Goal: Task Accomplishment & Management: Complete application form

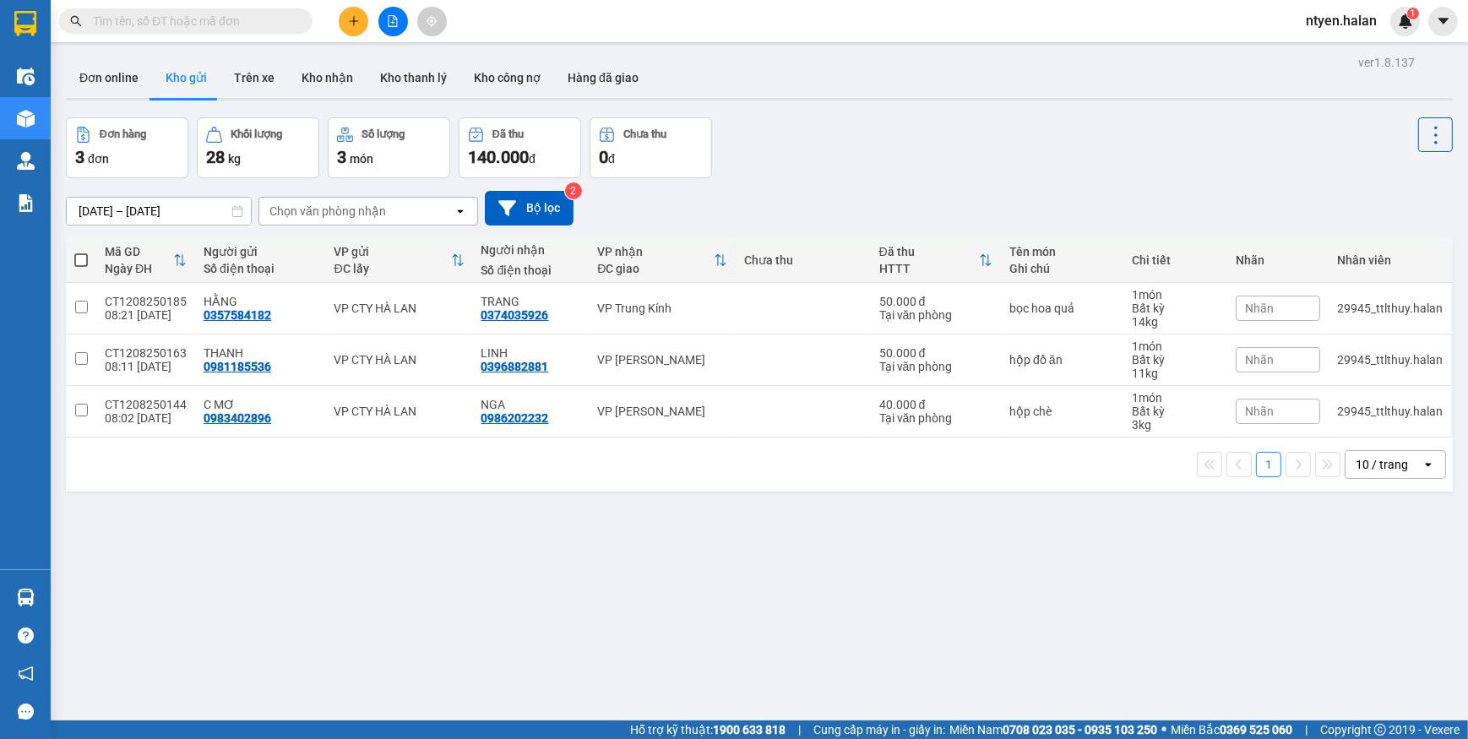
click at [266, 27] on input "text" at bounding box center [192, 21] width 199 height 19
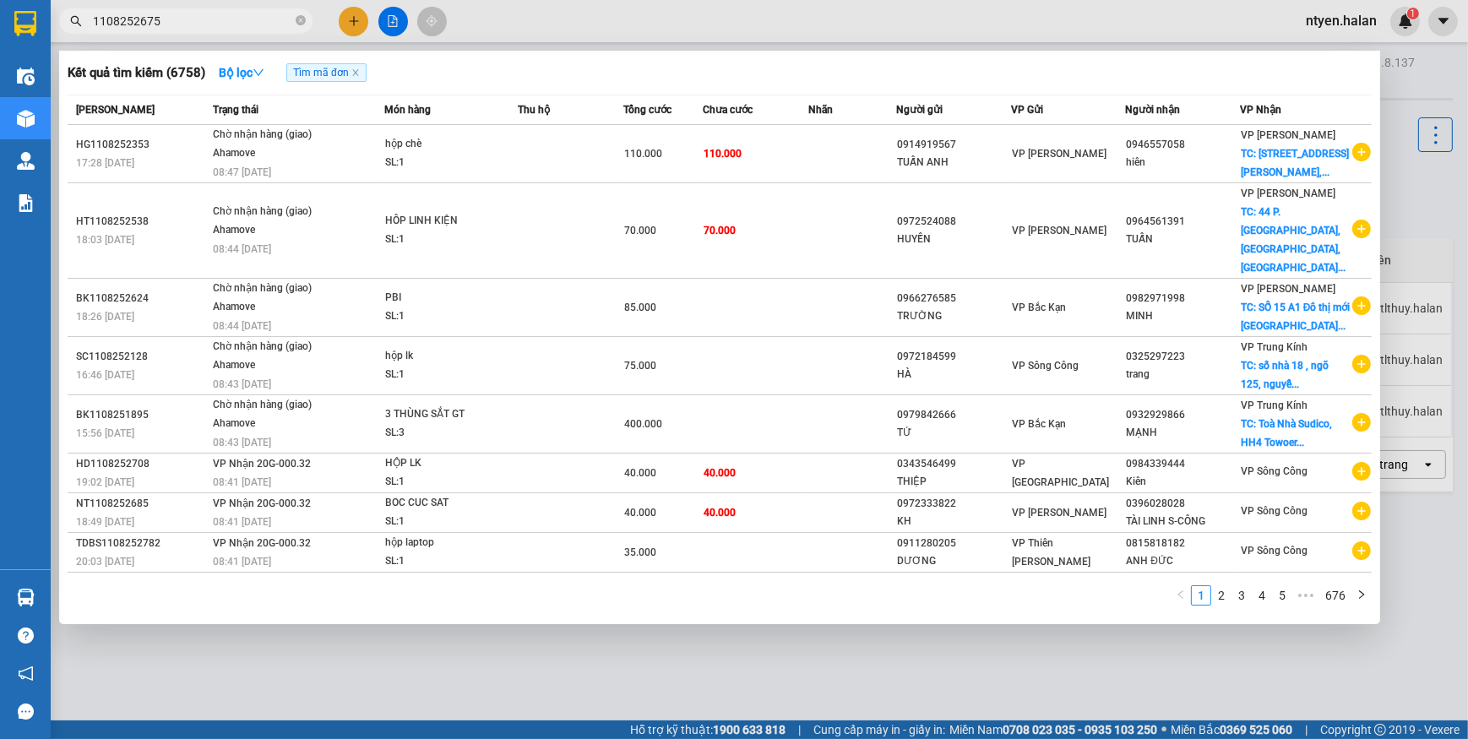
type input "1108252675"
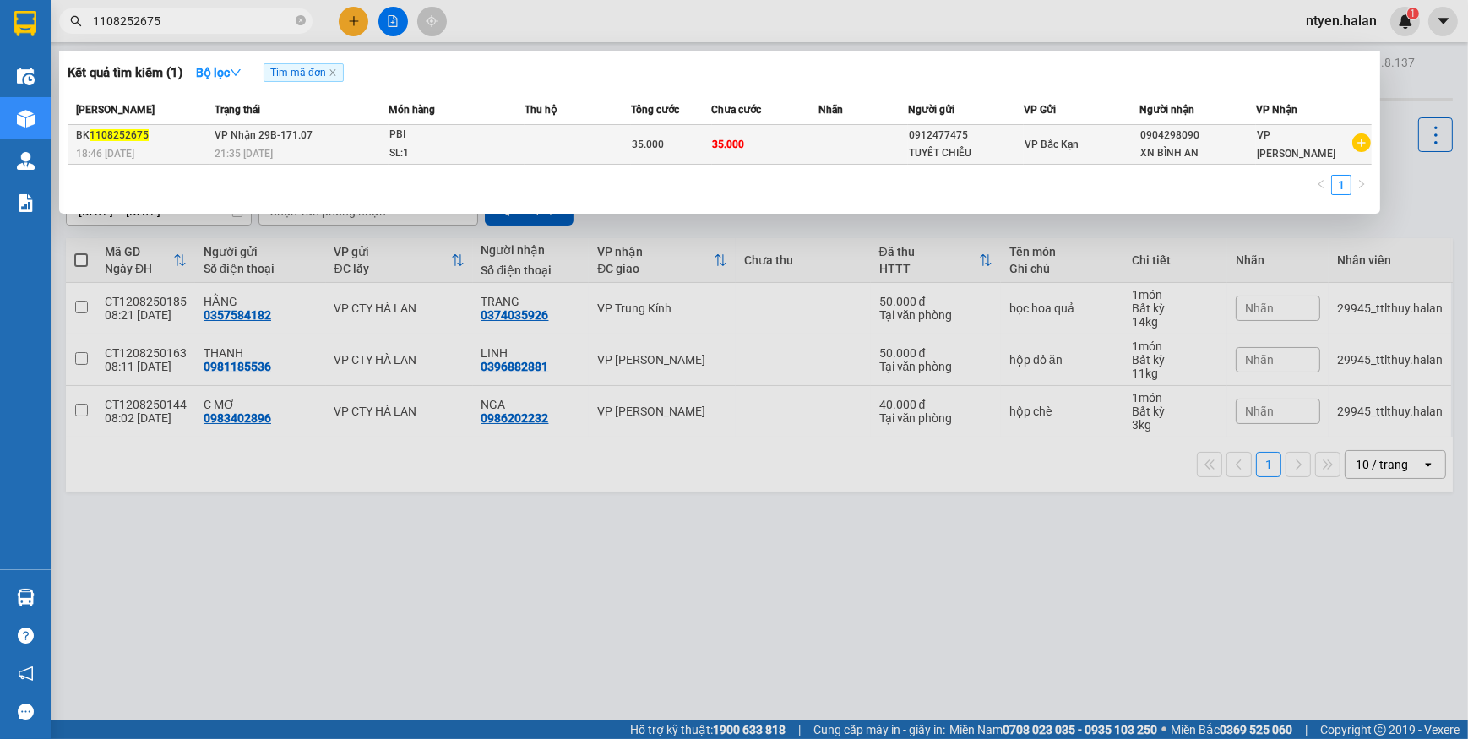
click at [308, 146] on div "21:35 - 11/08" at bounding box center [300, 153] width 173 height 19
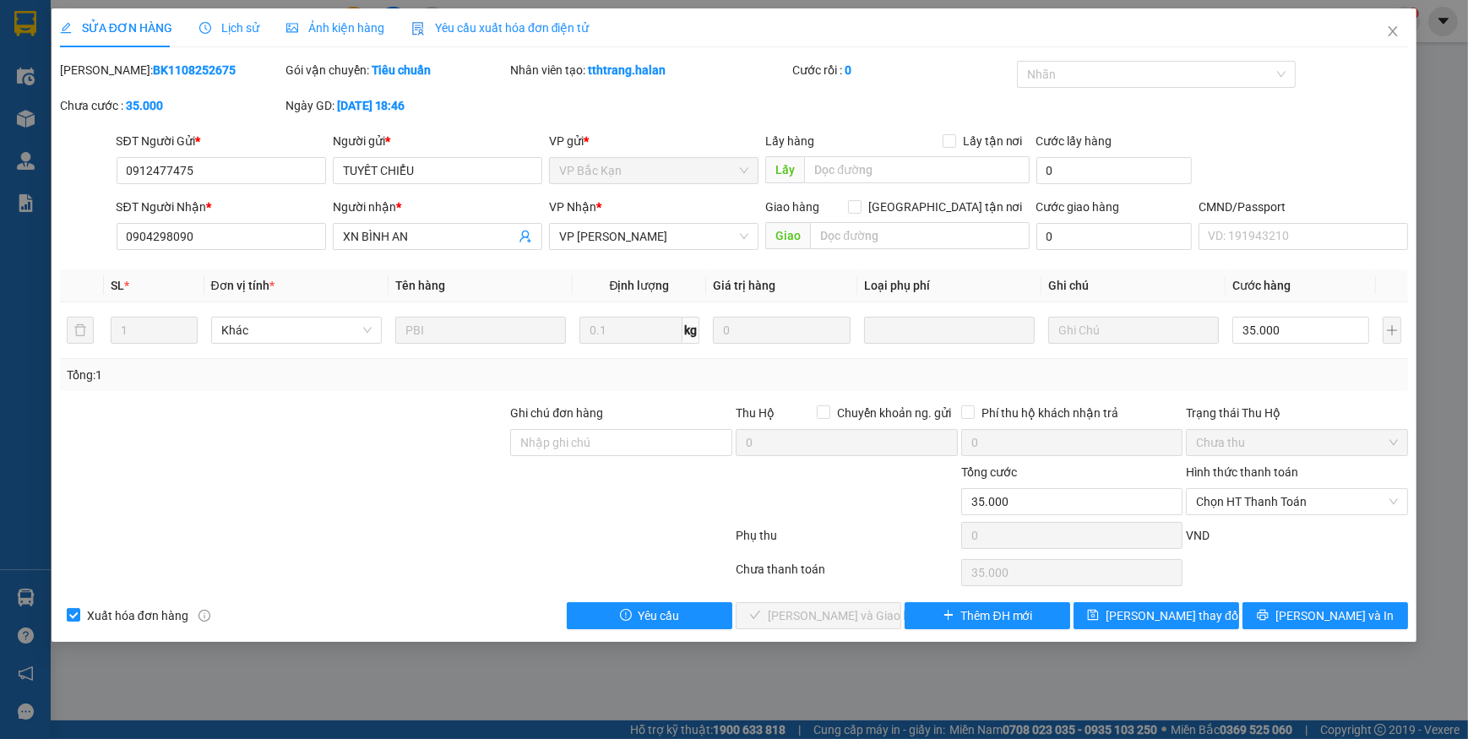
type input "0912477475"
type input "TUYẾT CHIỂU"
type input "0904298090"
type input "XN BÌNH AN"
type input "35.000"
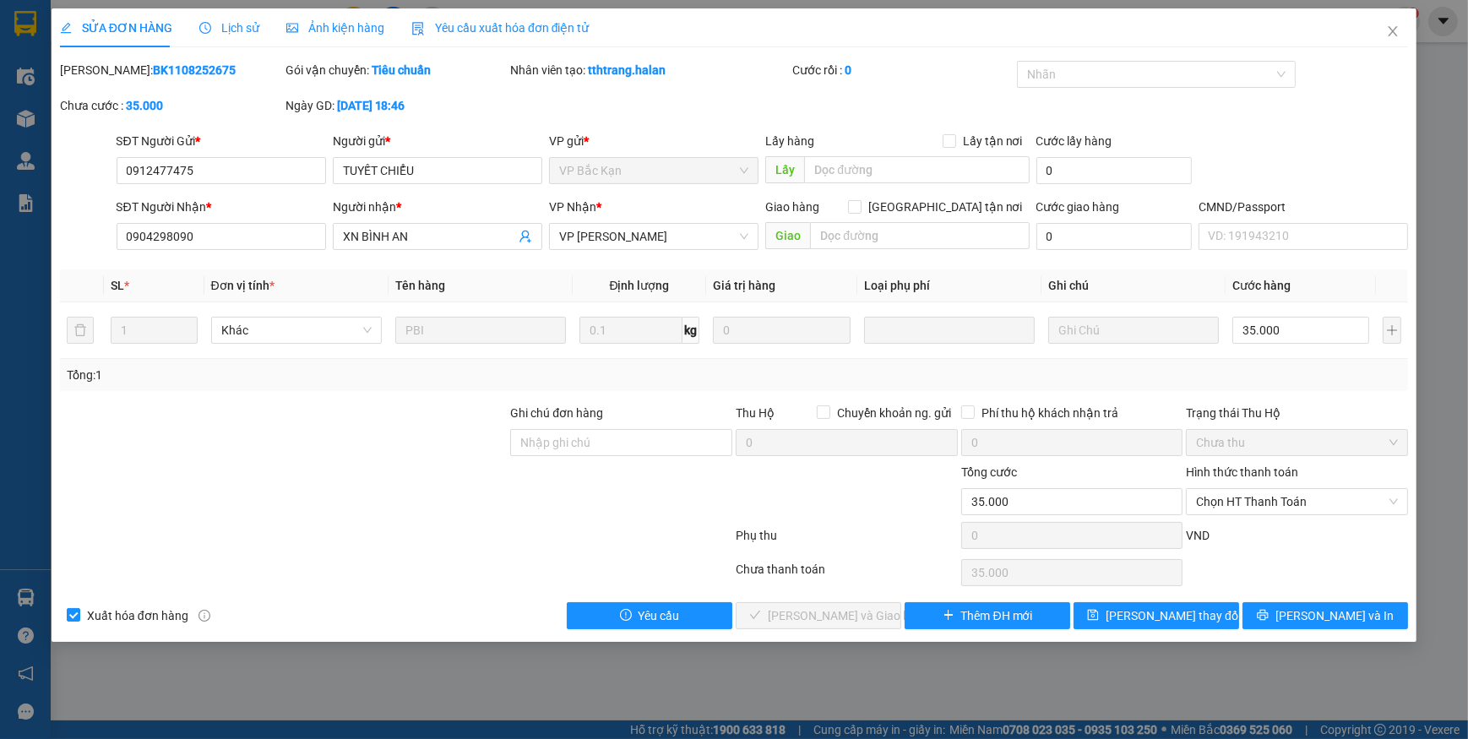
type input "35.000"
click at [469, 31] on span "Yêu cầu xuất hóa đơn điện tử" at bounding box center [500, 28] width 178 height 14
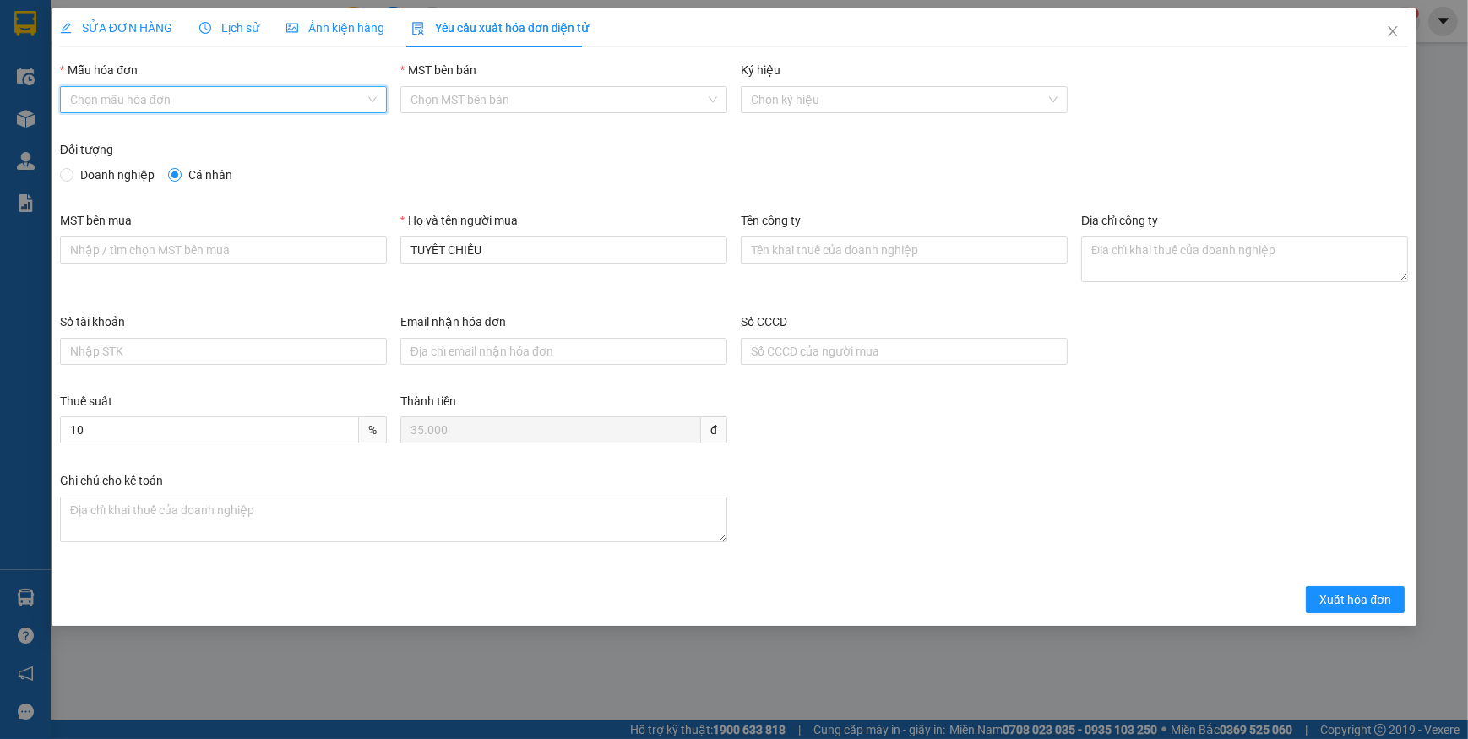
click at [95, 93] on input "Mẫu hóa đơn" at bounding box center [217, 99] width 295 height 25
click at [101, 131] on div "1C25MPN" at bounding box center [223, 133] width 307 height 19
type input "8"
click at [84, 177] on span "Doanh nghiệp" at bounding box center [117, 175] width 88 height 19
click at [72, 177] on input "Doanh nghiệp" at bounding box center [66, 174] width 12 height 12
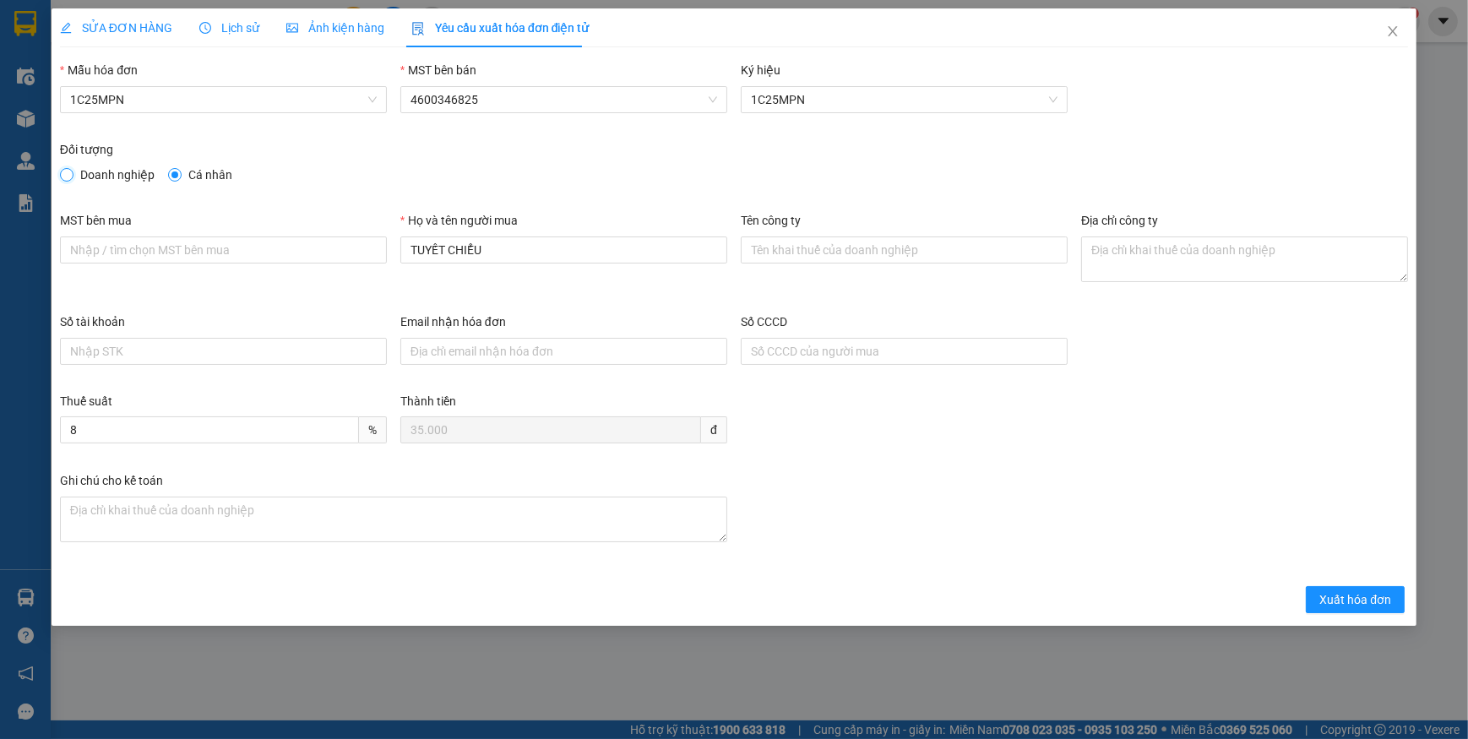
radio input "true"
radio input "false"
click at [236, 242] on input "MST bên mua" at bounding box center [223, 249] width 327 height 27
paste input "4601140922"
type input "4601140922"
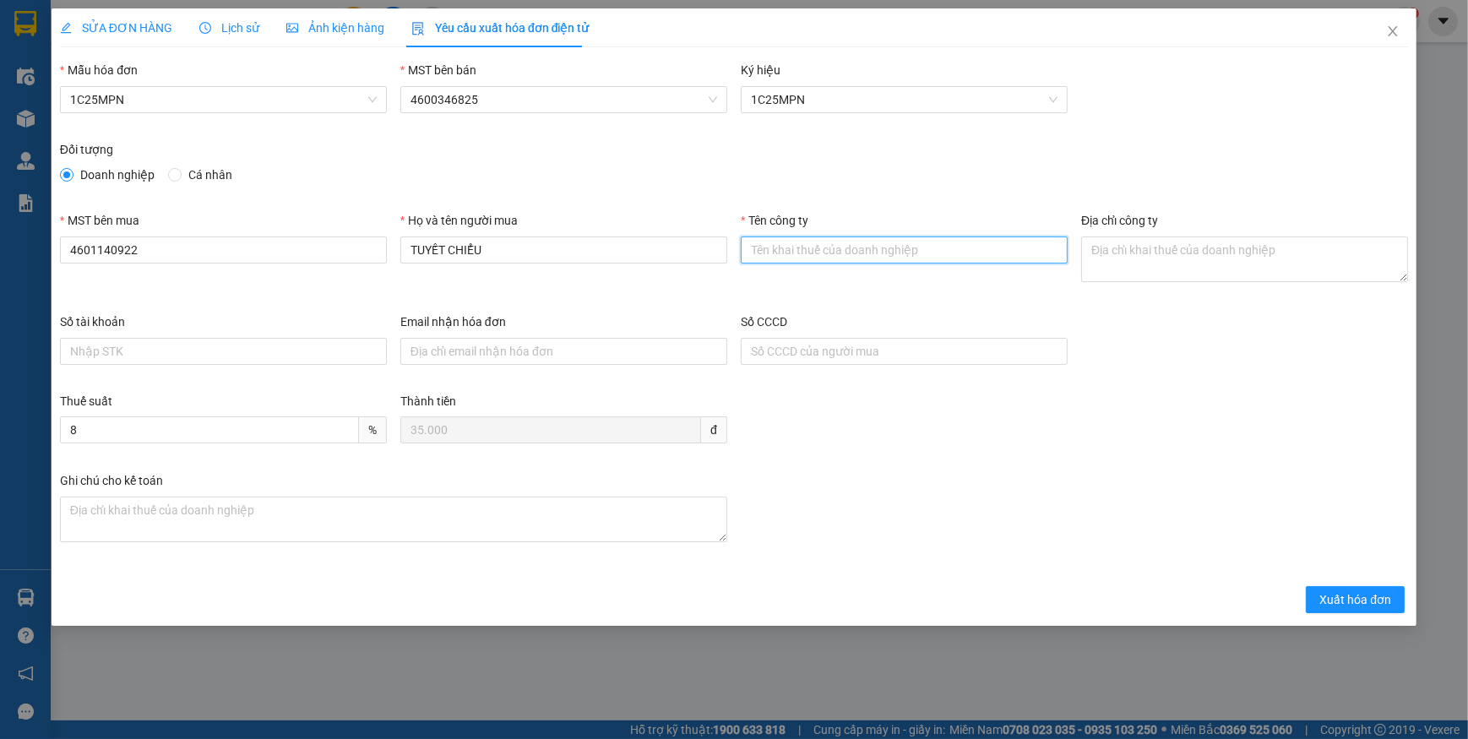
click at [793, 259] on input "Tên công ty" at bounding box center [904, 249] width 327 height 27
paste input "CÔNG TY TNHH TBYT VÀ XÉT NGHIỆM BÌNH AN"
type input "CÔNG TY TNHH TBYT VÀ XÉT NGHIỆM BÌNH AN"
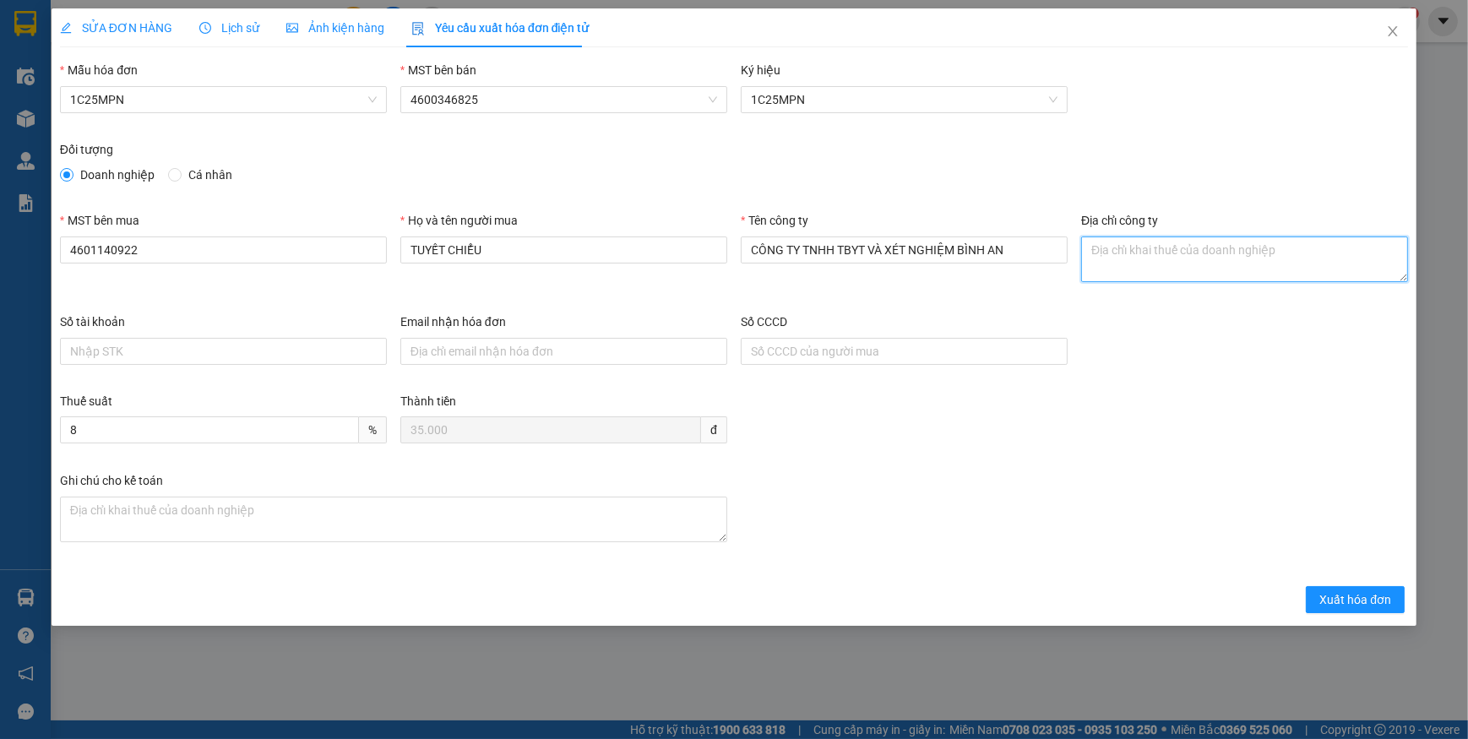
click at [1132, 262] on textarea "Địa chỉ công ty" at bounding box center [1244, 259] width 327 height 46
paste textarea "Số 26A, Phố Đặng Văn Ngữ, Tổ 8, Phường Phan Đình Phùng, Tỉnh Thái Nguyên, Việt …"
type textarea "Số 26A, Phố Đặng Văn Ngữ, Tổ 8, Phường Phan Đình Phùng, Tỉnh Thái Nguyên, Việt …"
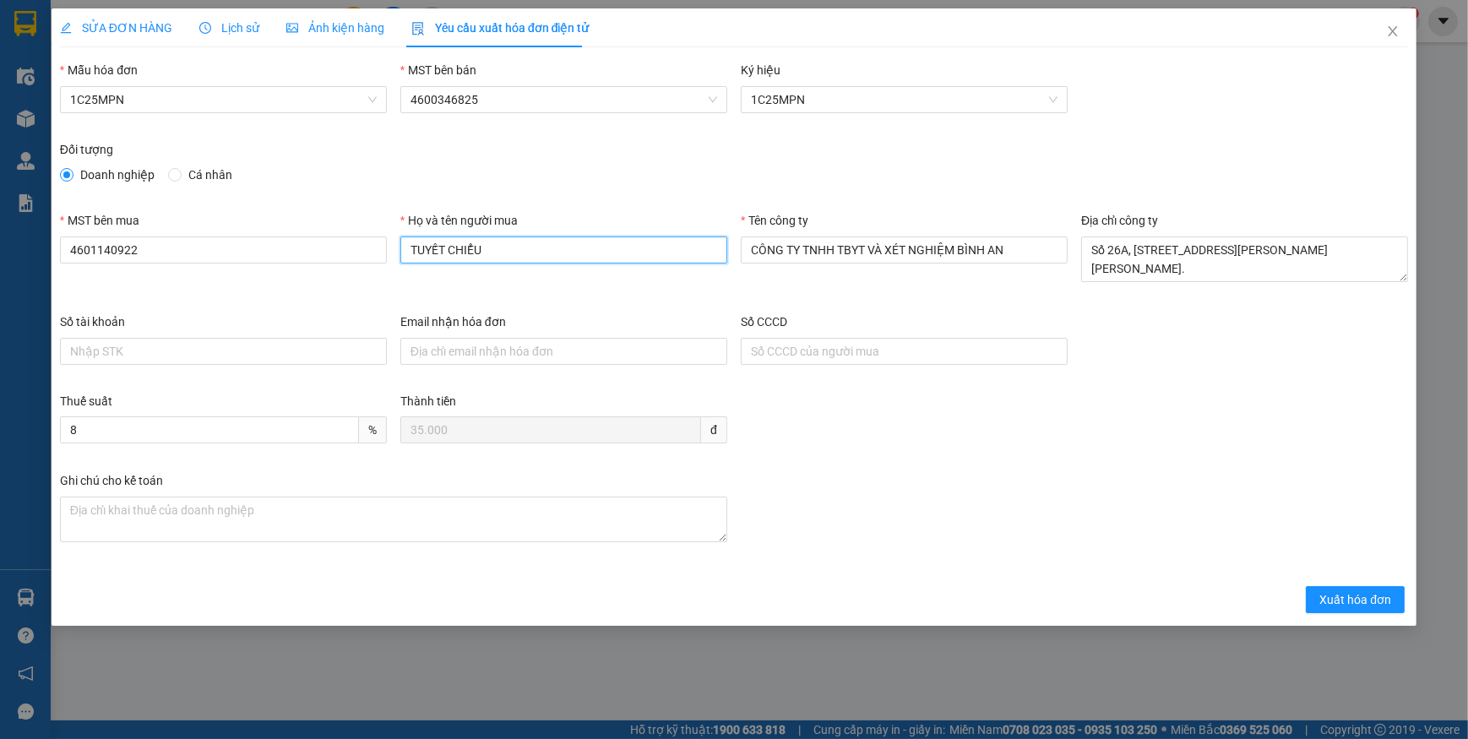
click at [528, 251] on input "TUYẾT CHIỂU" at bounding box center [563, 249] width 327 height 27
type input "T"
type input "XN BÌNH AN"
click at [1334, 595] on span "Xuất hóa đơn" at bounding box center [1355, 599] width 72 height 19
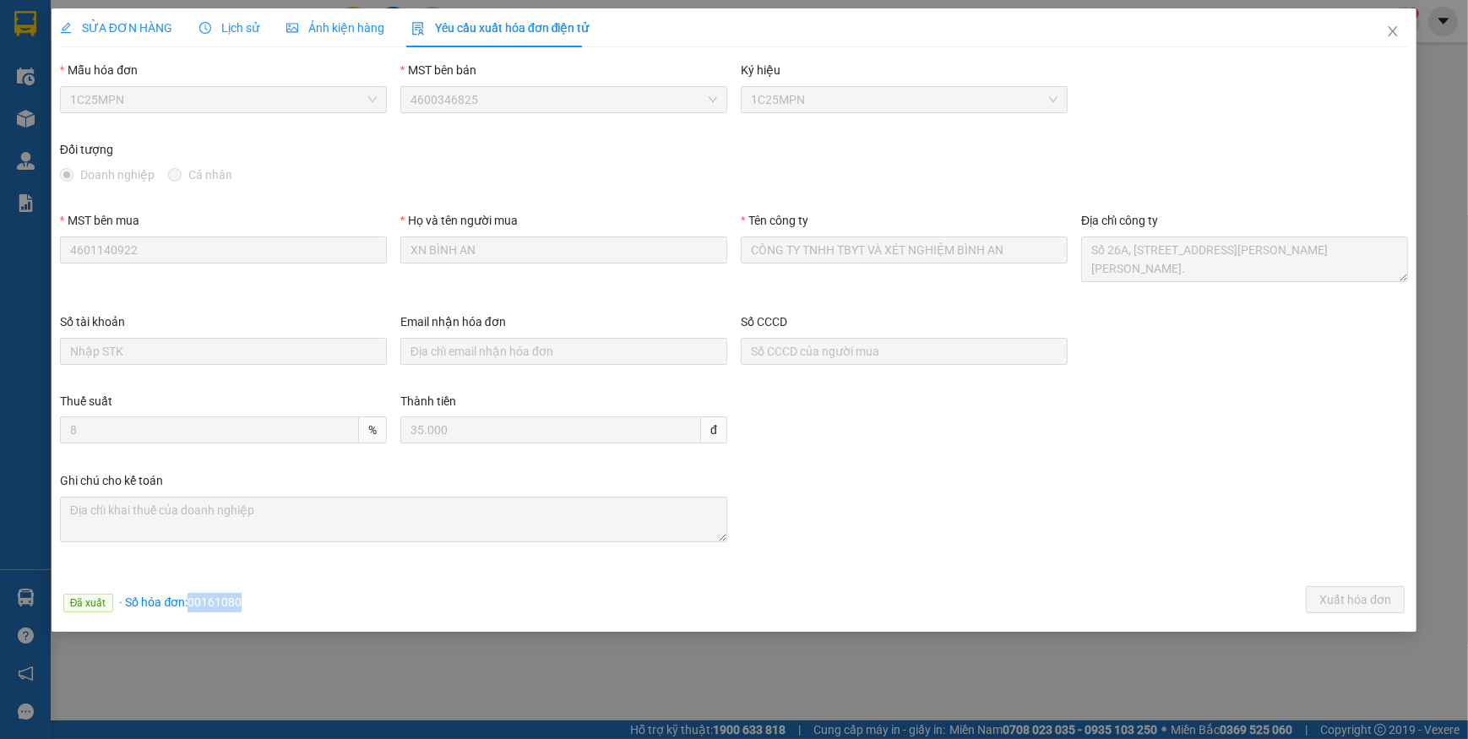
drag, startPoint x: 188, startPoint y: 600, endPoint x: 269, endPoint y: 602, distance: 80.2
click at [269, 602] on div "Đã xuất · Số hóa đơn: 00161080 Xuất hóa đơn" at bounding box center [734, 602] width 1355 height 33
copy span "00161080"
click at [1389, 35] on icon "close" at bounding box center [1393, 31] width 14 height 14
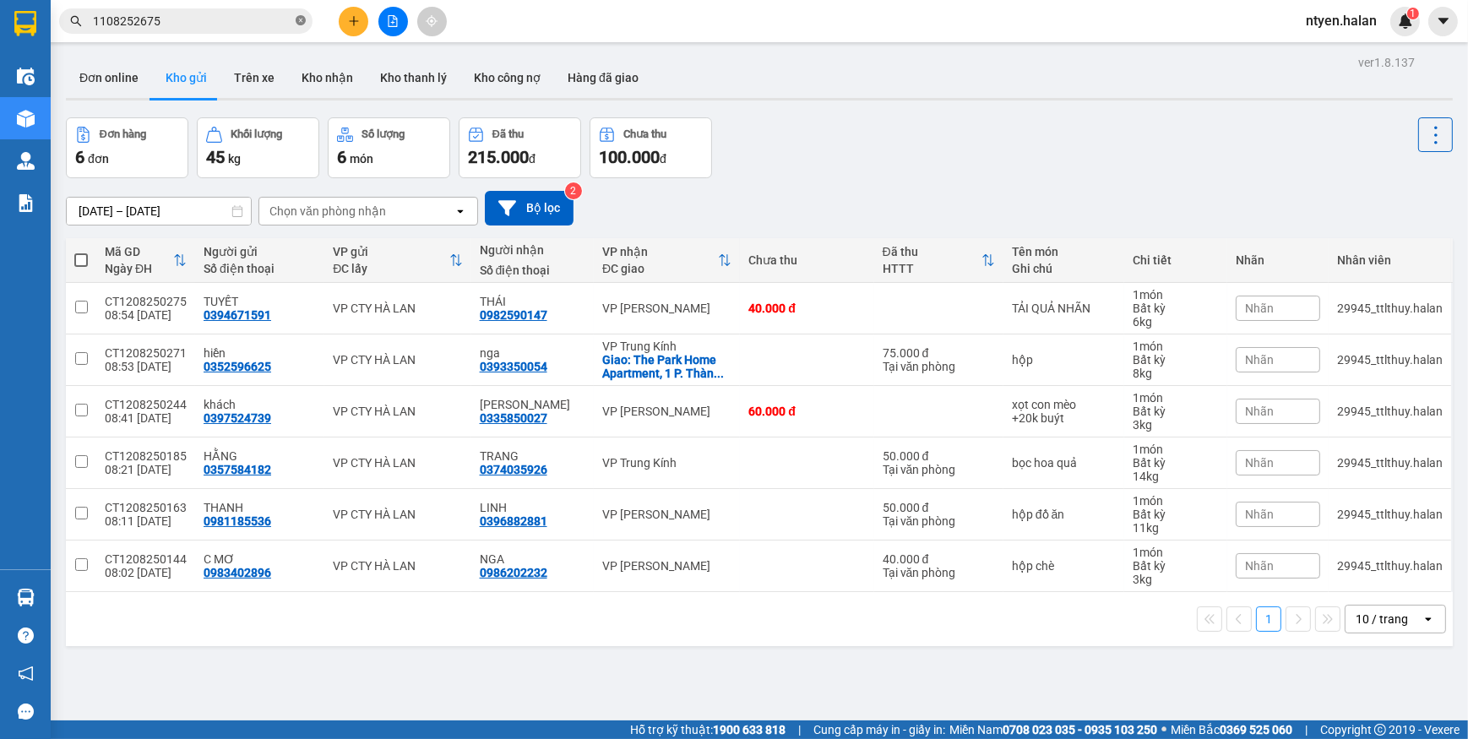
click at [297, 22] on icon "close-circle" at bounding box center [301, 20] width 10 height 10
click at [282, 22] on input "text" at bounding box center [192, 21] width 199 height 19
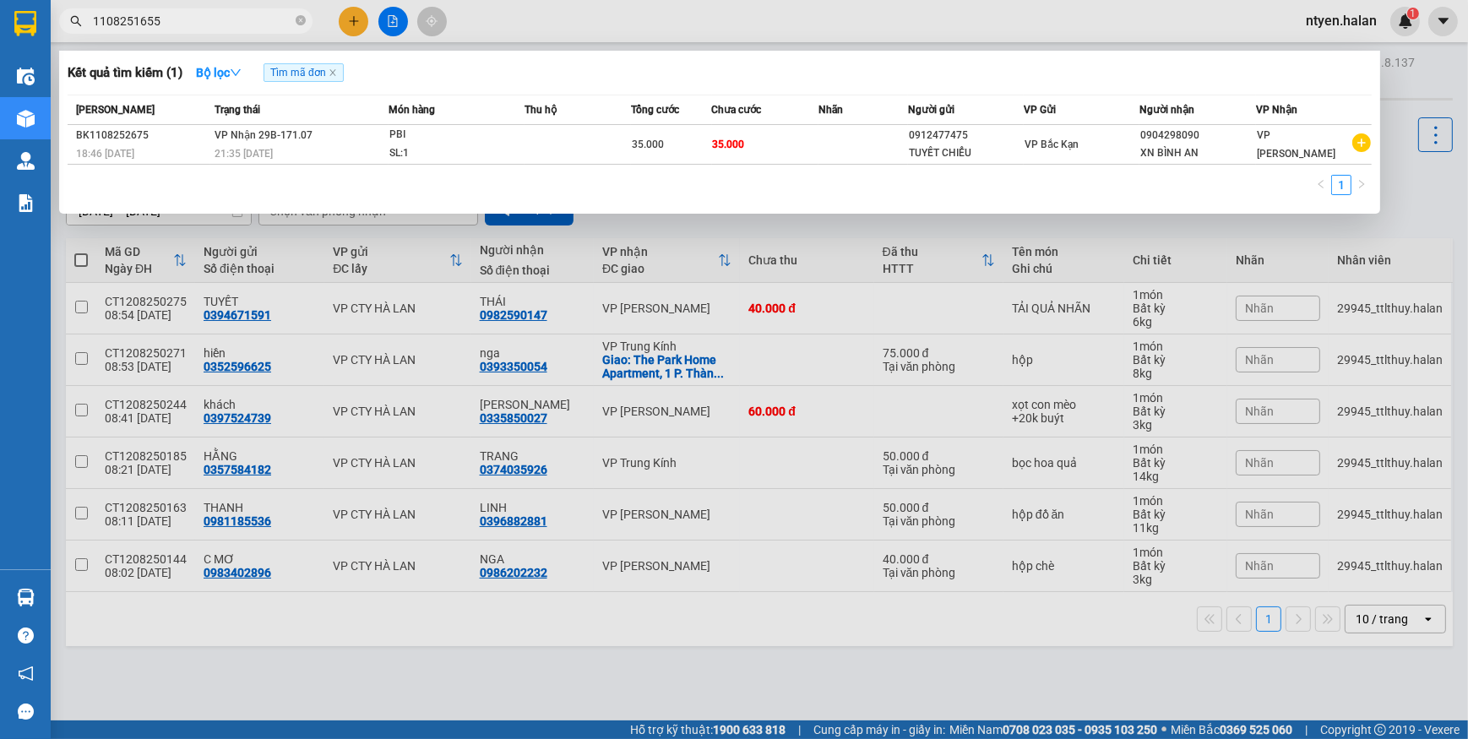
type input "1108251655"
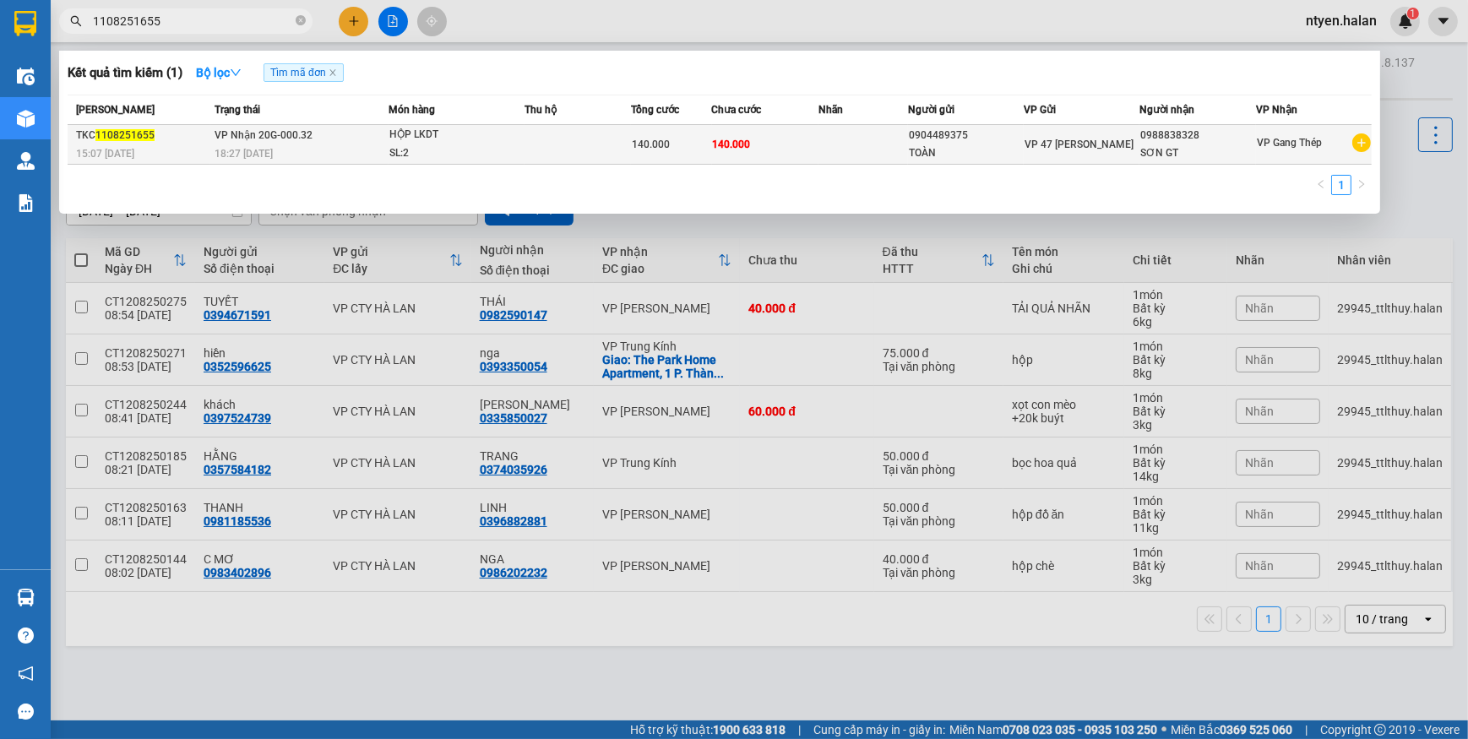
click at [372, 150] on div "18:27 - 11/08" at bounding box center [300, 153] width 173 height 19
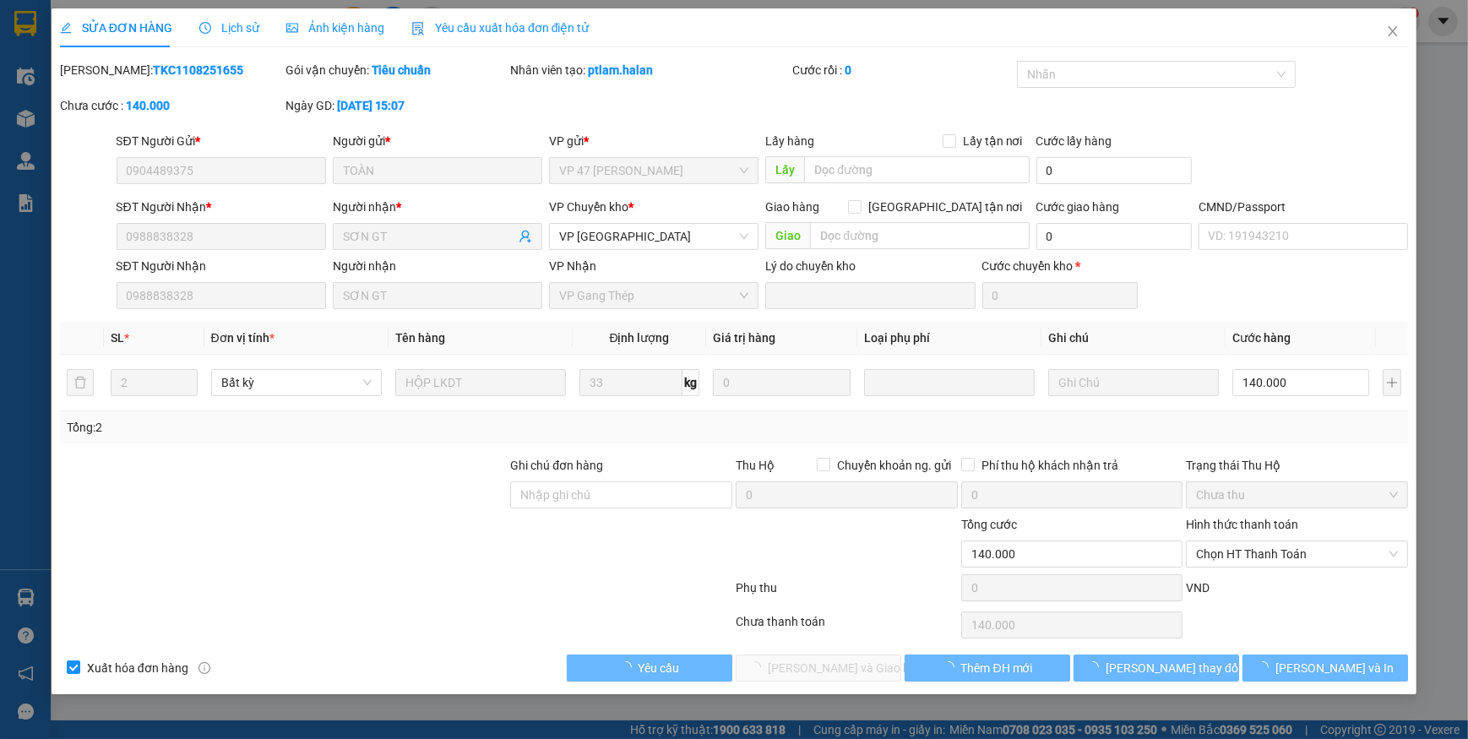
click at [466, 24] on span "Yêu cầu xuất hóa đơn điện tử" at bounding box center [500, 28] width 178 height 14
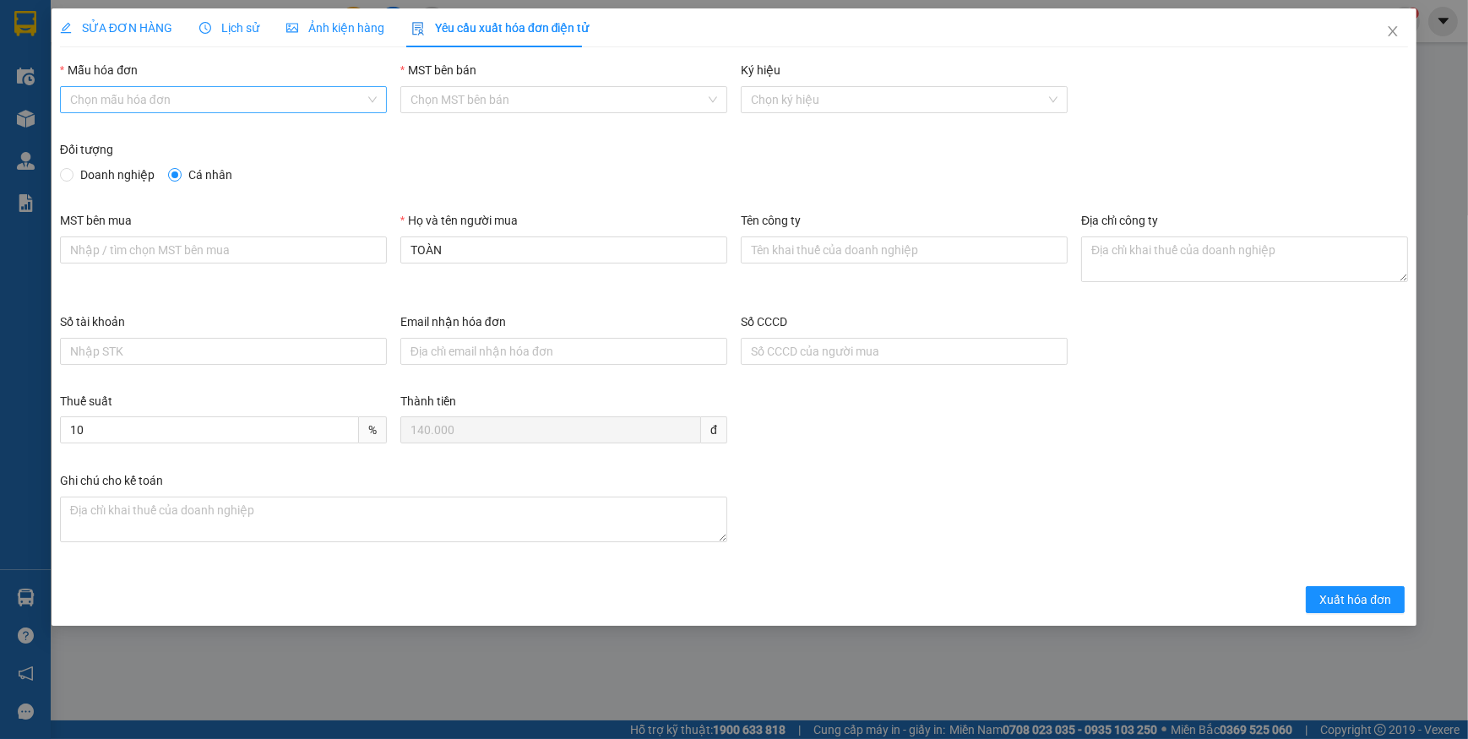
click at [142, 110] on input "Mẫu hóa đơn" at bounding box center [217, 99] width 295 height 25
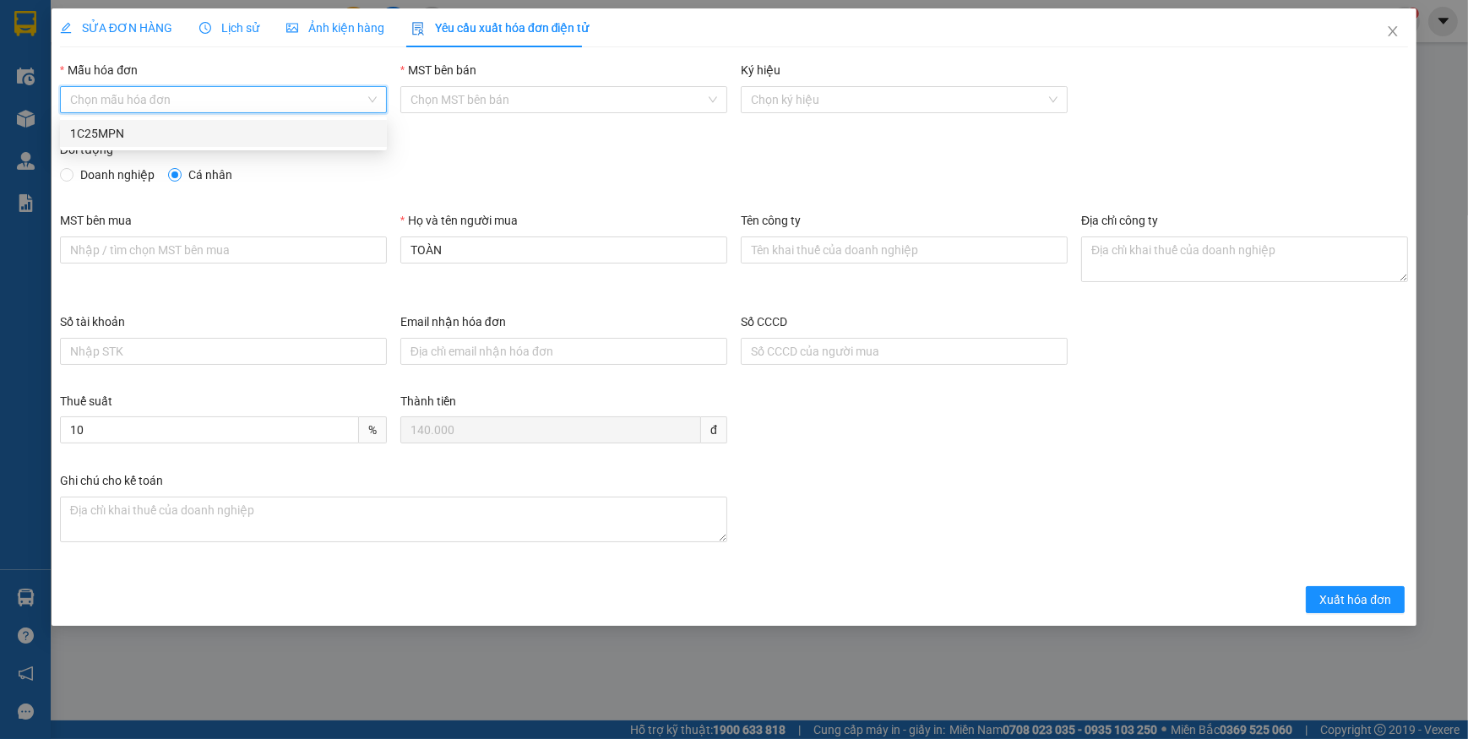
drag, startPoint x: 104, startPoint y: 135, endPoint x: 100, endPoint y: 157, distance: 22.2
click at [104, 135] on div "1C25MPN" at bounding box center [223, 133] width 307 height 19
type input "8"
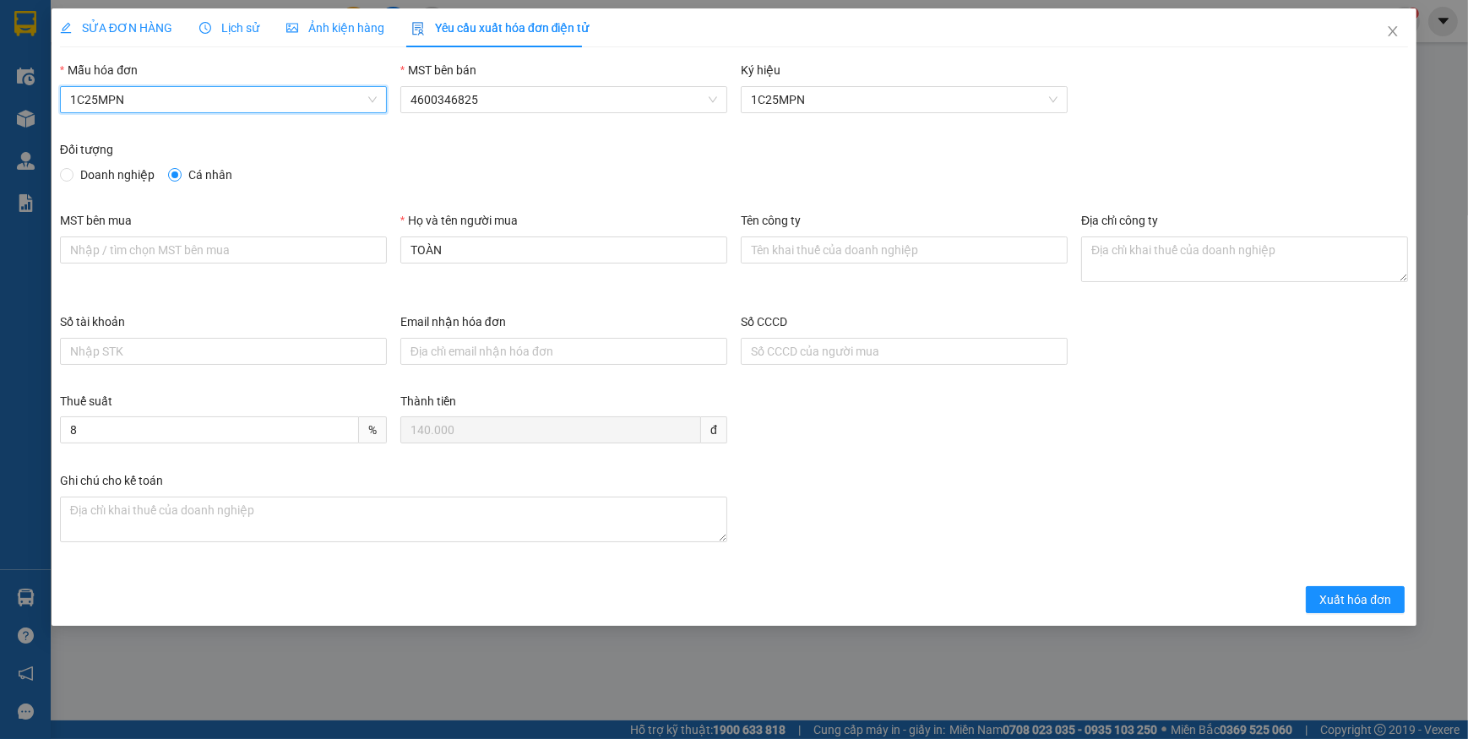
drag, startPoint x: 73, startPoint y: 174, endPoint x: 76, endPoint y: 188, distance: 14.7
click at [72, 176] on span at bounding box center [67, 175] width 14 height 14
click at [72, 176] on input "Doanh nghiệp" at bounding box center [66, 174] width 12 height 12
radio input "true"
radio input "false"
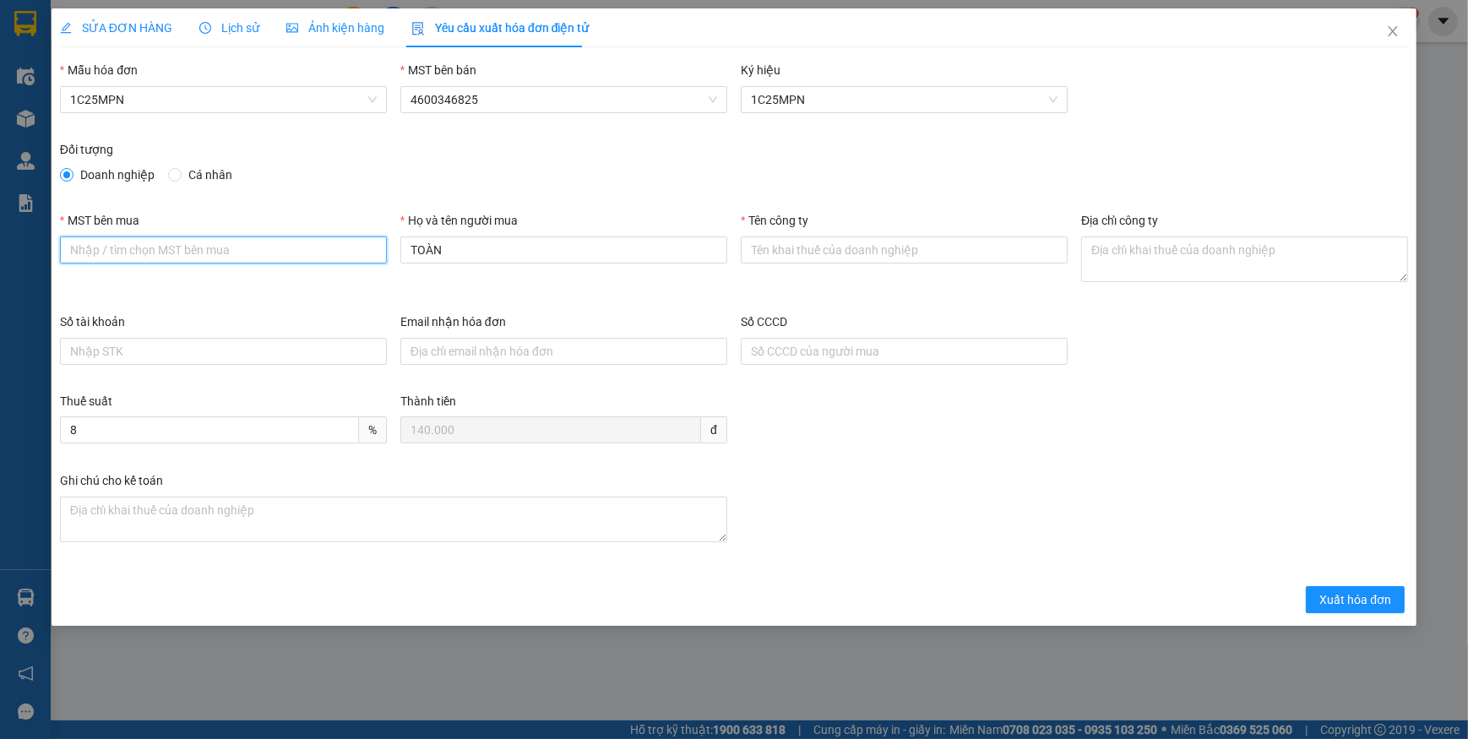
click at [208, 237] on input "MST bên mua" at bounding box center [223, 249] width 327 height 27
paste input "4601603810"
type input "4601603810"
click at [786, 256] on input "Tên công ty" at bounding box center [904, 249] width 327 height 27
paste input "CÔNG TY TNHH DỊCH VỤ PHÂN PHỐI TỔNG HỢP LỘC PHÚ TÀI"
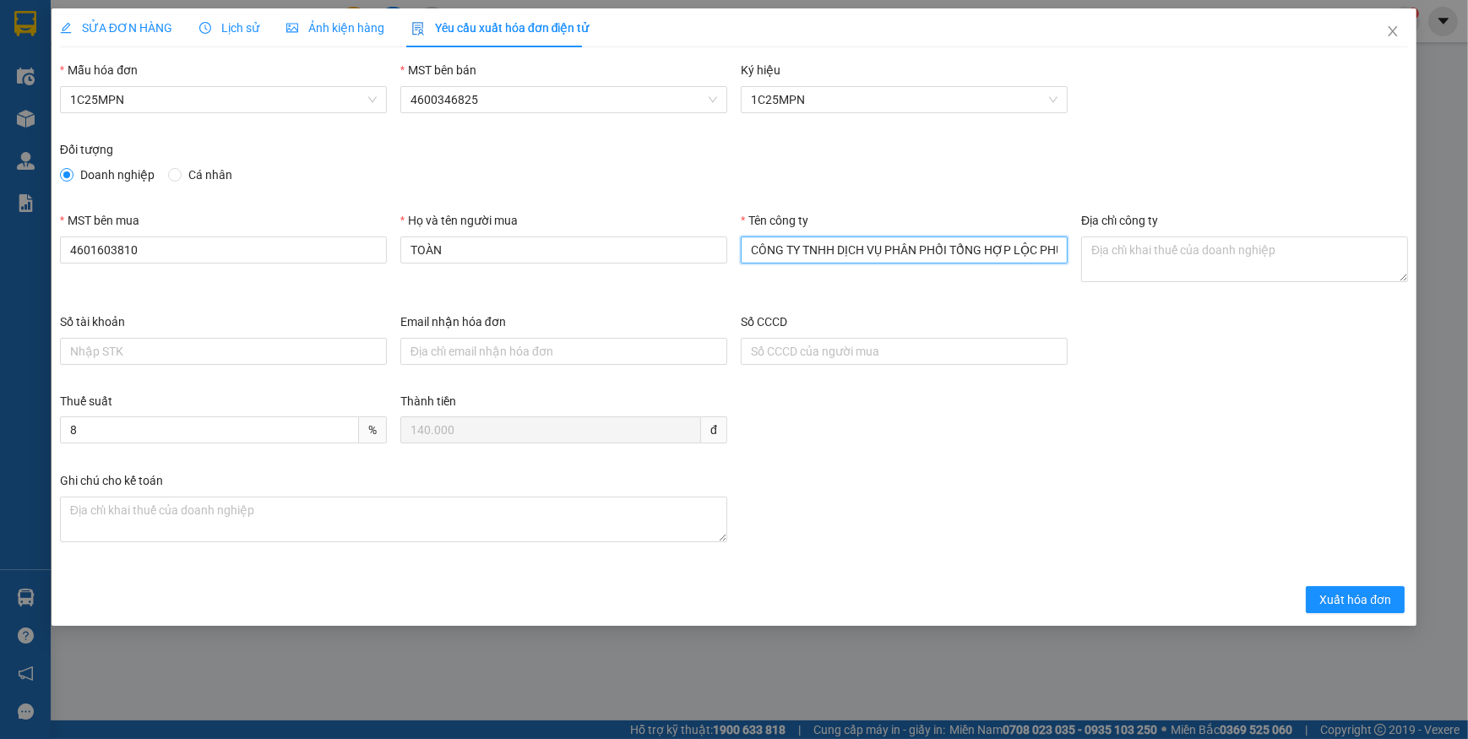
scroll to position [0, 24]
type input "CÔNG TY TNHH DỊCH VỤ PHÂN PHỐI TỔNG HỢP LỘC PHÚ TÀI"
click at [1096, 268] on textarea "Địa chỉ công ty" at bounding box center [1244, 259] width 327 height 46
paste textarea "SN 42- Ngõ 593/1- Đ. Cách mạng tháng 8 - Tổ 2, Phường Gia Sàng, Tỉnh Thái Nguyê…"
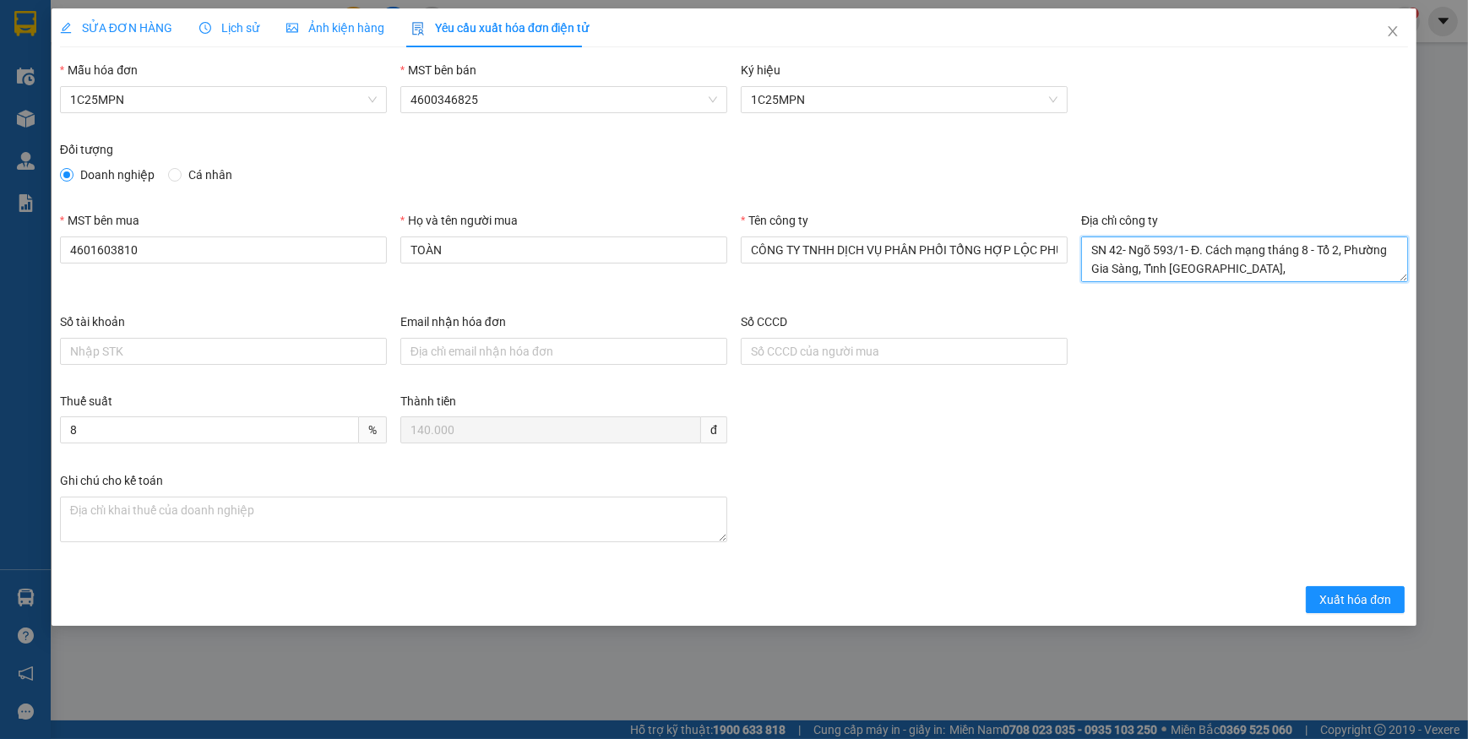
type textarea "SN 42- Ngõ 593/1- Đ. Cách mạng tháng 8 - Tổ 2, Phường Gia Sàng, Tỉnh Thái Nguyê…"
click at [126, 28] on span "SỬA ĐƠN HÀNG" at bounding box center [116, 28] width 112 height 14
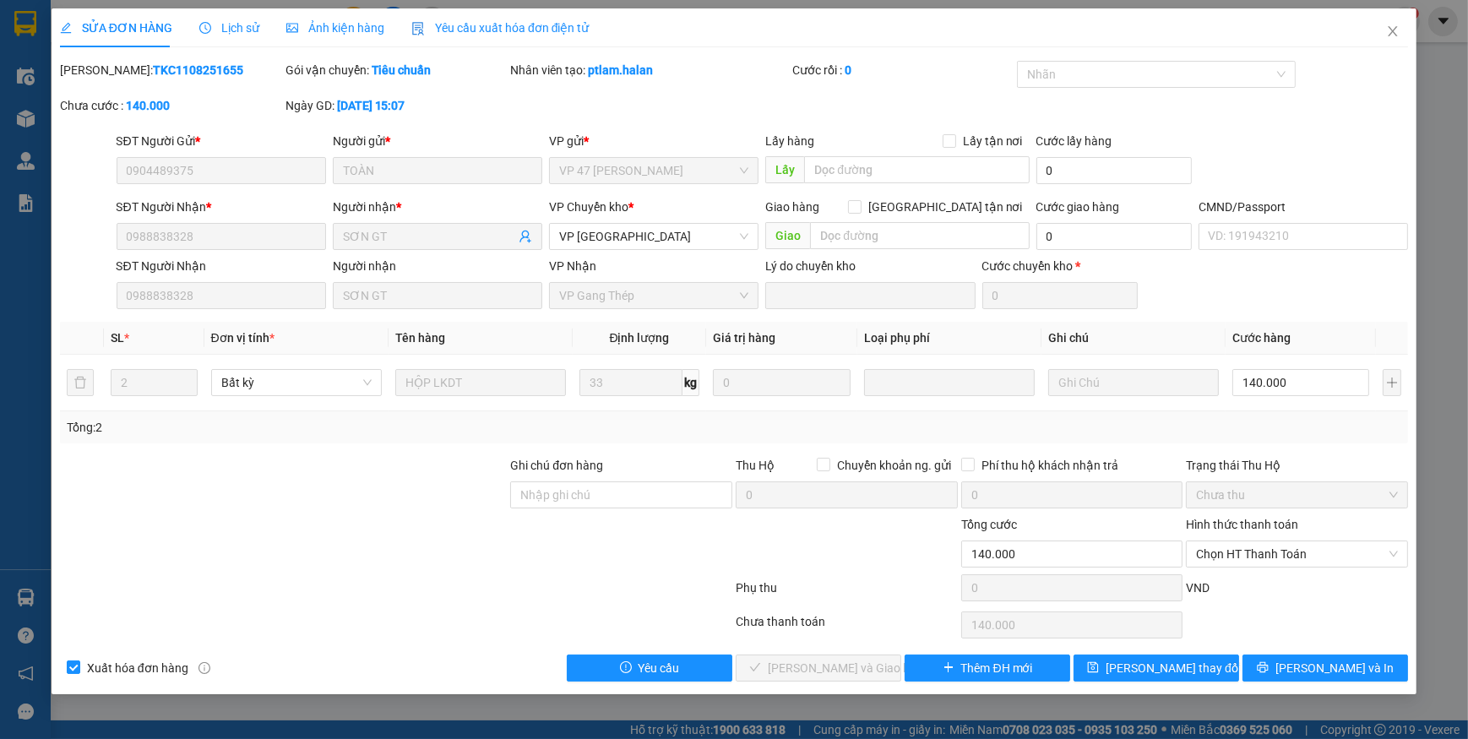
drag, startPoint x: 524, startPoint y: 22, endPoint x: 524, endPoint y: 92, distance: 70.1
click at [524, 22] on span "Yêu cầu xuất hóa đơn điện tử" at bounding box center [500, 28] width 178 height 14
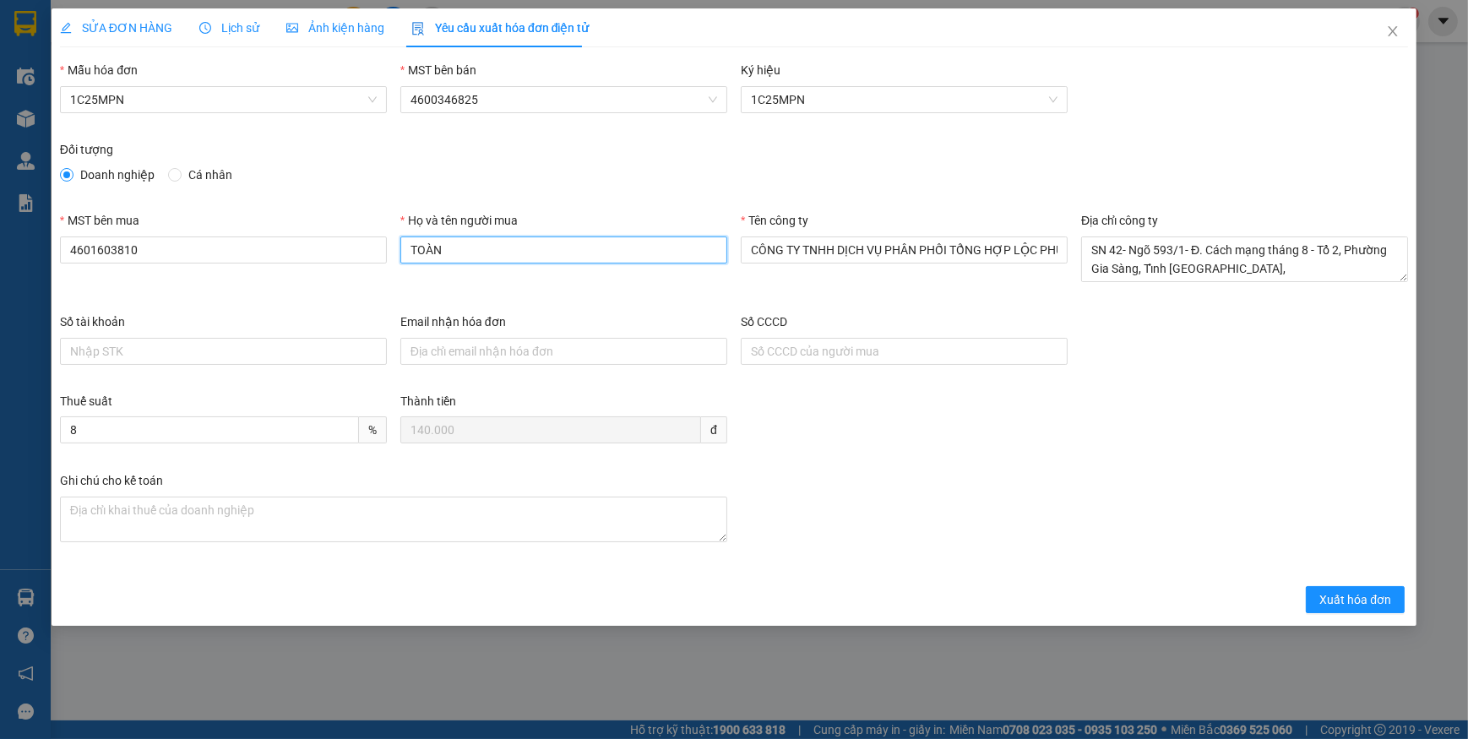
click at [464, 249] on input "TOÀN" at bounding box center [563, 249] width 327 height 27
type input "T"
click at [475, 252] on input "nguyeen" at bounding box center [563, 249] width 327 height 27
type input "nguyễn hoàng sơn"
click at [1328, 600] on span "Xuất hóa đơn" at bounding box center [1355, 599] width 72 height 19
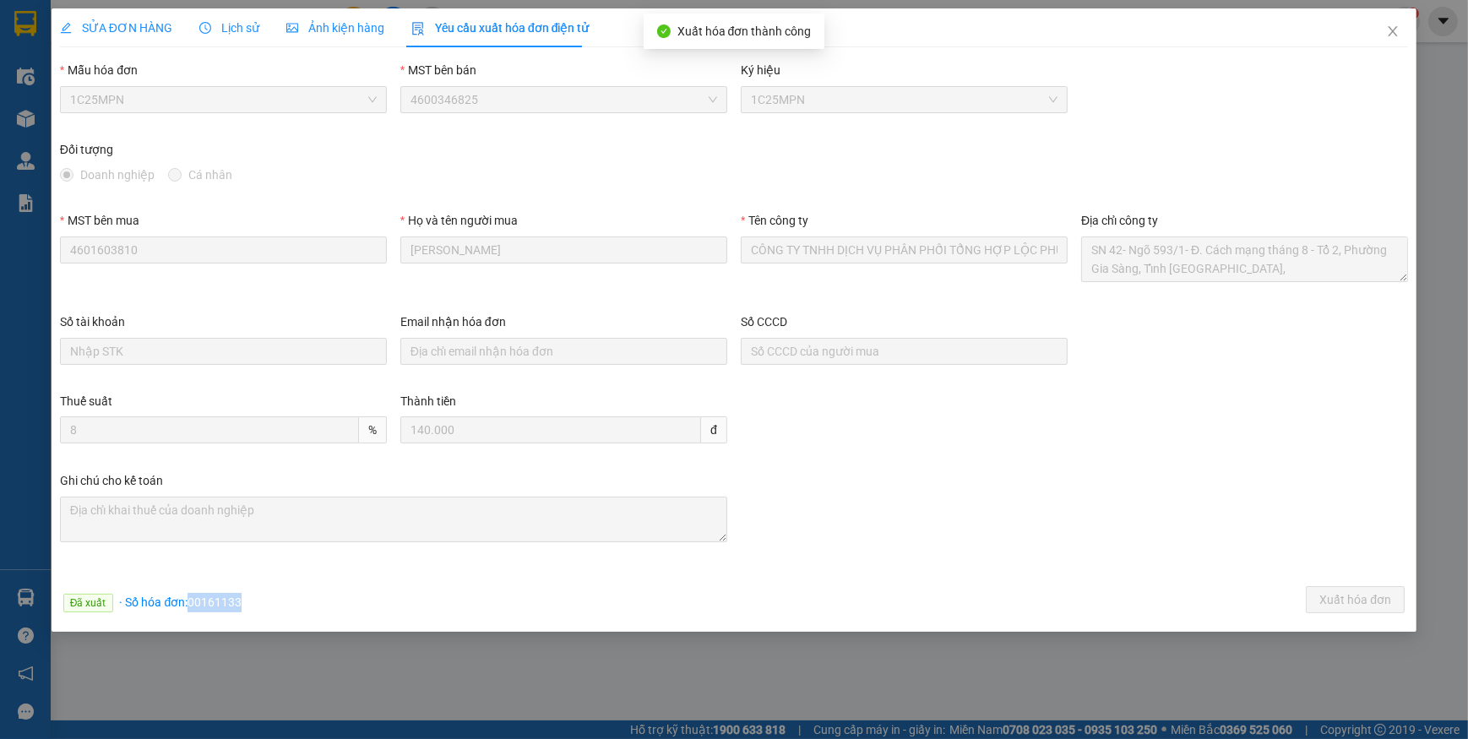
drag, startPoint x: 190, startPoint y: 602, endPoint x: 253, endPoint y: 601, distance: 63.3
click at [253, 601] on div "Đã xuất · Số hóa đơn: 00161133 Xuất hóa đơn" at bounding box center [734, 602] width 1355 height 33
copy span "00161133"
click at [1402, 34] on span "Close" at bounding box center [1392, 31] width 47 height 47
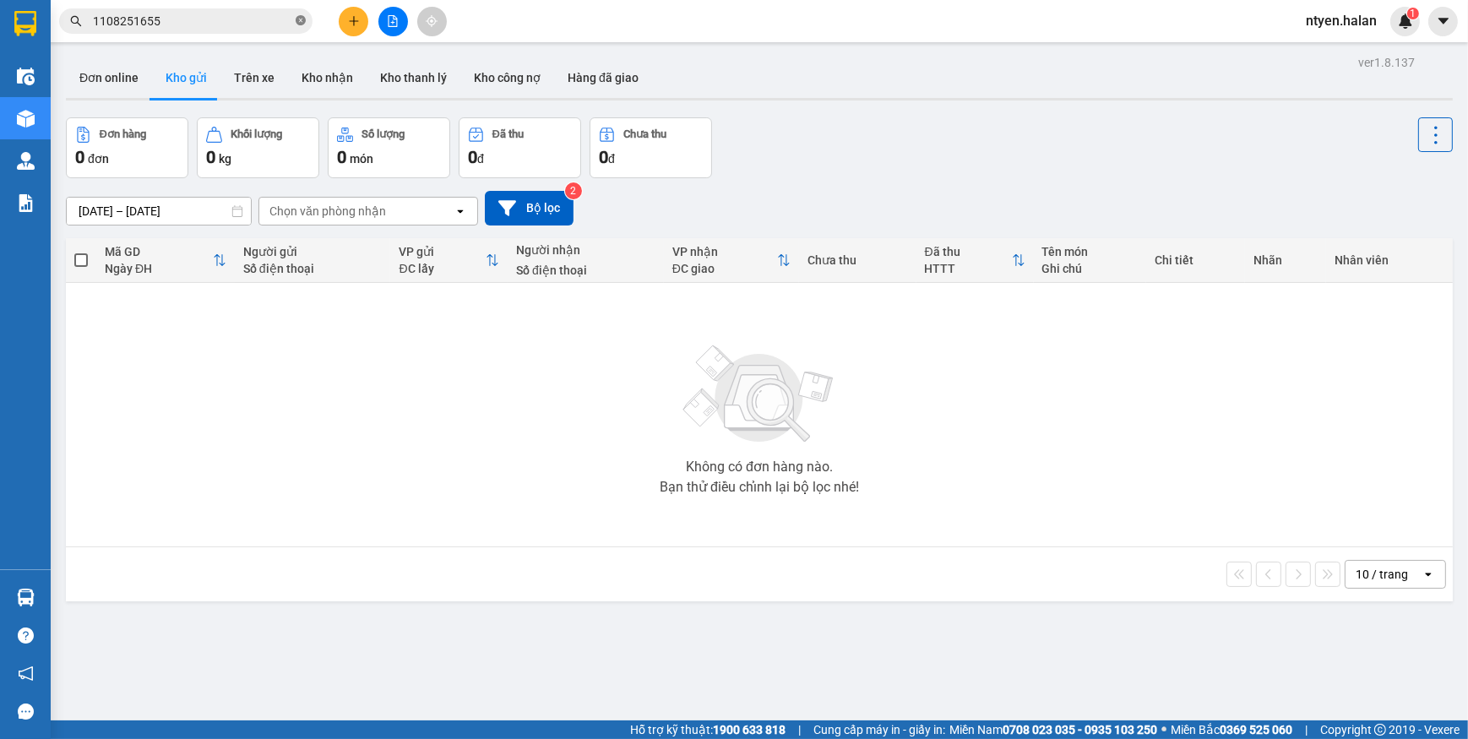
click at [298, 19] on icon "close-circle" at bounding box center [301, 20] width 10 height 10
click at [231, 17] on input "text" at bounding box center [192, 21] width 199 height 19
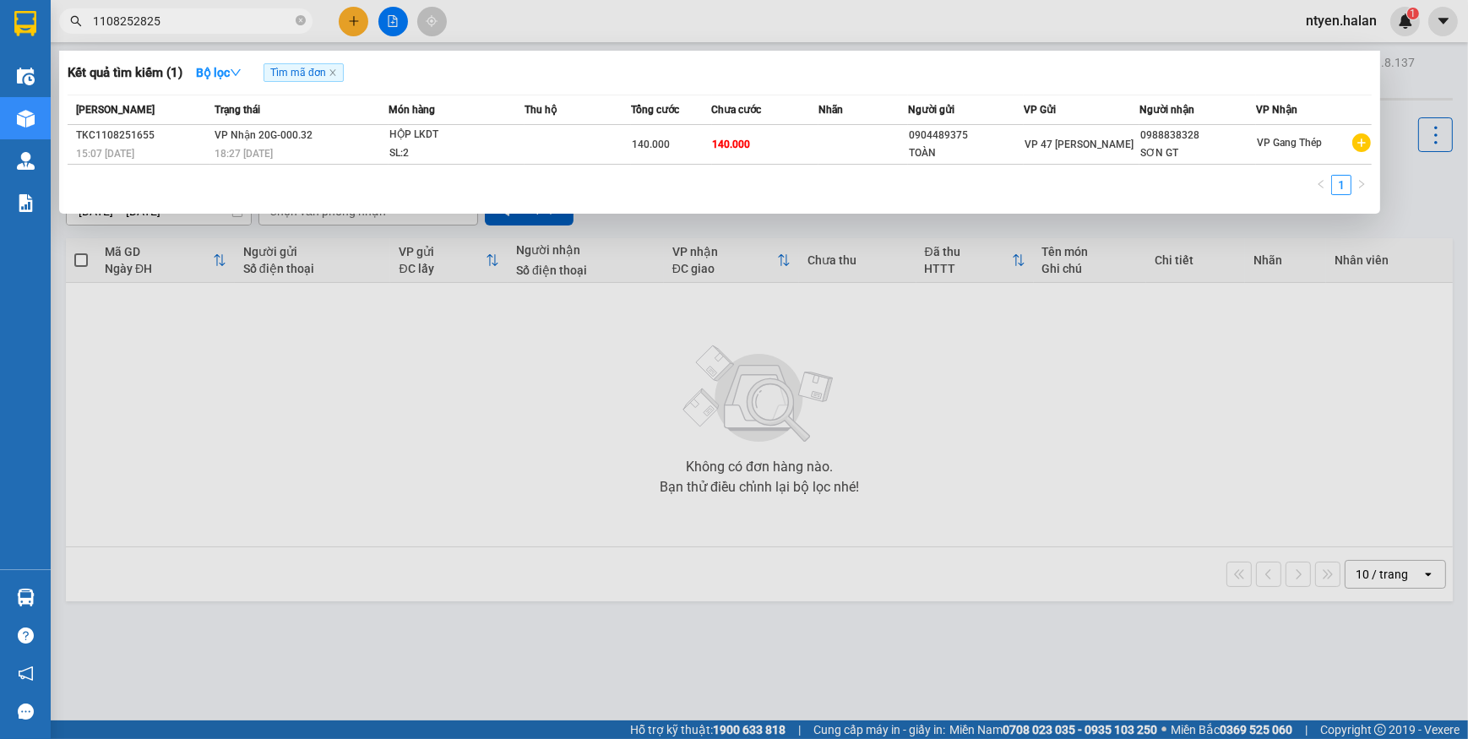
type input "1108252825"
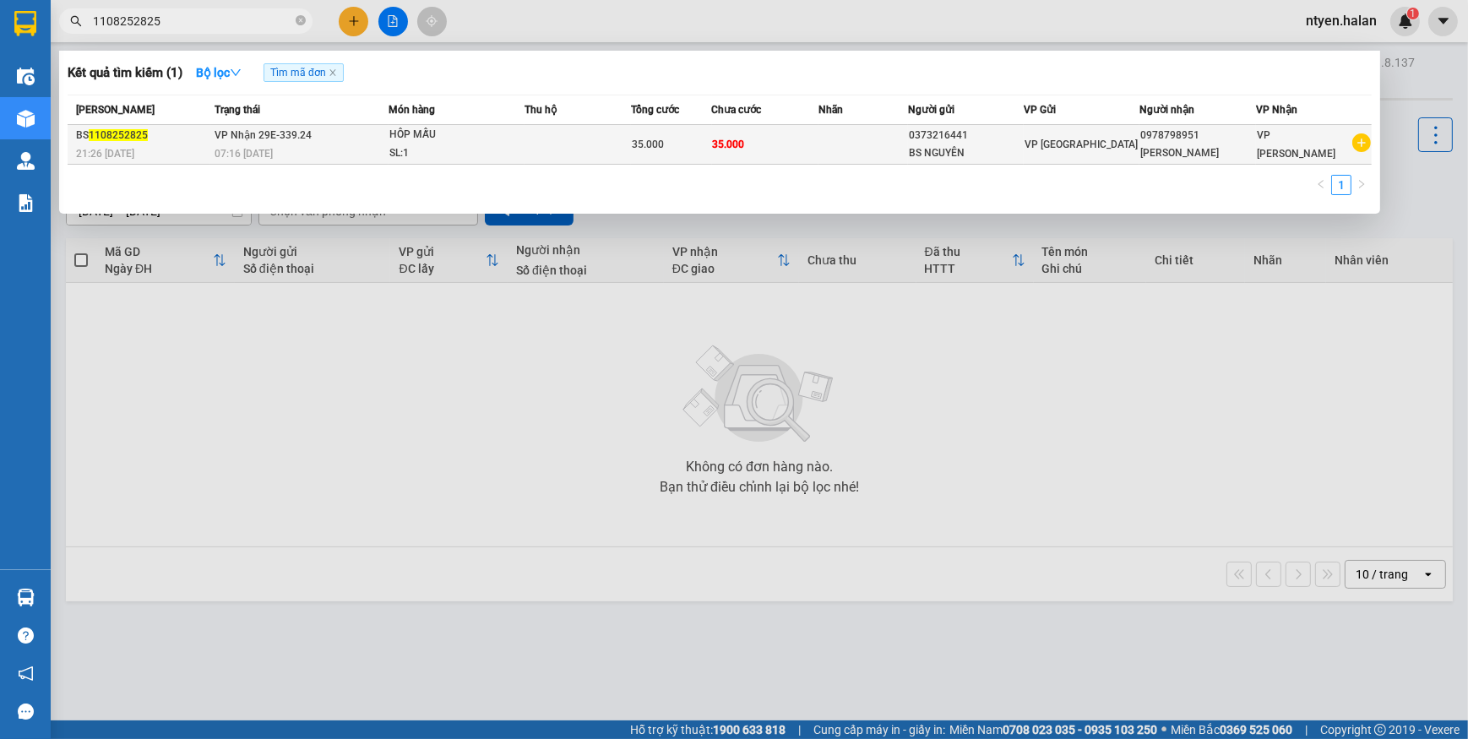
click at [243, 148] on span "07:16 - 12/08" at bounding box center [243, 154] width 58 height 12
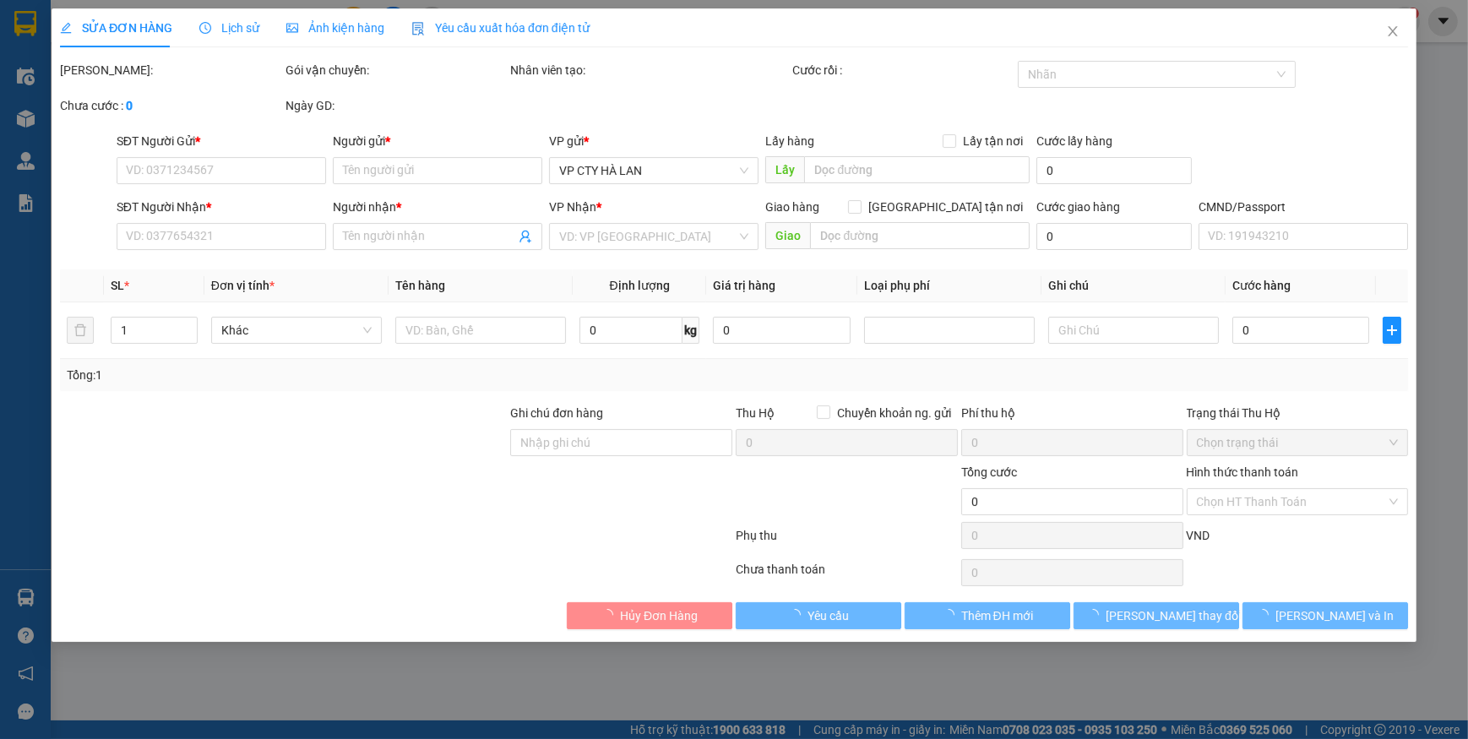
type input "0373216441"
type input "BS NGUYÊN"
type input "0978798951"
type input "QUANG THIỀU"
type input "35.000"
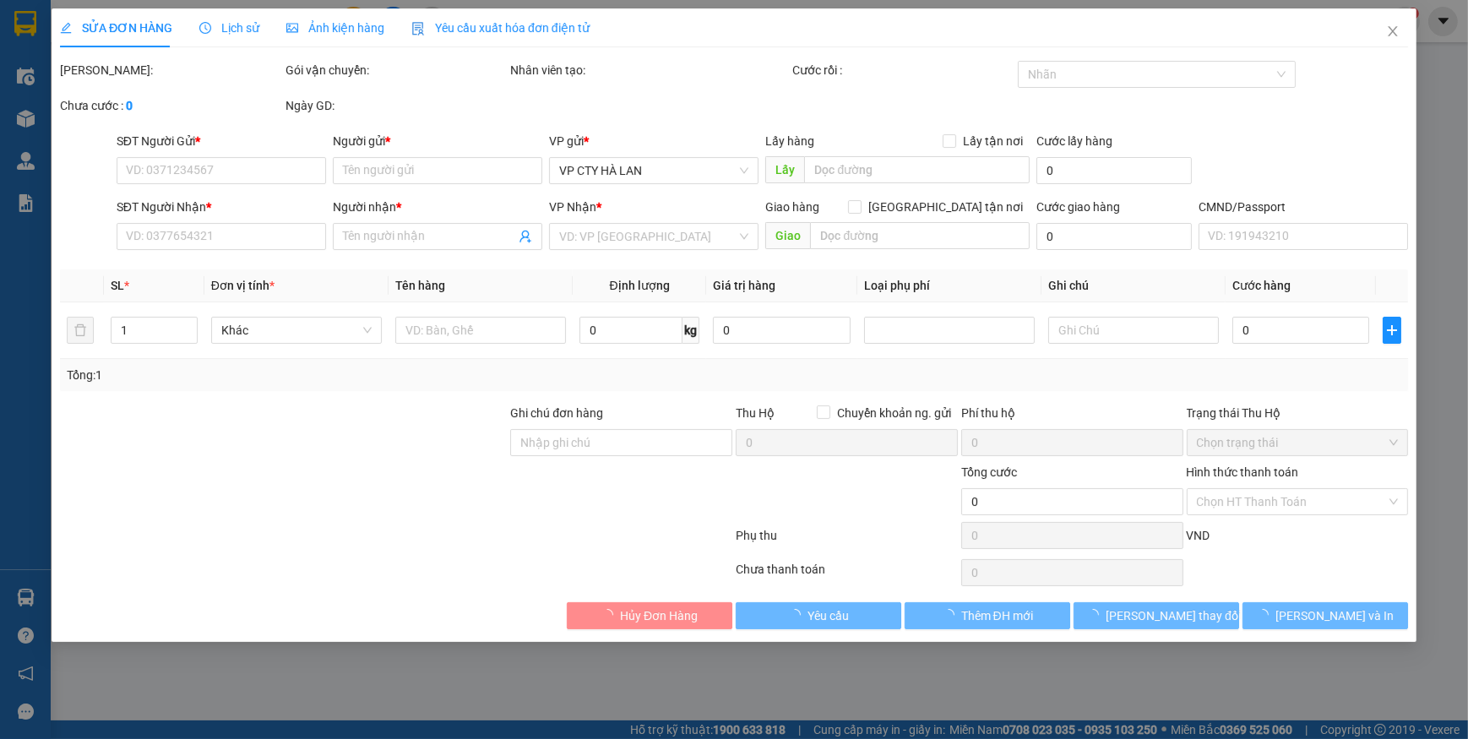
type input "35.000"
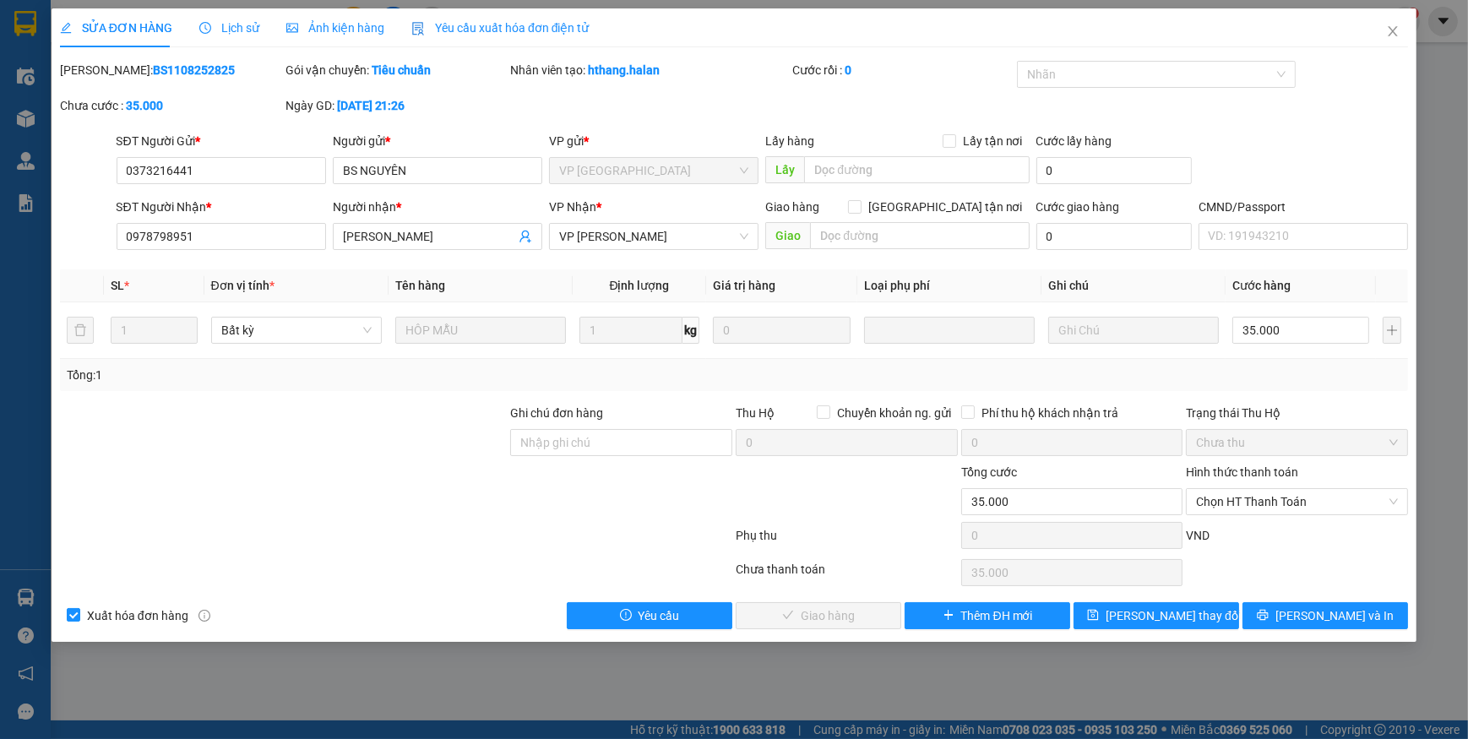
click at [516, 28] on span "Yêu cầu xuất hóa đơn điện tử" at bounding box center [500, 28] width 178 height 14
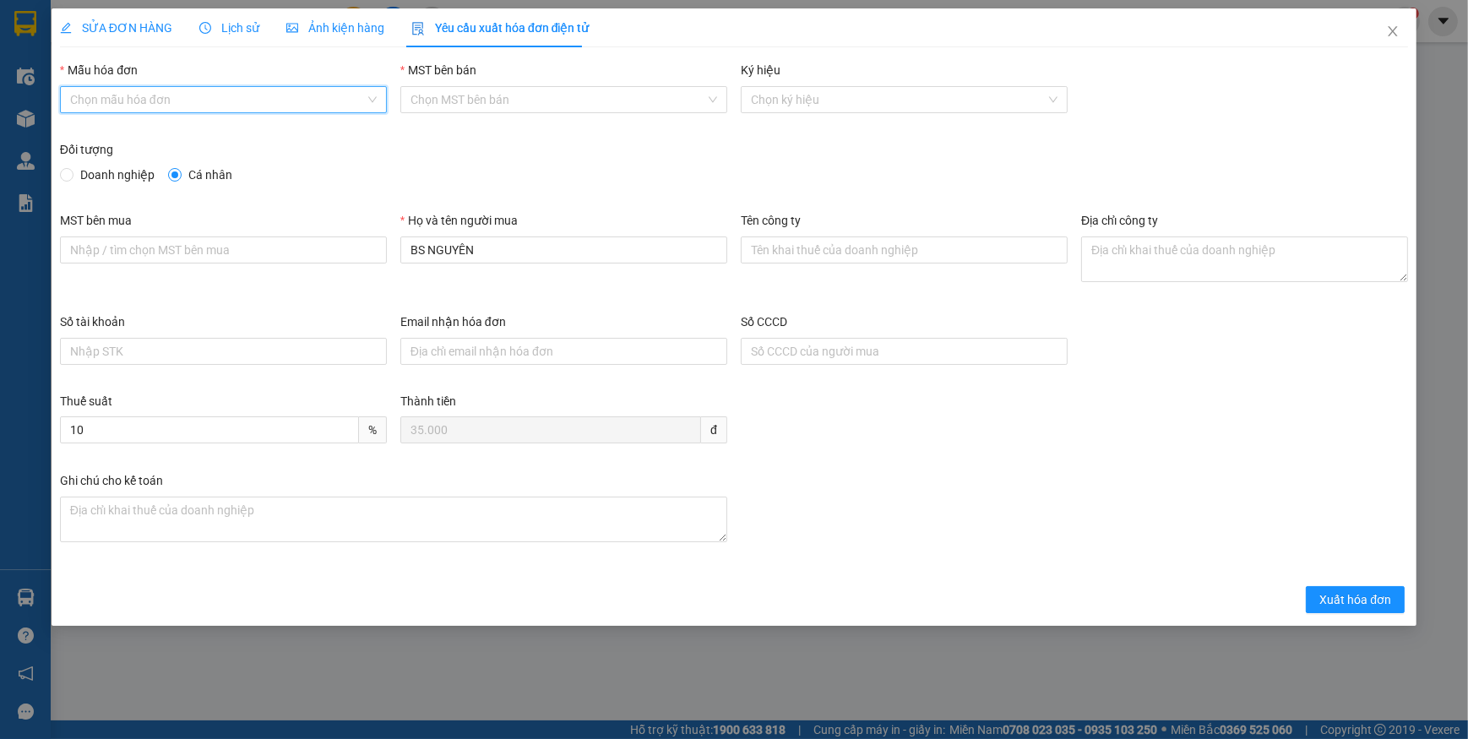
click at [170, 95] on input "Mẫu hóa đơn" at bounding box center [217, 99] width 295 height 25
click at [126, 131] on div "1C25MPN" at bounding box center [223, 133] width 307 height 19
type input "8"
drag, startPoint x: 79, startPoint y: 173, endPoint x: 128, endPoint y: 191, distance: 51.3
click at [79, 175] on span "Doanh nghiệp" at bounding box center [117, 175] width 88 height 19
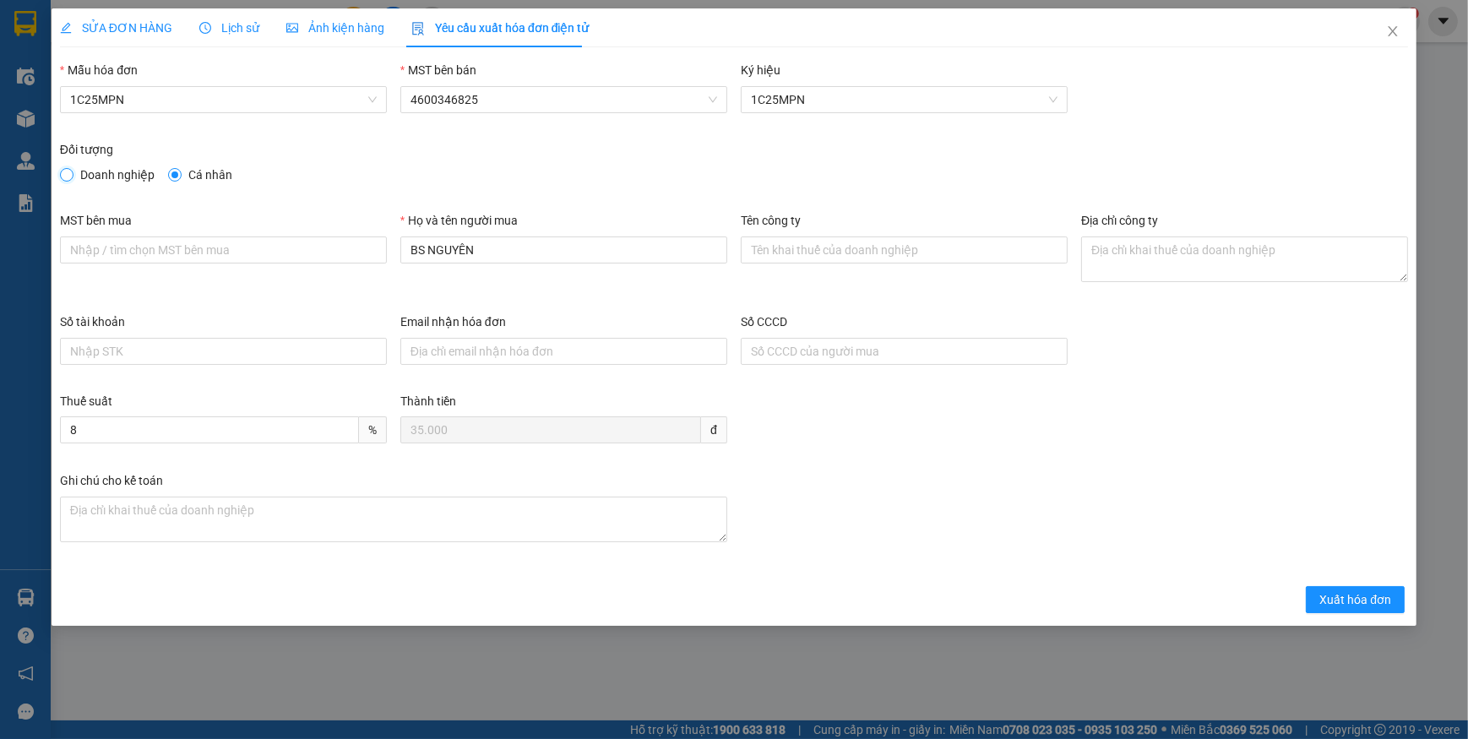
click at [72, 175] on input "Doanh nghiệp" at bounding box center [66, 174] width 12 height 12
radio input "true"
radio input "false"
click at [187, 242] on input "MST bên mua" at bounding box center [223, 249] width 327 height 27
paste input "0108331832"
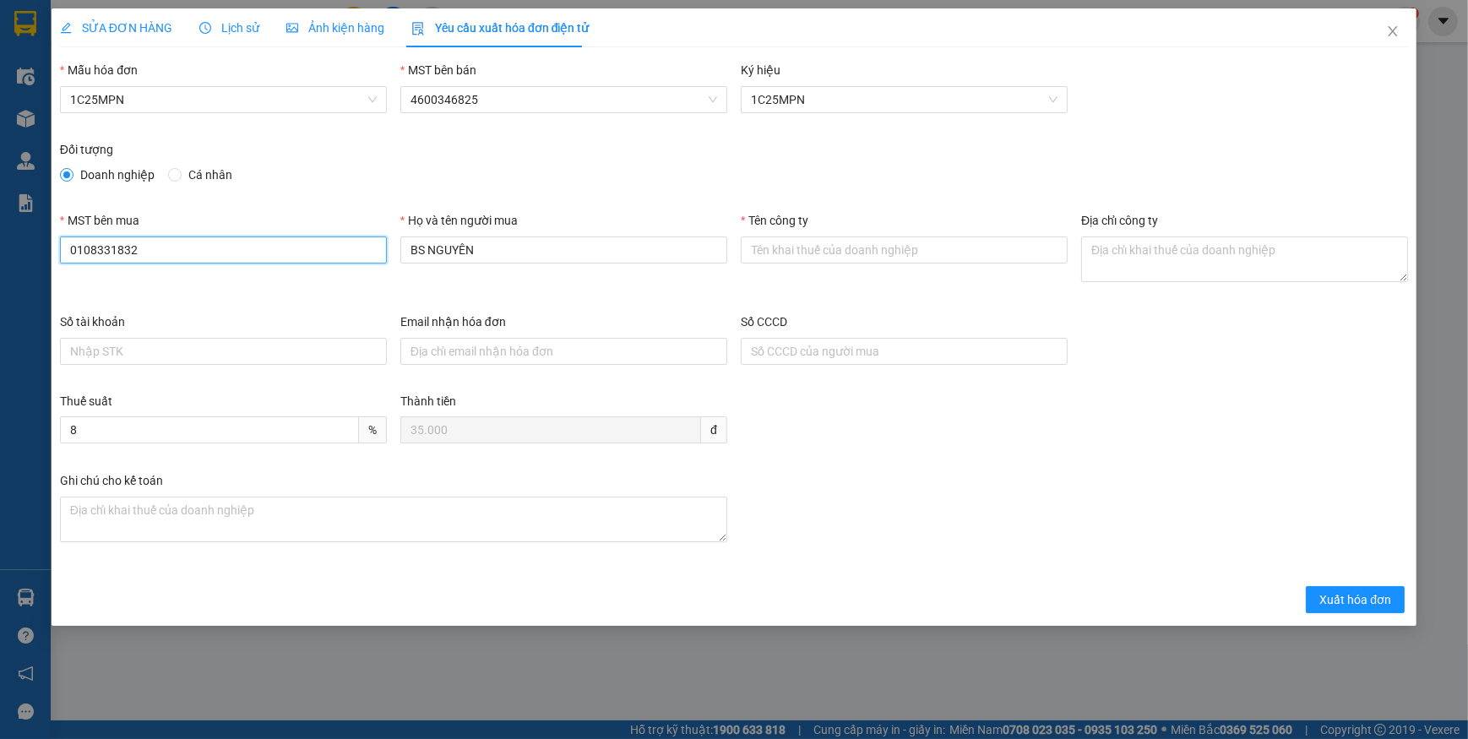
type input "0108331832"
click at [799, 252] on input "Tên công ty" at bounding box center [904, 249] width 327 height 27
paste input "CÔNG TY CỔ PHẦN IHOPE"
type input "CÔNG TY CỔ PHẦN IHOPE"
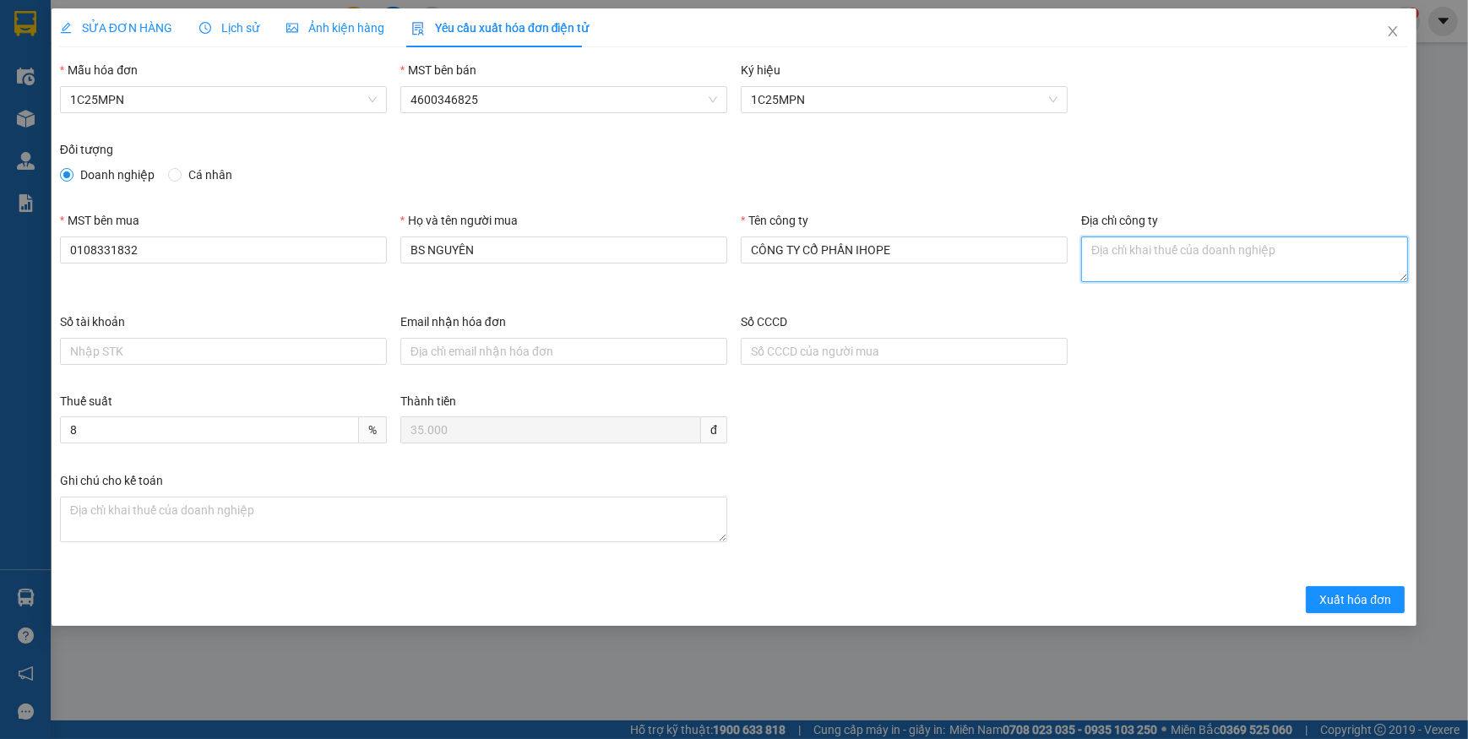
click at [1132, 262] on textarea "Địa chỉ công ty" at bounding box center [1244, 259] width 327 height 46
paste textarea "Tòa nhà Kinh Đô, 292 phố Tây Sơn, Phường Đống Đa, Thành phố Hà Nội, Việt Nam."
type textarea "Tòa nhà Kinh Đô, 292 phố Tây Sơn, Phường Đống Đa, Thành phố Hà Nội, Việt Nam."
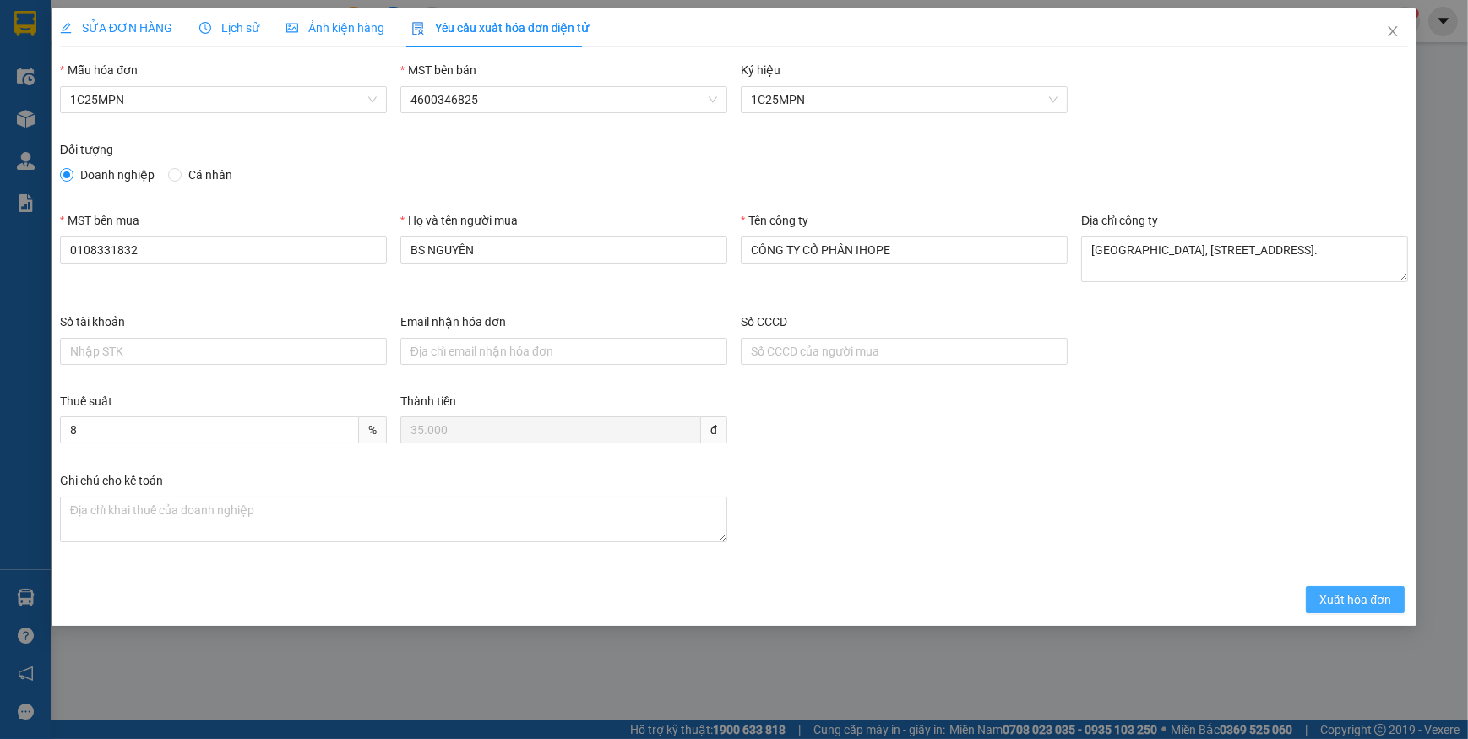
drag, startPoint x: 1355, startPoint y: 597, endPoint x: 982, endPoint y: 402, distance: 421.2
click at [1355, 597] on span "Xuất hóa đơn" at bounding box center [1355, 599] width 72 height 19
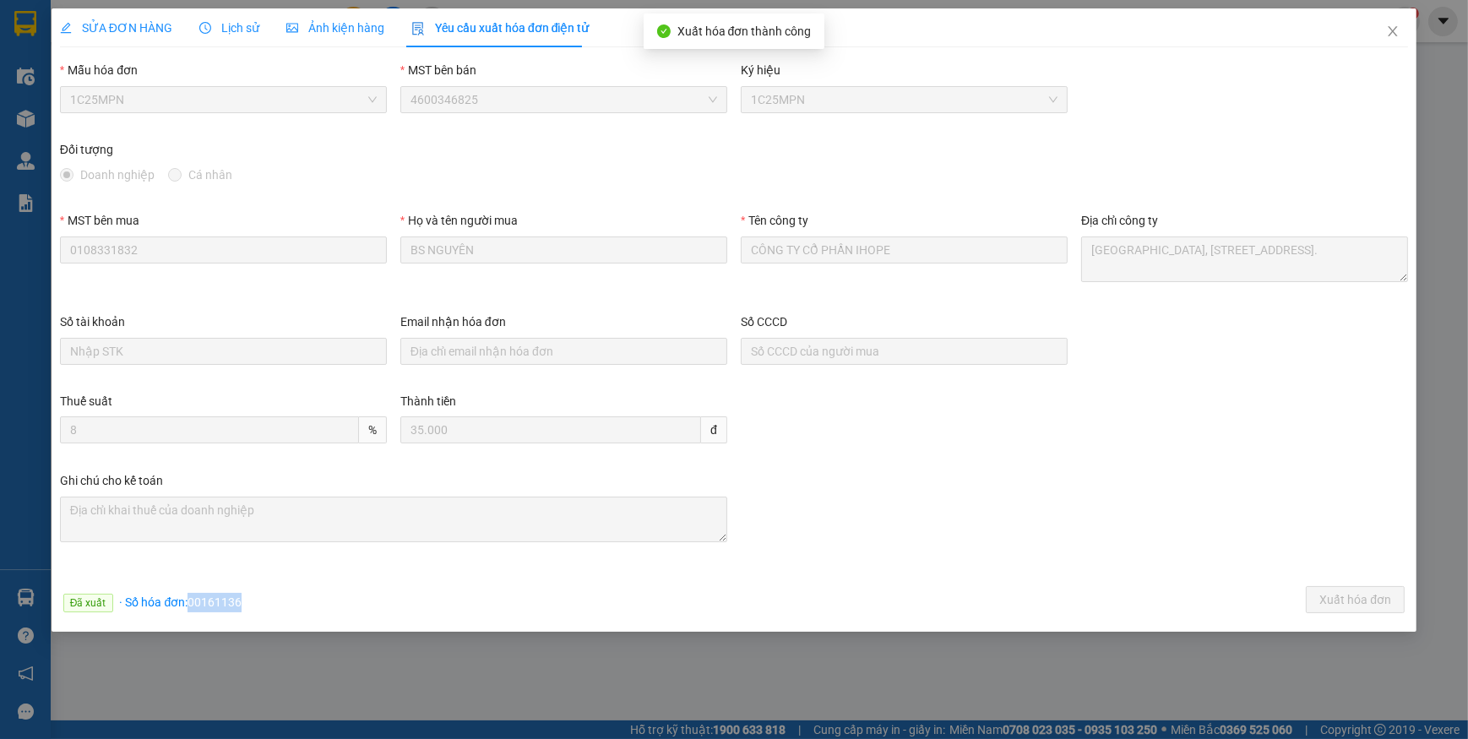
drag, startPoint x: 191, startPoint y: 600, endPoint x: 270, endPoint y: 606, distance: 79.7
click at [270, 606] on div "Đã xuất · Số hóa đơn: 00161136 Xuất hóa đơn" at bounding box center [734, 602] width 1355 height 33
copy span "00161136"
drag, startPoint x: 1397, startPoint y: 30, endPoint x: 511, endPoint y: 24, distance: 885.9
click at [1396, 30] on icon "close" at bounding box center [1393, 31] width 14 height 14
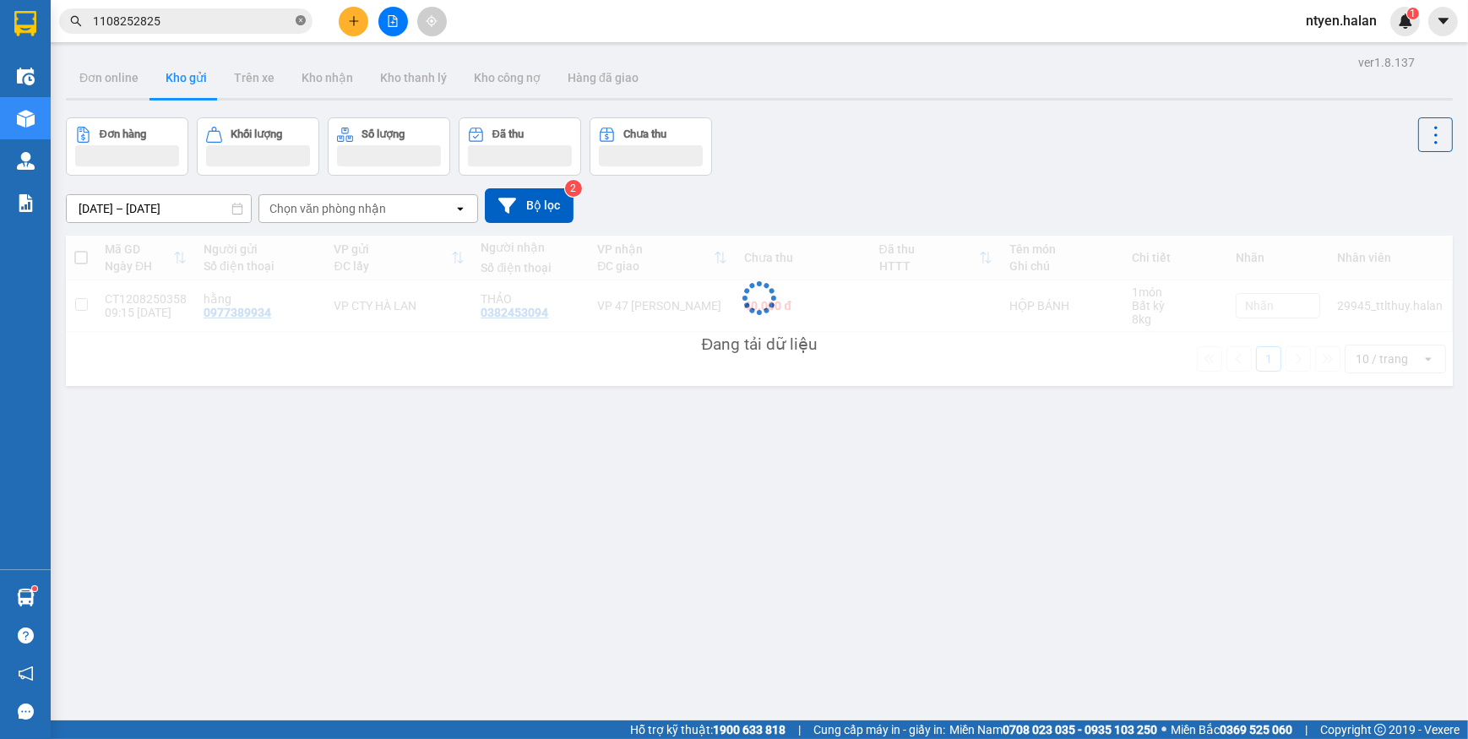
click at [304, 21] on icon "close-circle" at bounding box center [301, 20] width 10 height 10
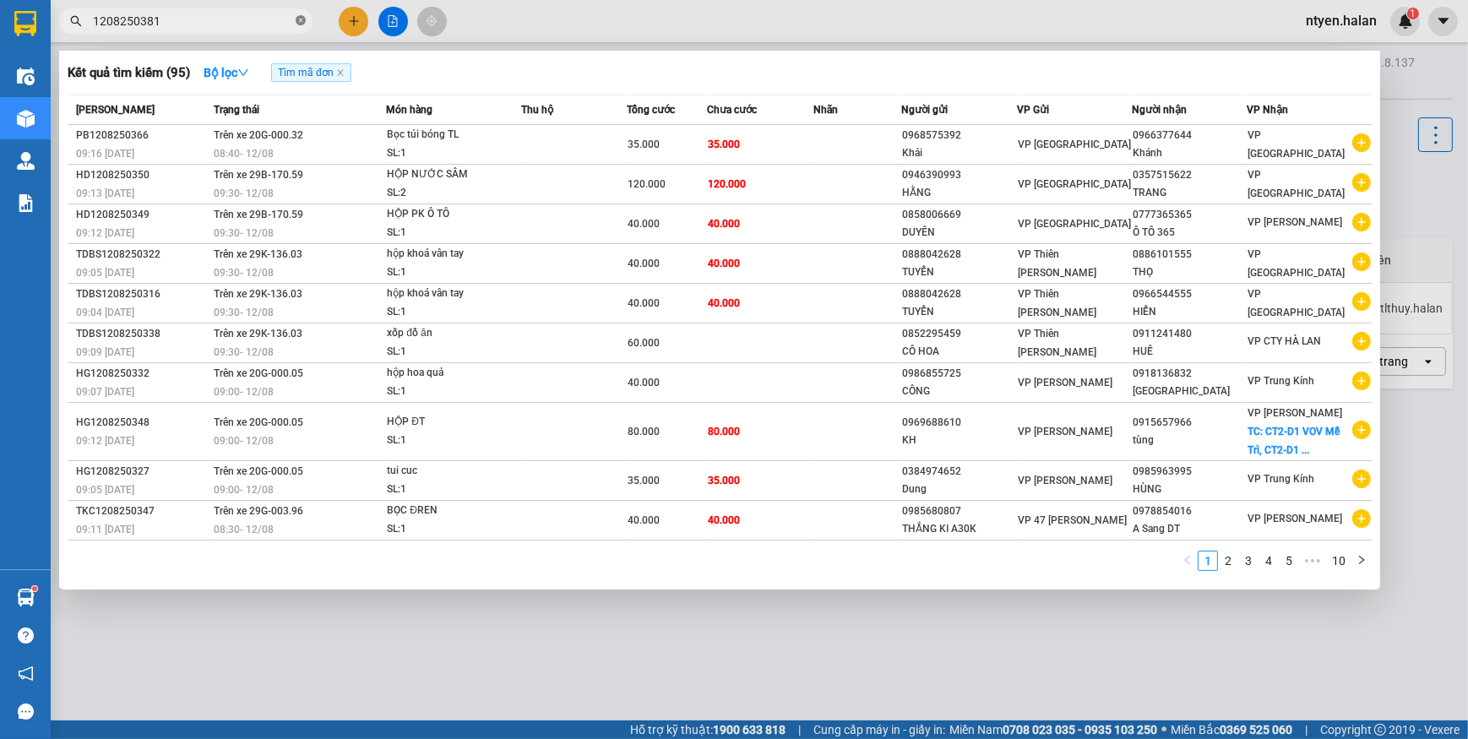
type input "1208250381"
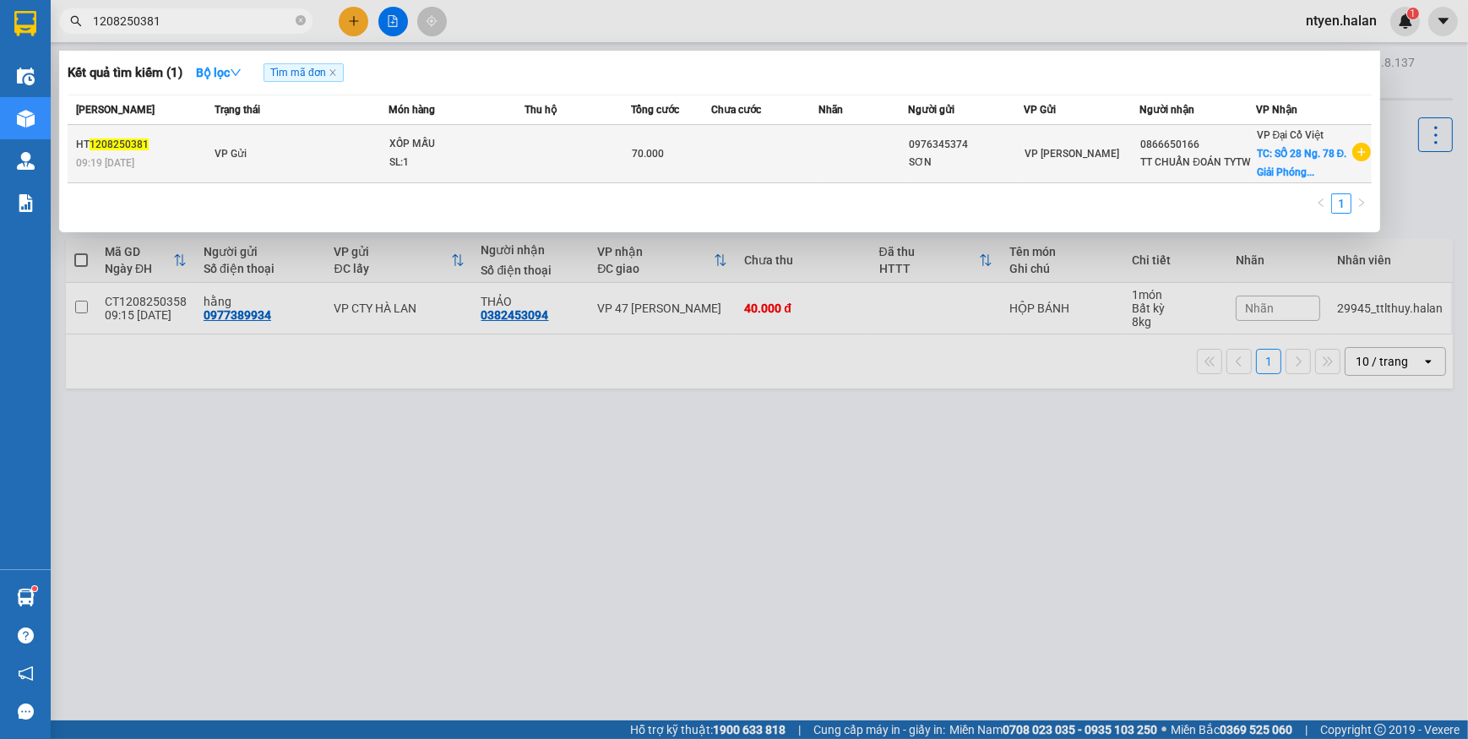
click at [432, 155] on div "SL: 1" at bounding box center [452, 163] width 127 height 19
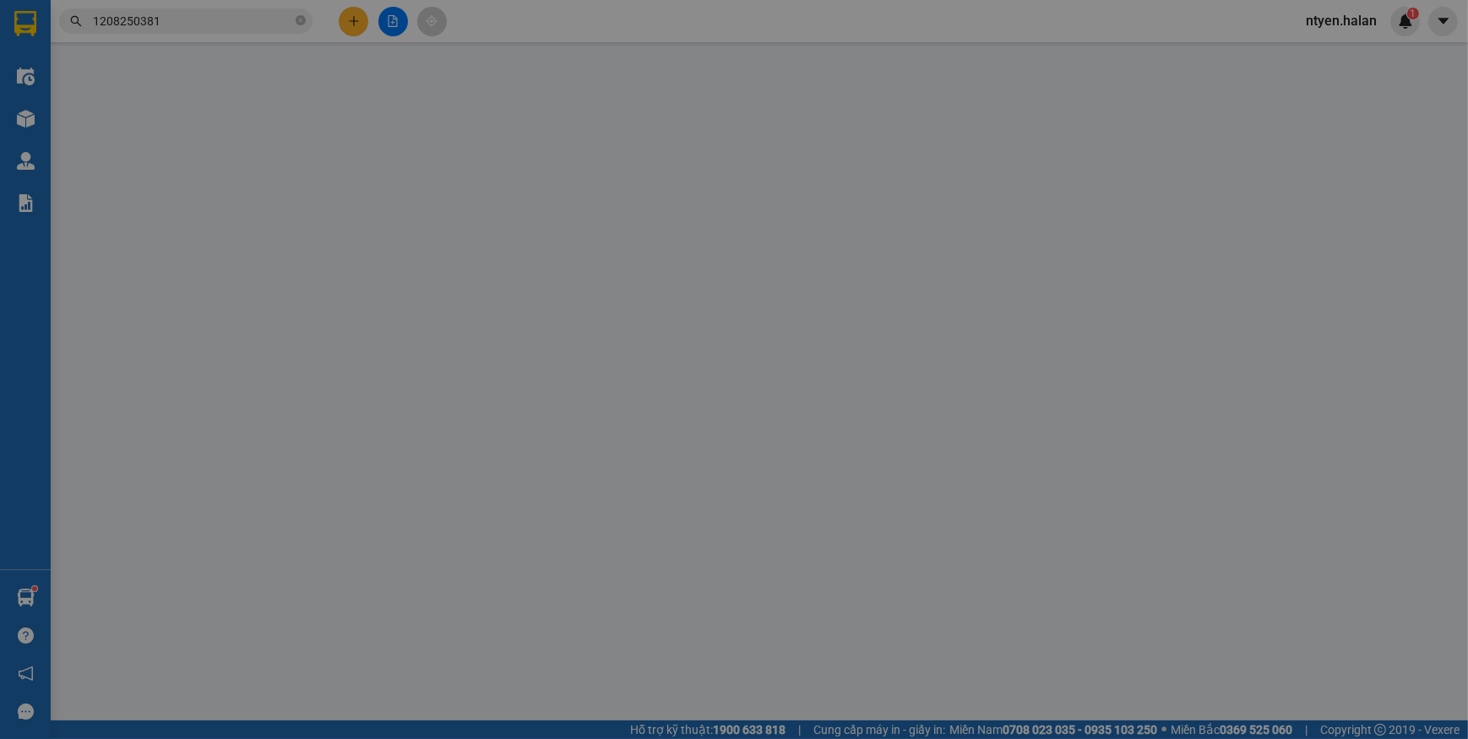
type input "0976345374"
type input "SƠN"
type input "0866650166"
type input "TT CHUẨN ĐOÁN TYTW"
checkbox input "true"
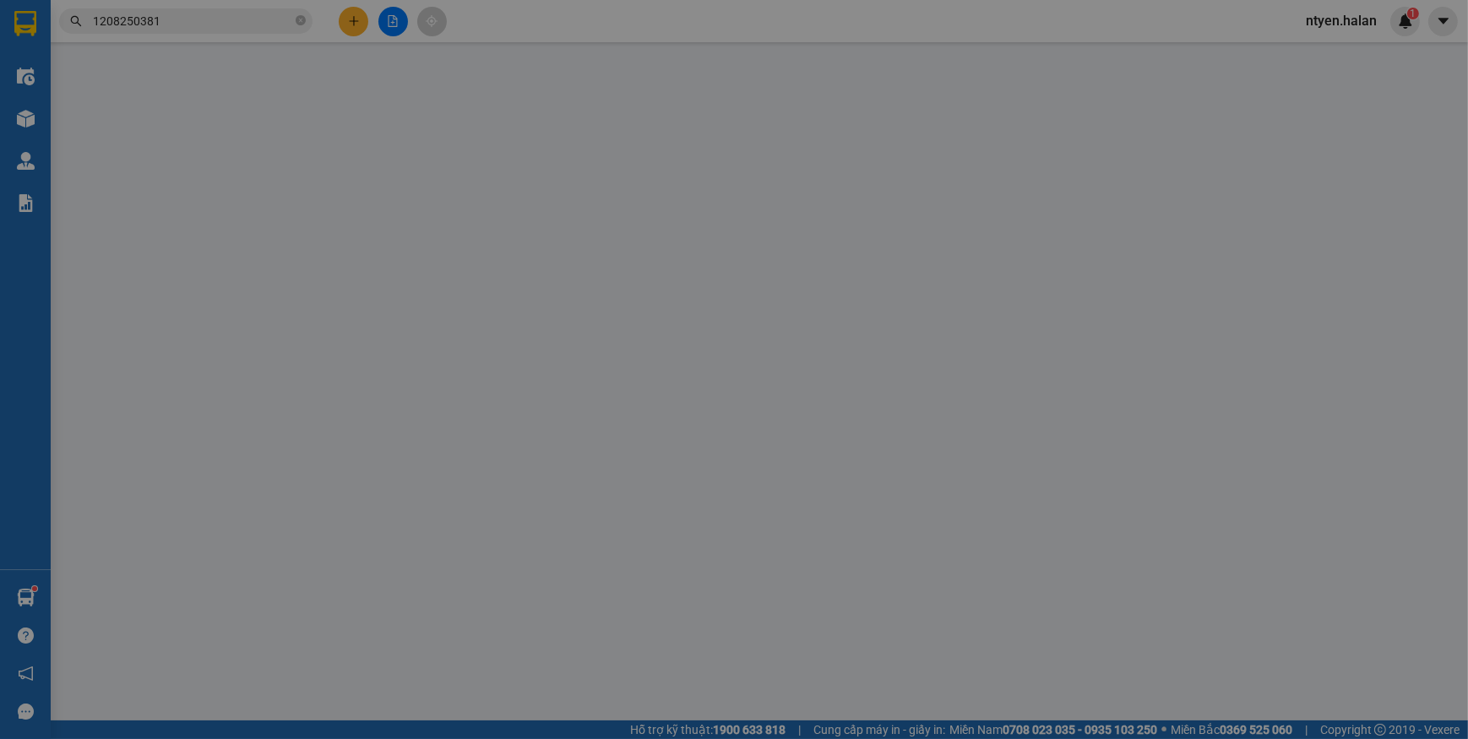
type input "SỐ 28 Ng. 78 Đ. Giải Phóng, Phương Mai, Đống Đa, Hà Nội, Việt Nam"
type input "70.000"
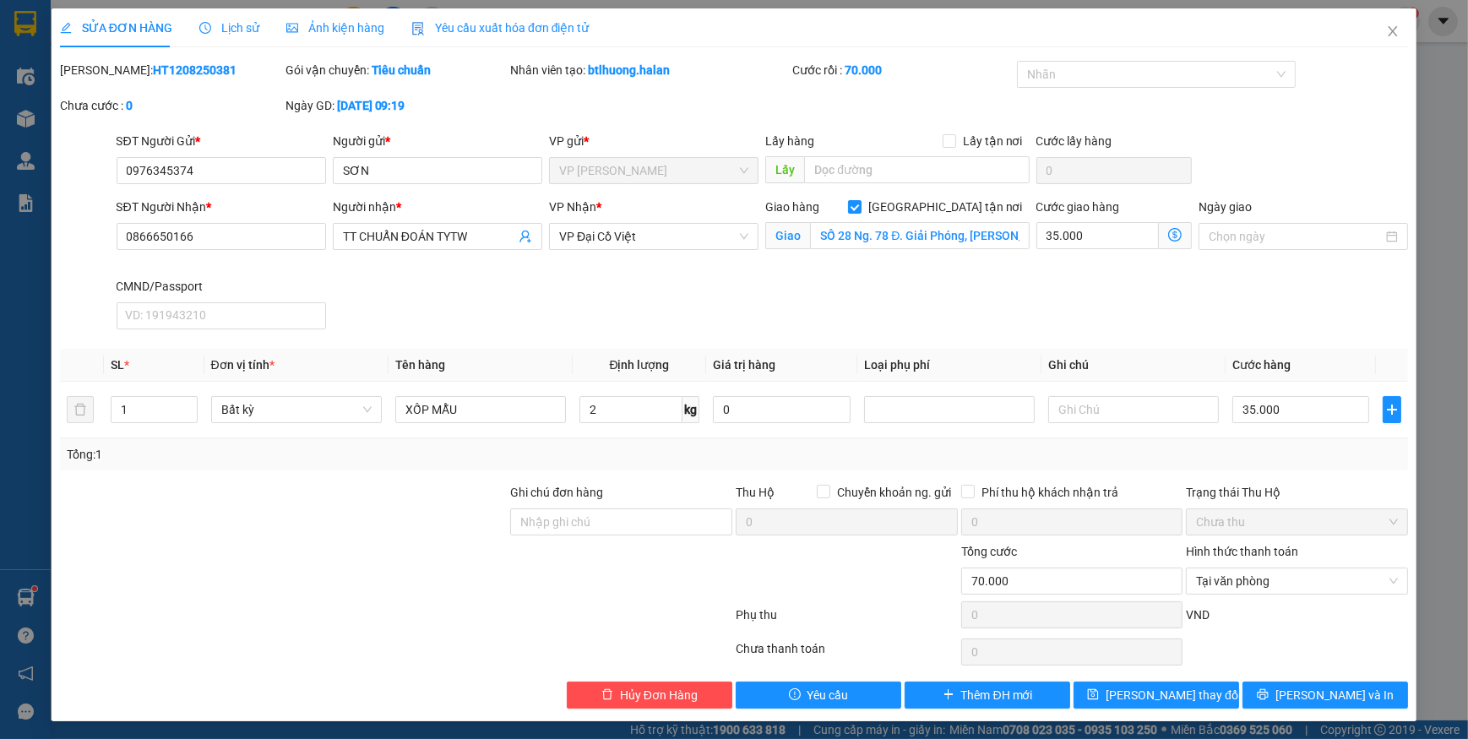
click at [472, 27] on span "Yêu cầu xuất hóa đơn điện tử" at bounding box center [500, 28] width 178 height 14
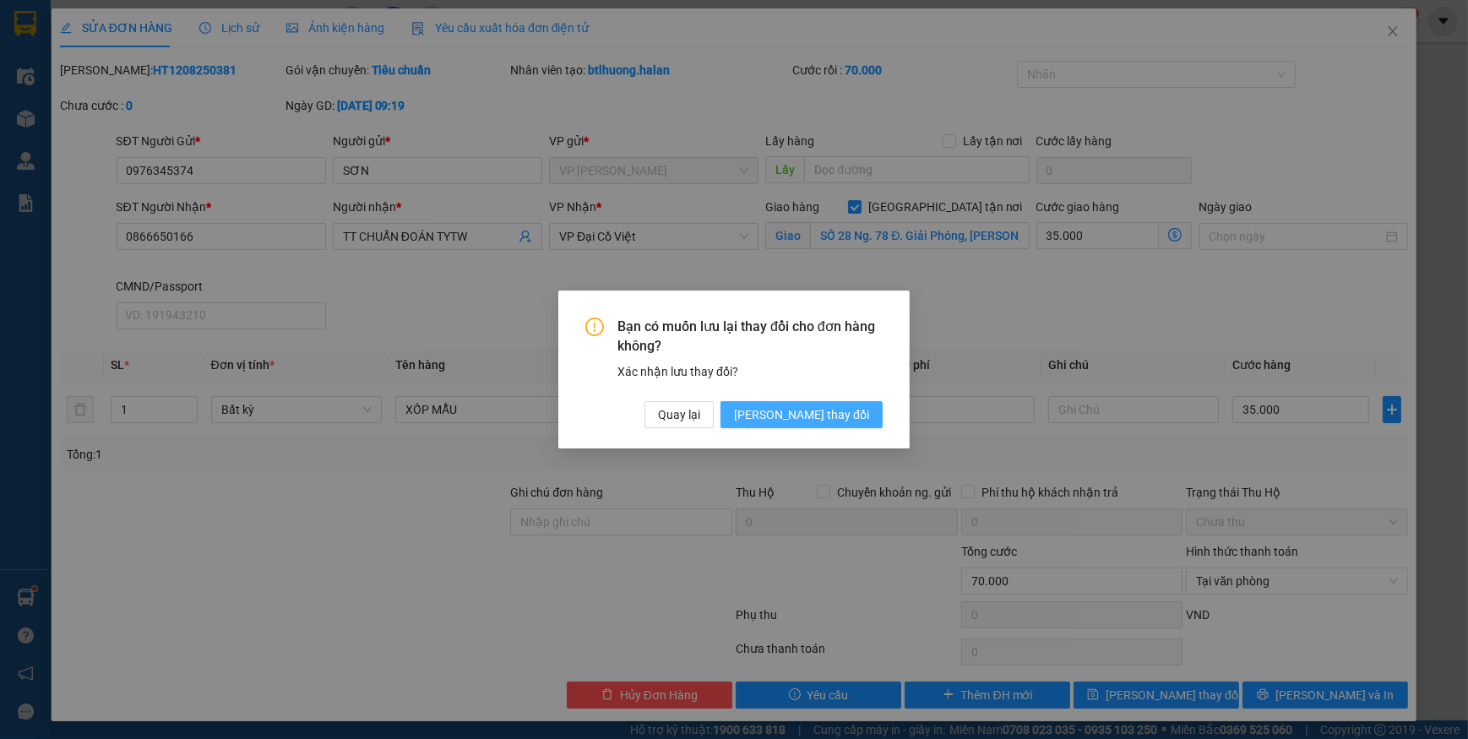
click at [810, 410] on span "Lưu thay đổi" at bounding box center [801, 414] width 135 height 19
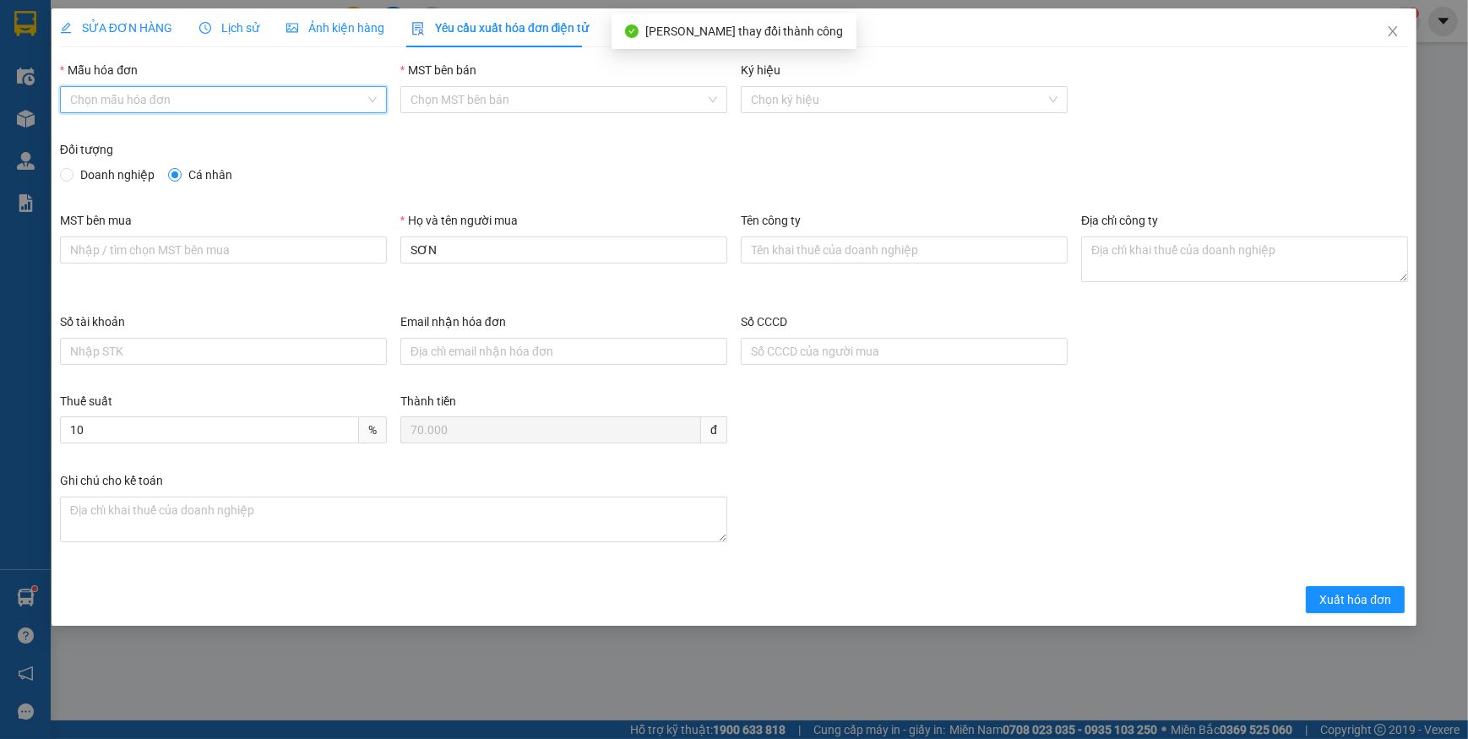
drag, startPoint x: 124, startPoint y: 95, endPoint x: 118, endPoint y: 116, distance: 21.1
click at [123, 95] on input "Mẫu hóa đơn" at bounding box center [217, 99] width 295 height 25
click at [110, 130] on div "1C25MPN" at bounding box center [223, 133] width 307 height 19
type input "8"
click at [73, 174] on span "Doanh nghiệp" at bounding box center [117, 175] width 88 height 19
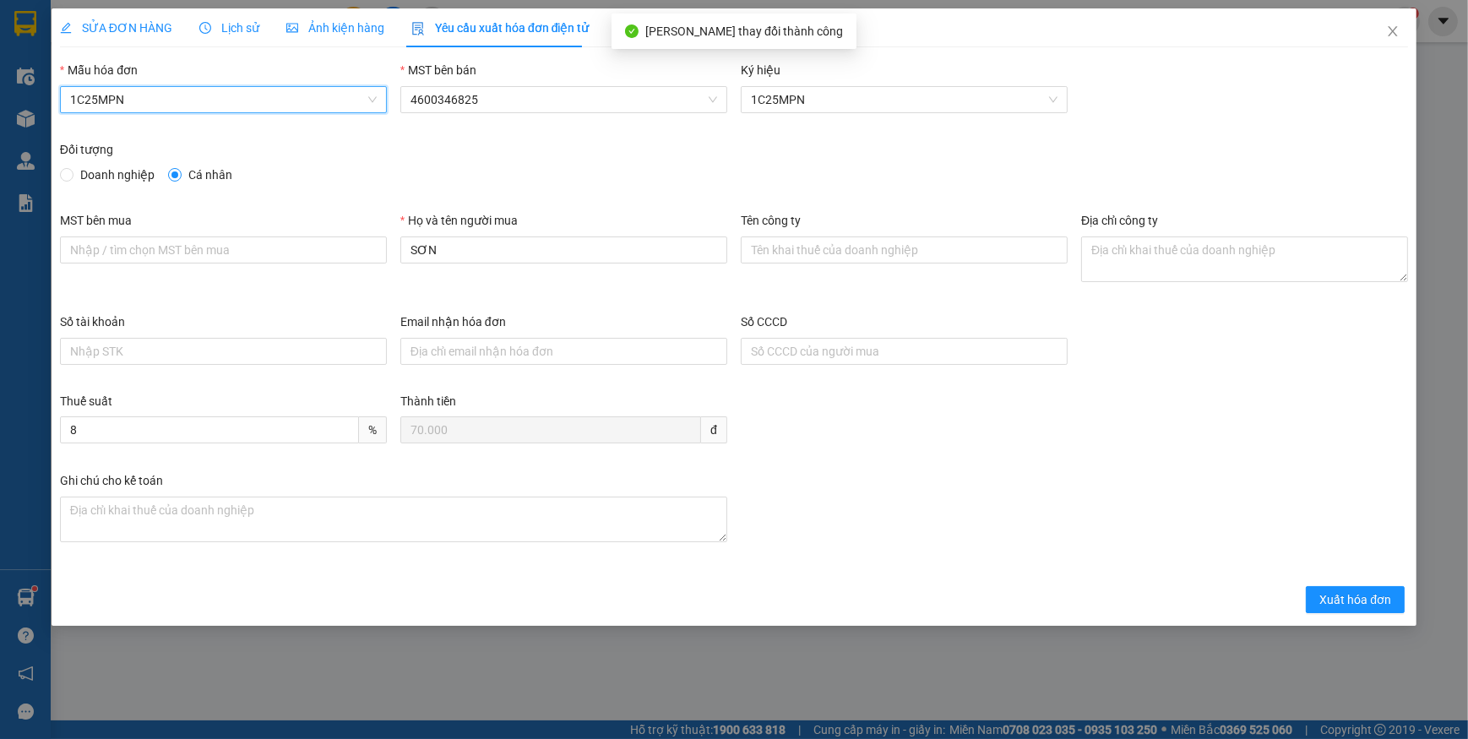
click at [72, 174] on input "Doanh nghiệp" at bounding box center [66, 174] width 12 height 12
radio input "true"
radio input "false"
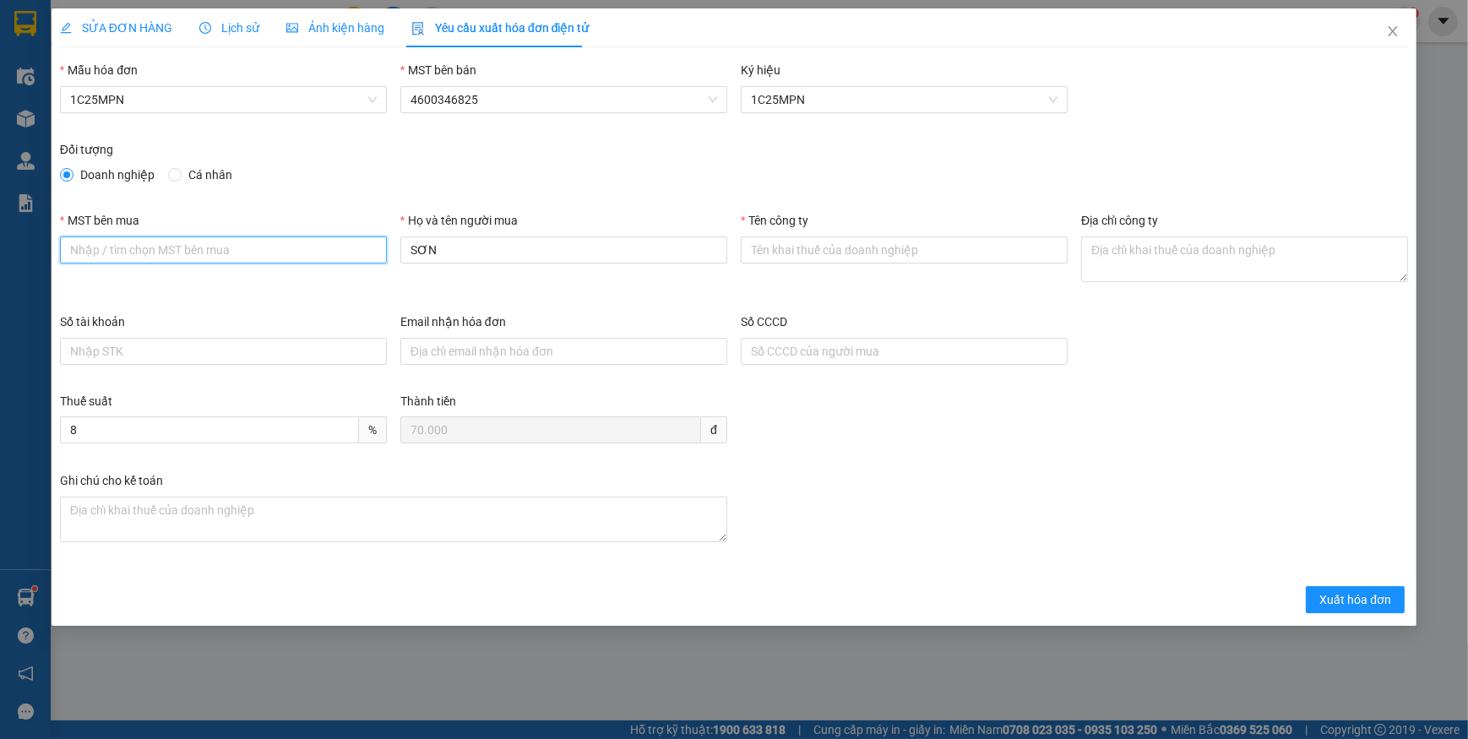
click at [84, 251] on input "MST bên mua" at bounding box center [223, 249] width 327 height 27
type input "4601640280"
click at [774, 251] on input "Tên công ty" at bounding box center [904, 249] width 327 height 27
drag, startPoint x: 201, startPoint y: 258, endPoint x: 8, endPoint y: 237, distance: 193.6
click at [8, 237] on div "SỬA ĐƠN HÀNG Lịch sử Ảnh kiện hàng Yêu cầu xuất hóa đơn điện tử Total Paid Fee …" at bounding box center [734, 369] width 1468 height 739
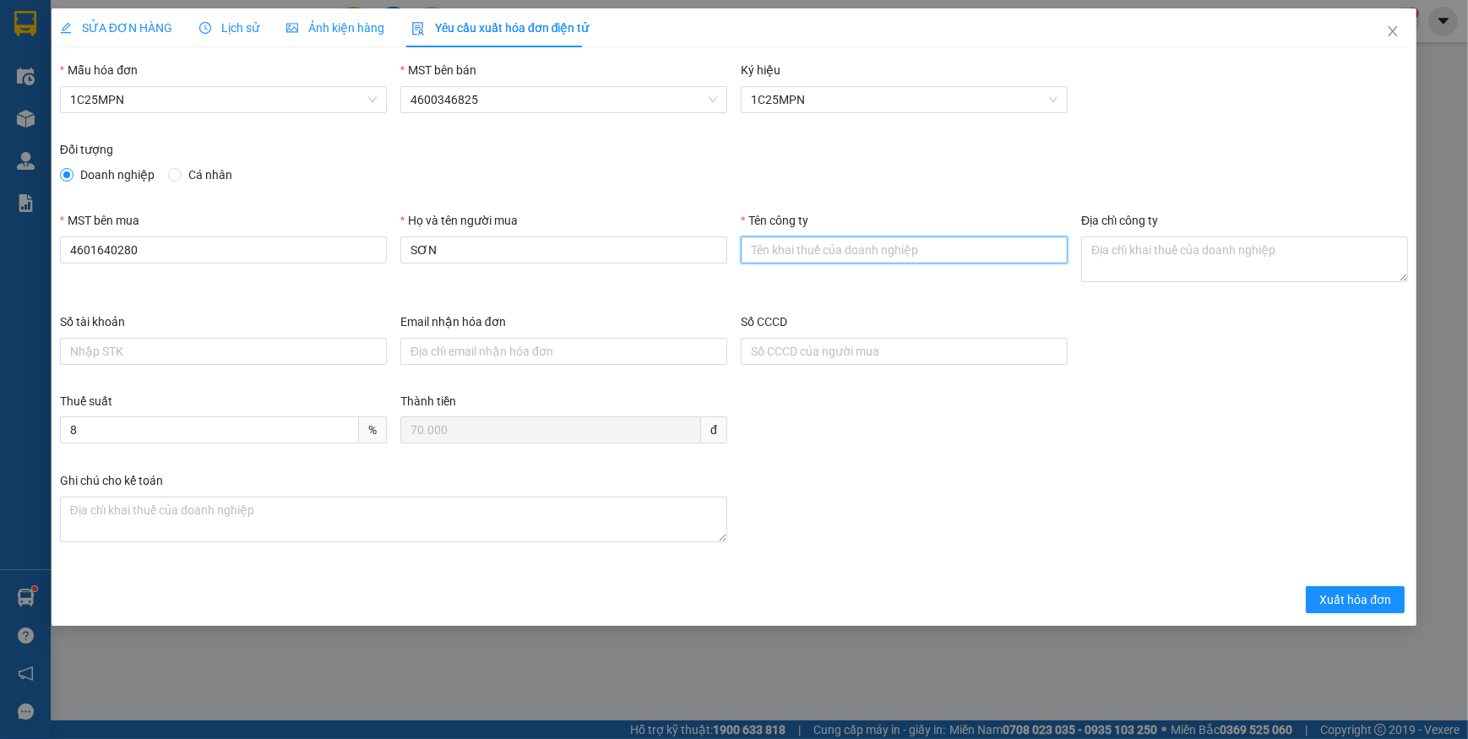
click at [766, 248] on input "Tên công ty" at bounding box center [904, 249] width 327 height 27
paste input "Chi cục Chăn nuôi, Thú y và Thuỷ sản tỉnh Thái Nguyên"
type input "Chi cục Chăn nuôi, Thú y và Thuỷ sản tỉnh Thái Nguyên"
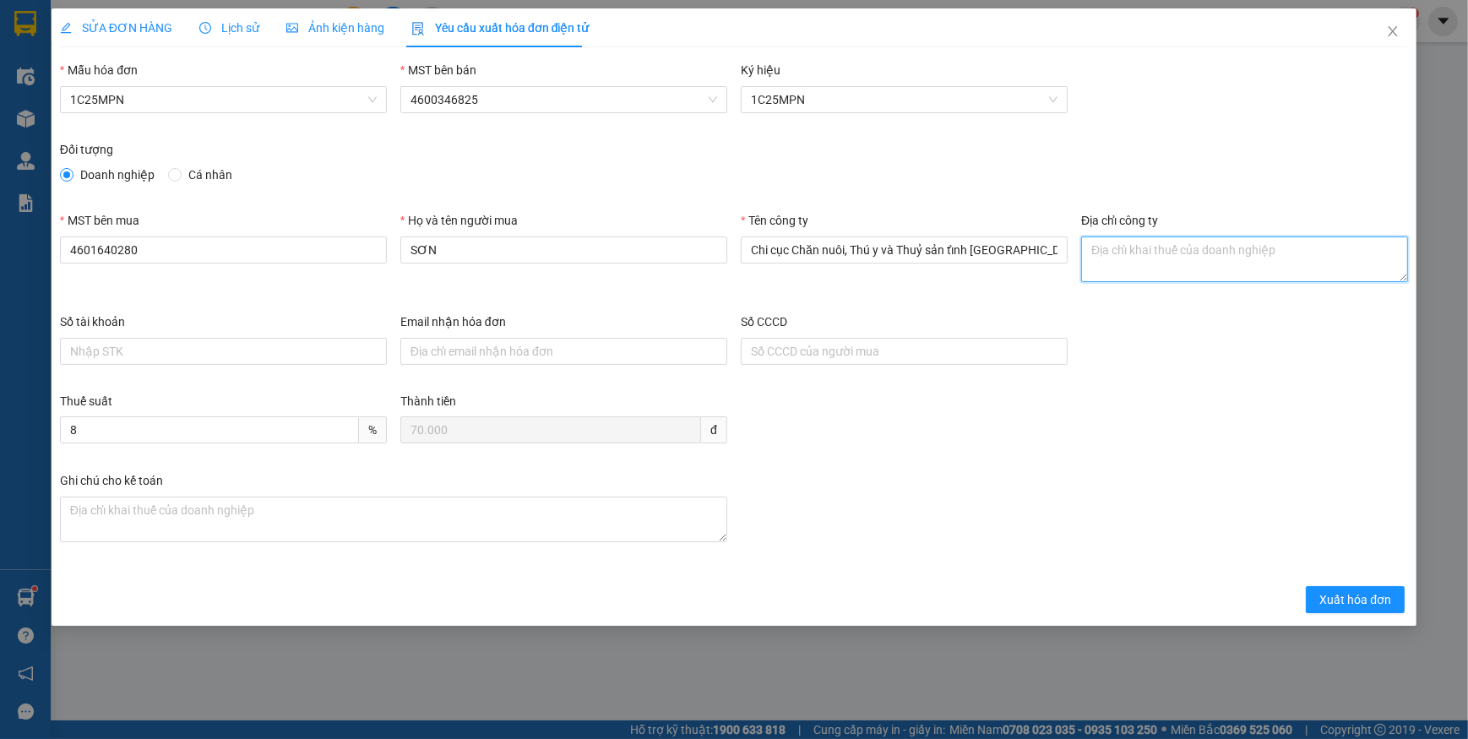
click at [1140, 259] on textarea "Địa chỉ công ty" at bounding box center [1244, 259] width 327 height 46
paste textarea "Số 726, đường Lương Ngọc Quyến, Phường Phan Đình Phùng, Tỉnh Thái Nguyên, Việt …"
type textarea "Số 726, đường Lương Ngọc Quyến, Phường Phan Đình Phùng, Tỉnh Thái Nguyên, Việt …"
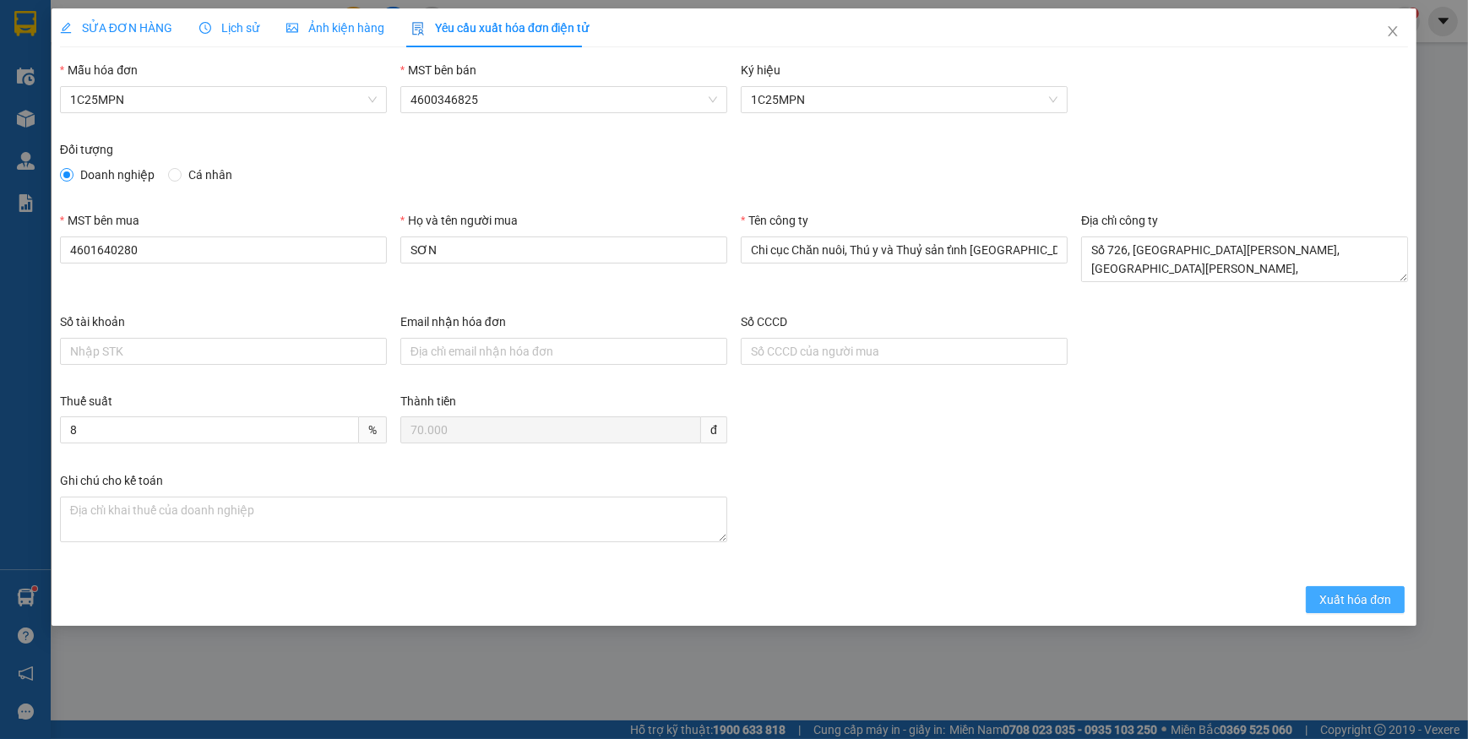
click at [1376, 597] on span "Xuất hóa đơn" at bounding box center [1355, 599] width 72 height 19
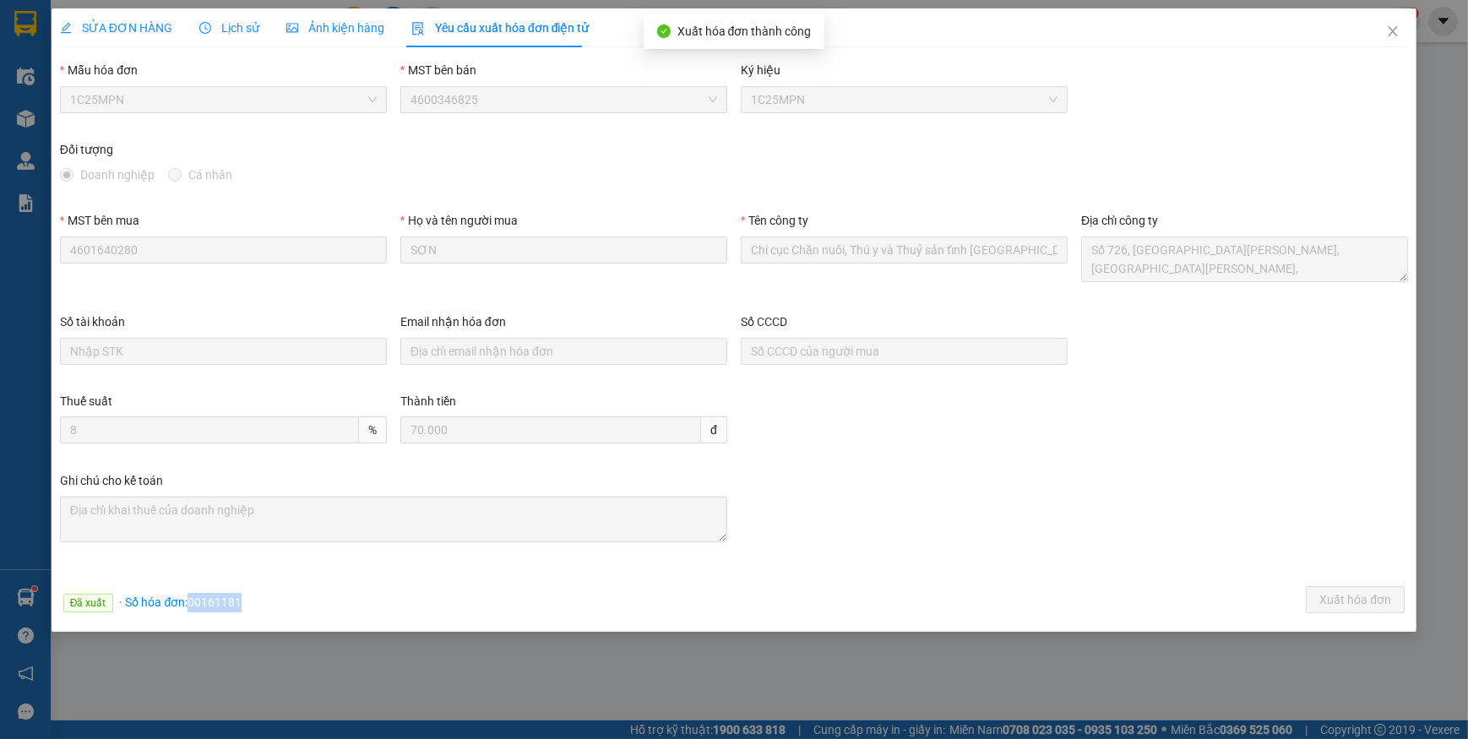
drag, startPoint x: 190, startPoint y: 602, endPoint x: 250, endPoint y: 602, distance: 60.0
click at [250, 602] on div "Đã xuất · Số hóa đơn: 00161181 Xuất hóa đơn" at bounding box center [734, 602] width 1355 height 33
copy span "00161181"
drag, startPoint x: 1392, startPoint y: 35, endPoint x: 644, endPoint y: 19, distance: 747.5
click at [1391, 35] on icon "close" at bounding box center [1393, 31] width 14 height 14
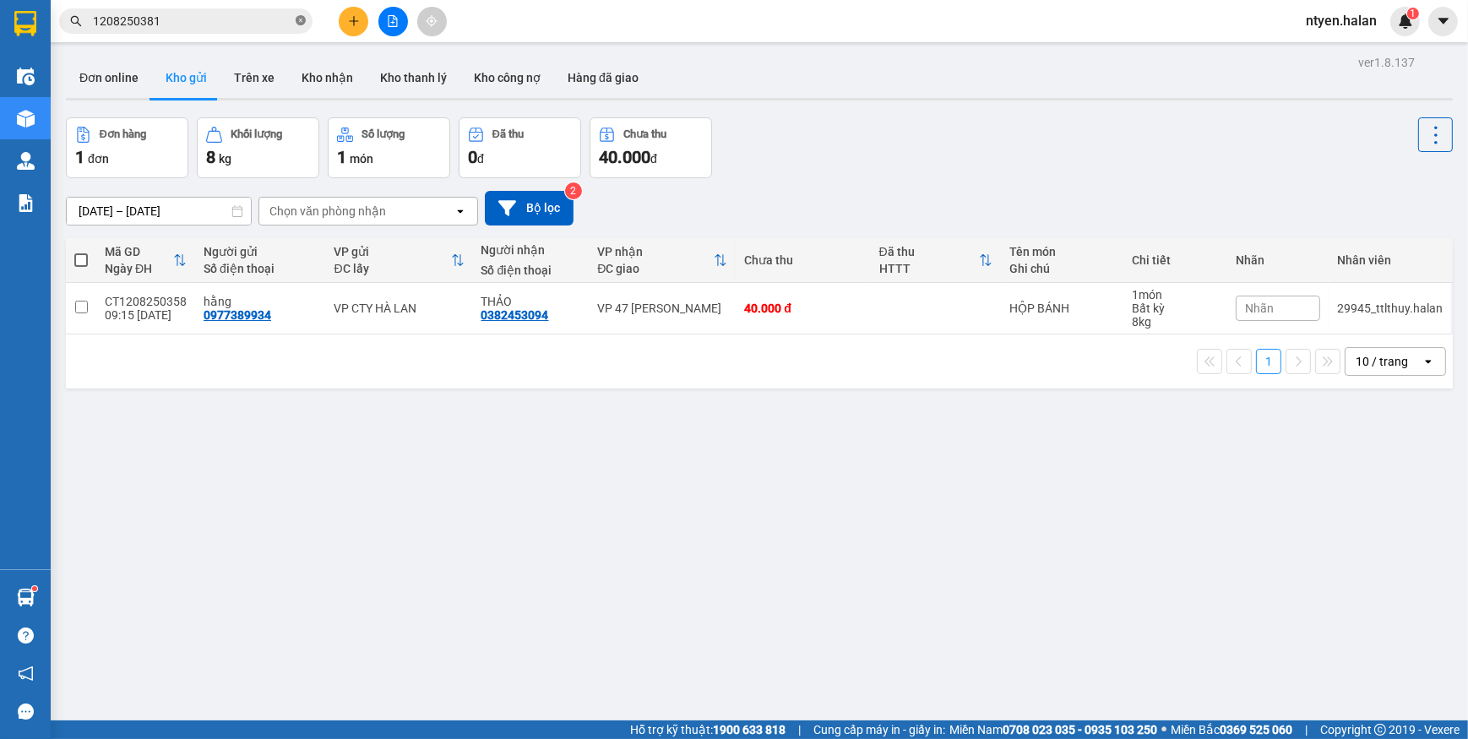
click at [298, 18] on icon "close-circle" at bounding box center [301, 20] width 10 height 10
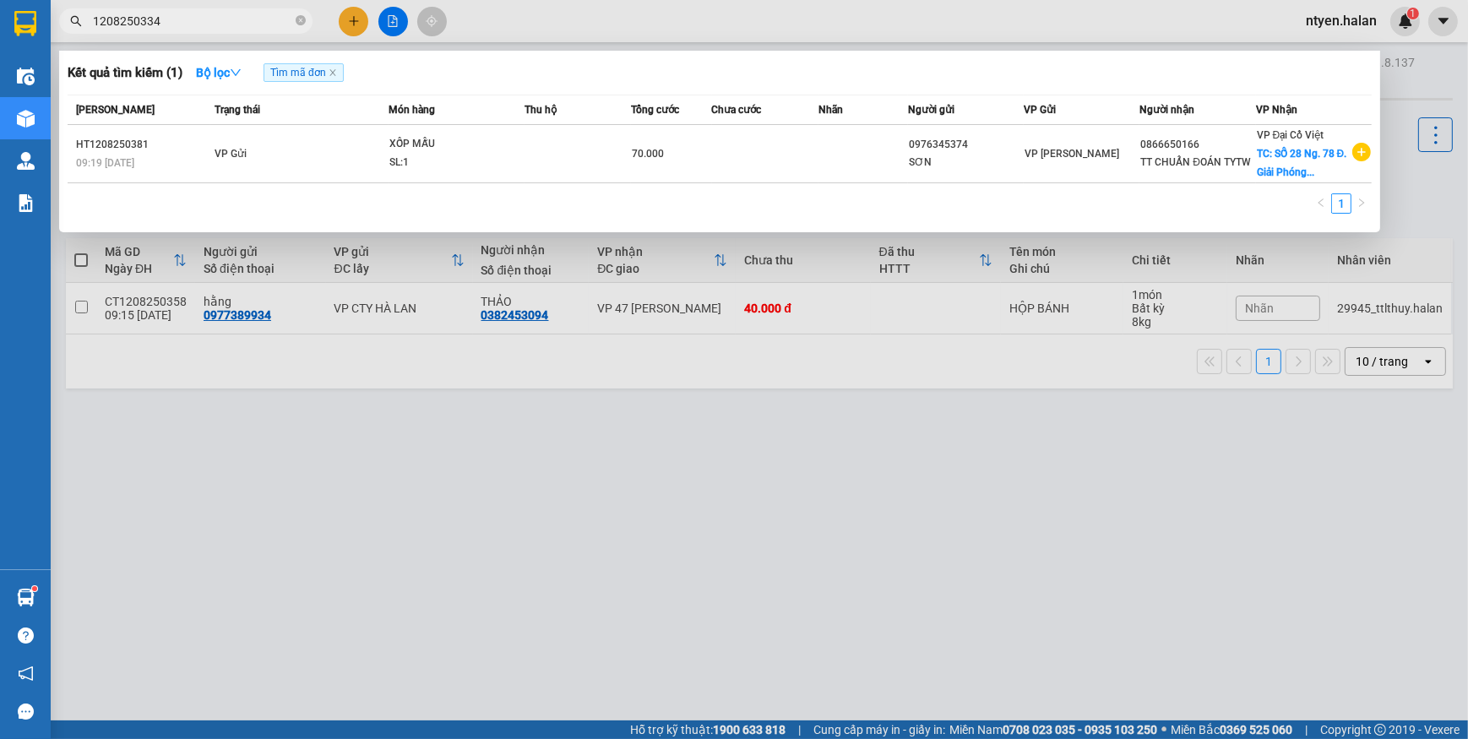
type input "1208250334"
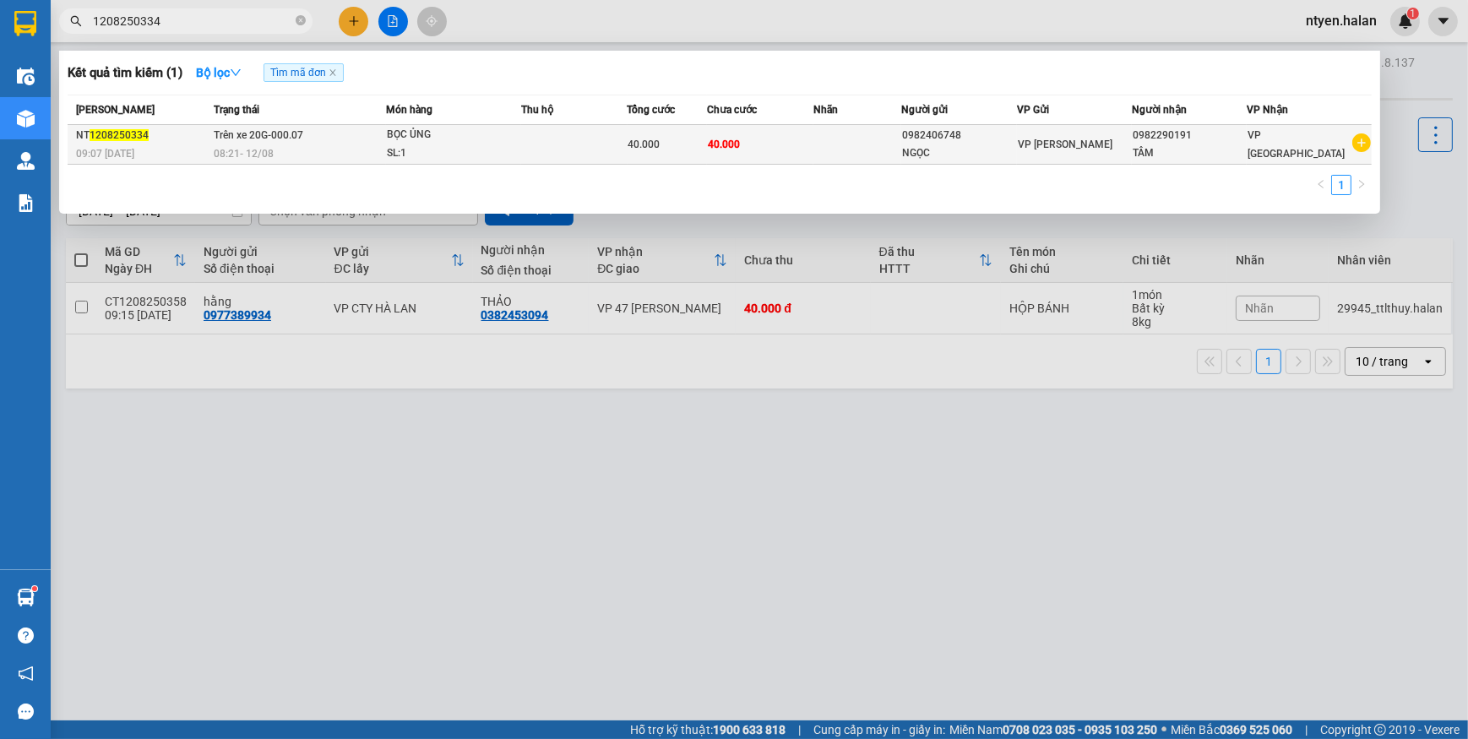
click at [292, 134] on span "Trên xe 20G-000.07" at bounding box center [259, 135] width 90 height 12
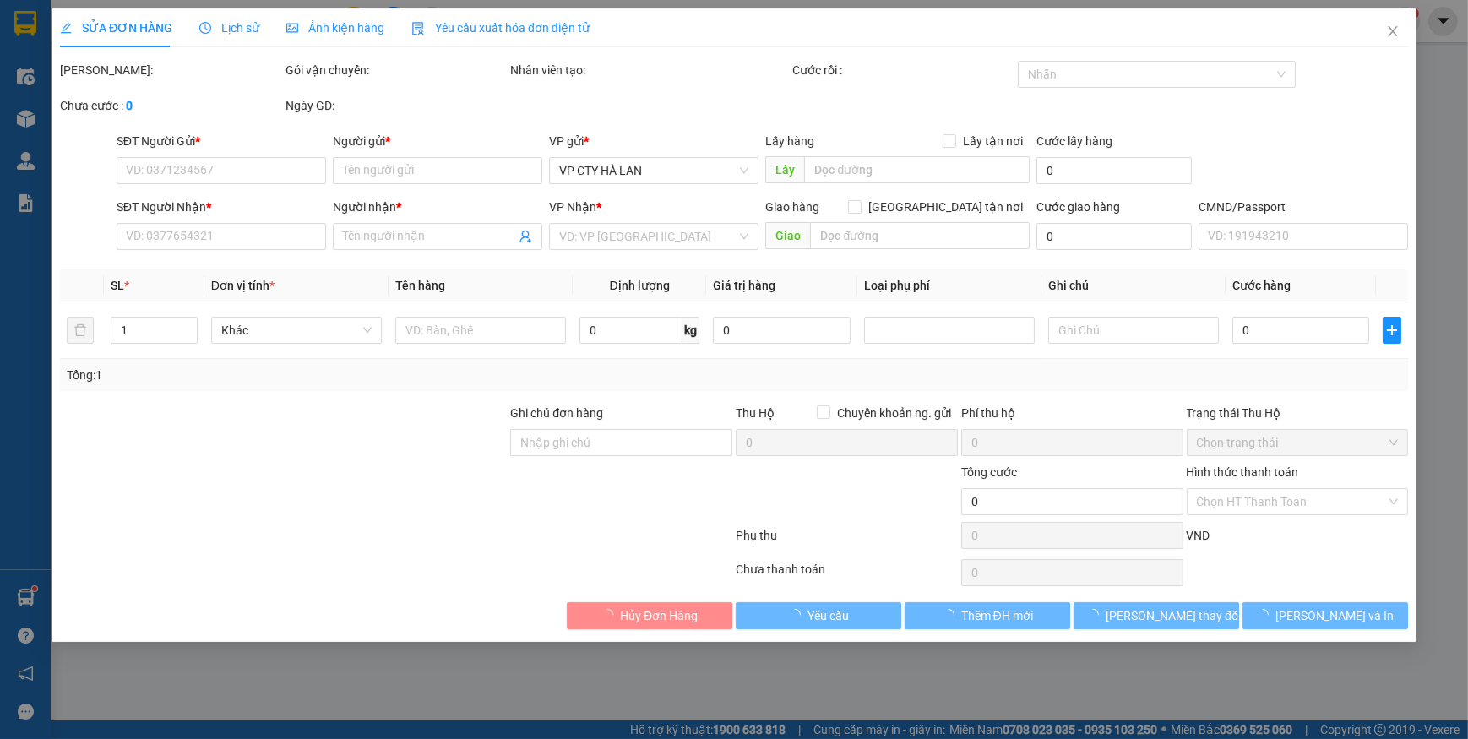
type input "0982406748"
type input "NGỌC"
type input "0982290191"
type input "TÂM"
type input "40.000"
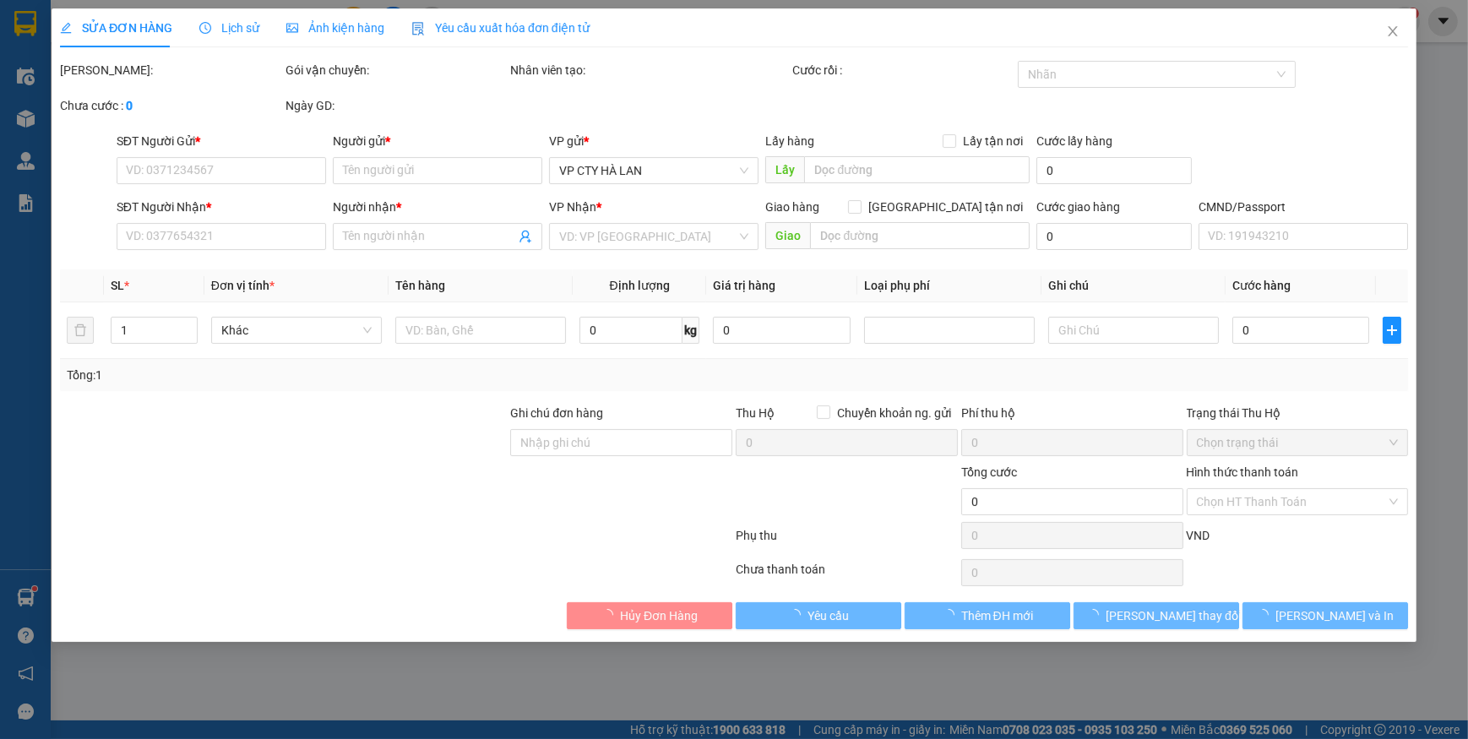
type input "40.000"
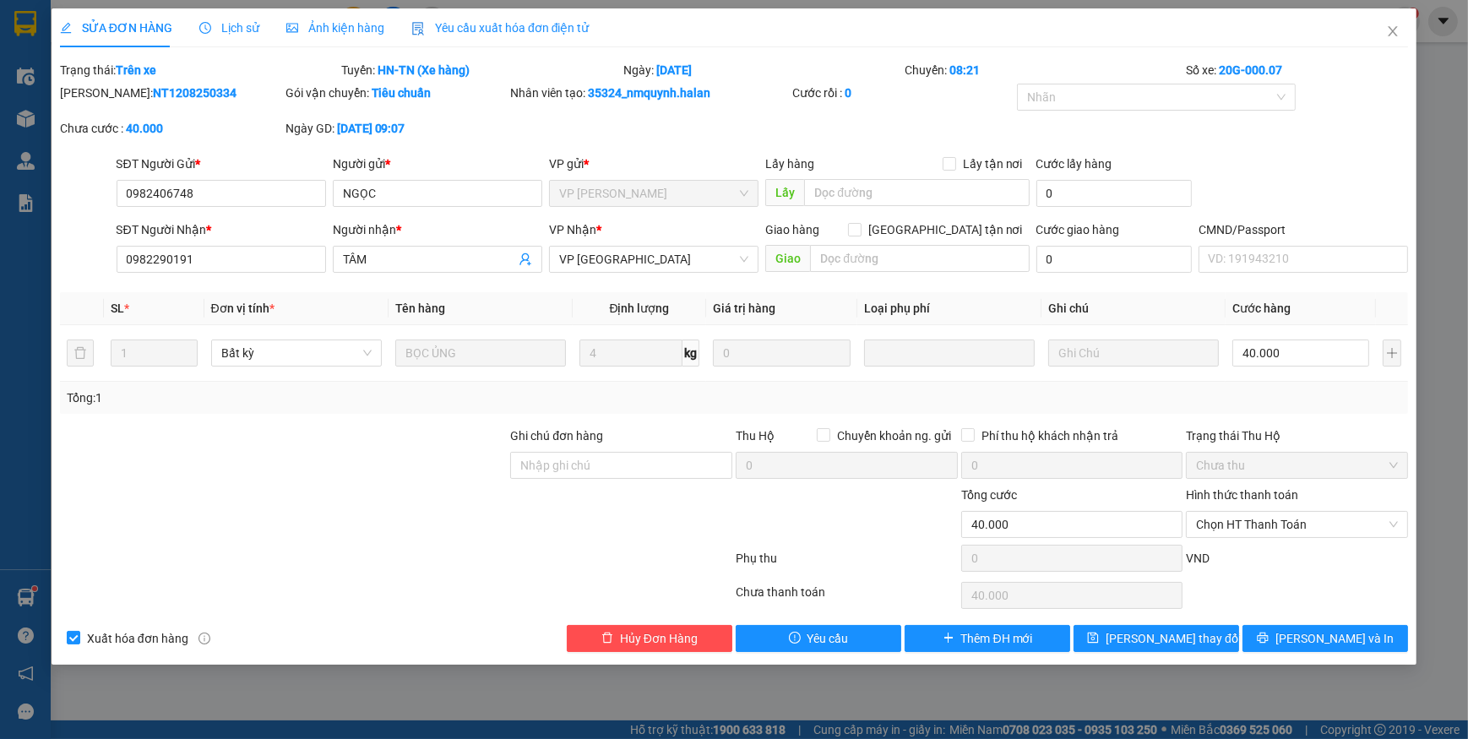
click at [499, 21] on span "Yêu cầu xuất hóa đơn điện tử" at bounding box center [500, 28] width 178 height 14
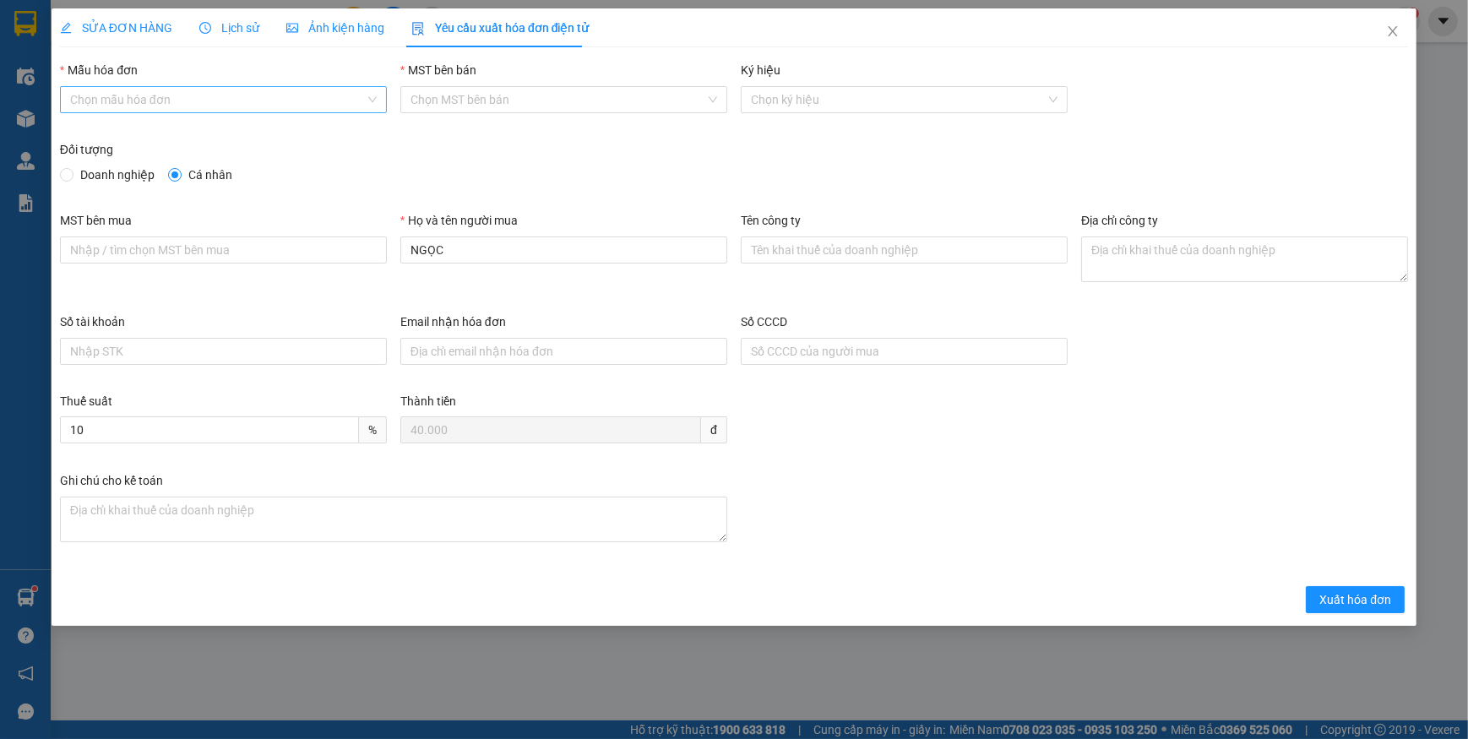
click at [139, 110] on input "Mẫu hóa đơn" at bounding box center [217, 99] width 295 height 25
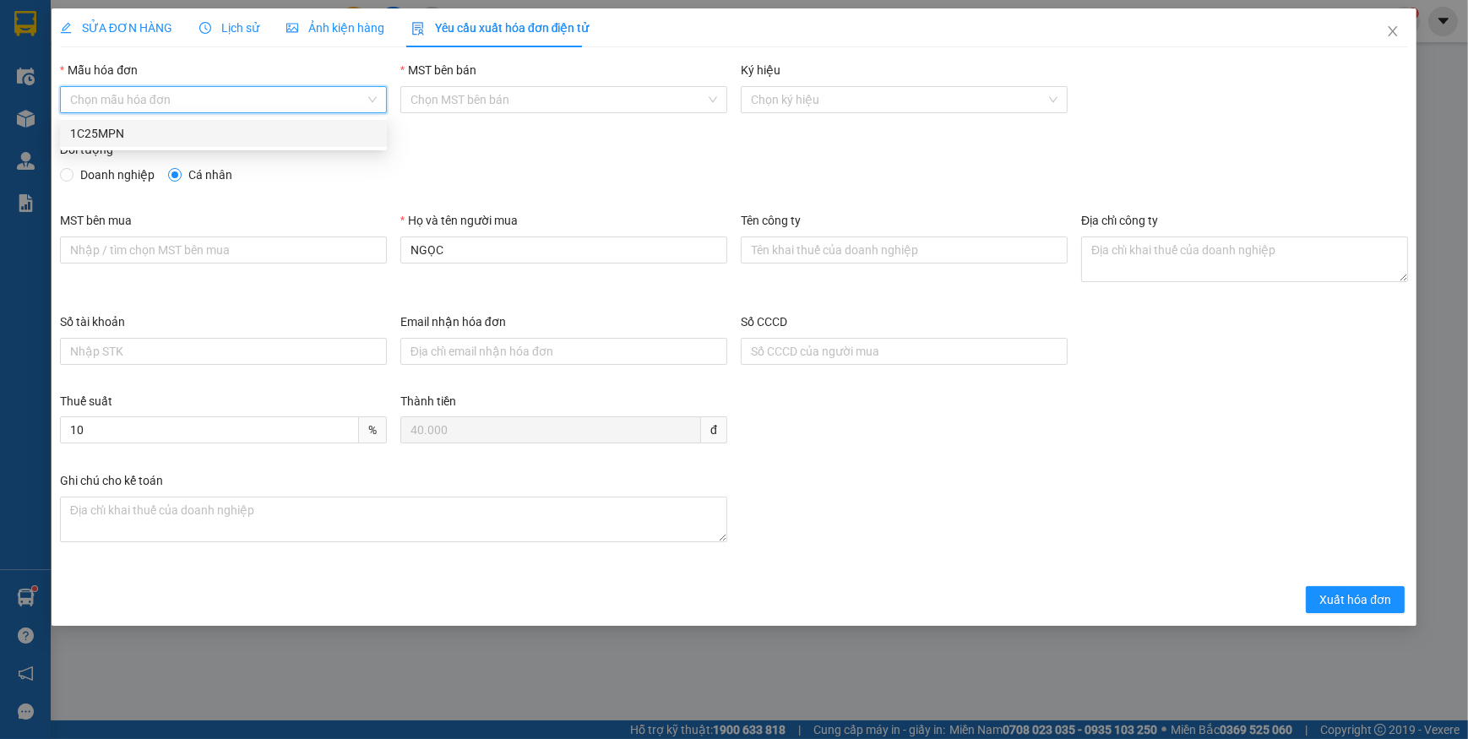
click at [115, 132] on div "1C25MPN" at bounding box center [223, 133] width 307 height 19
type input "8"
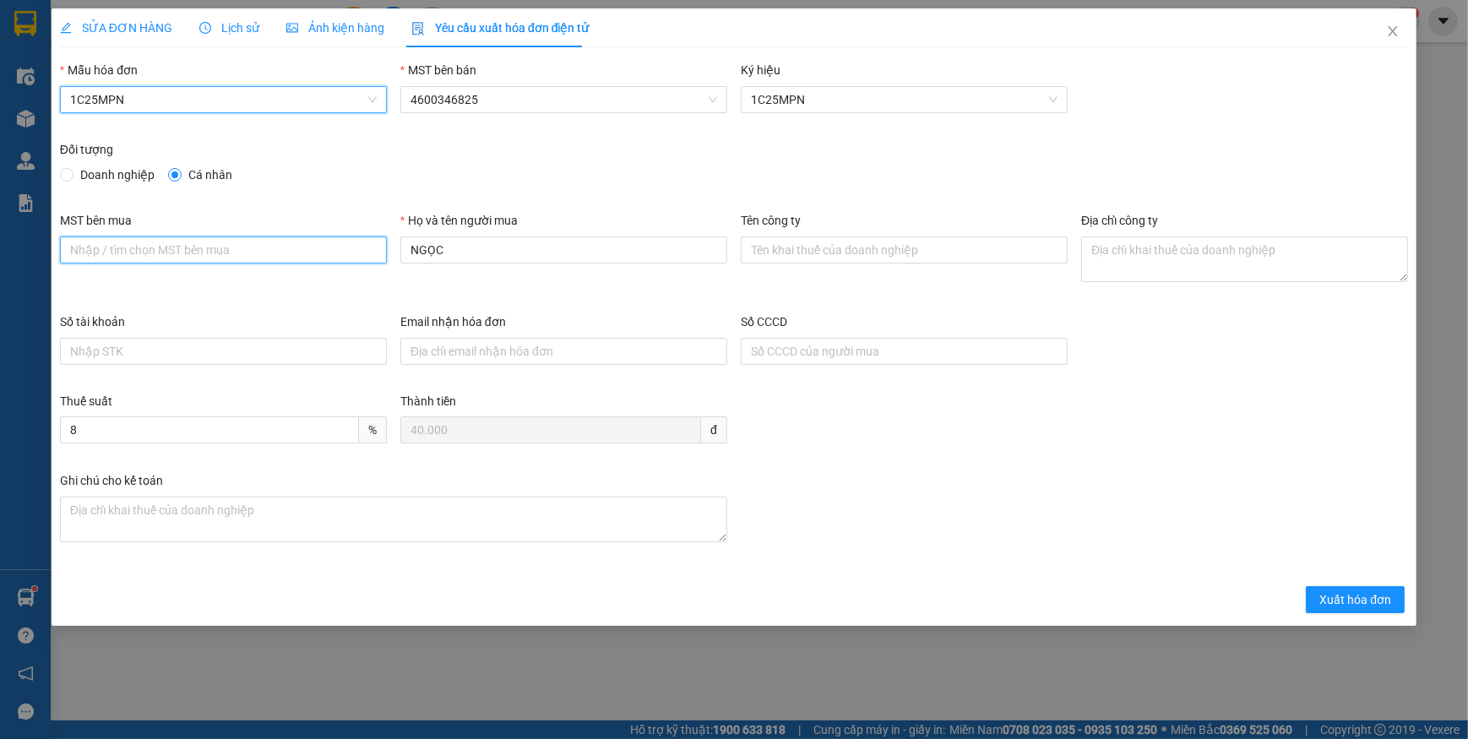
click at [185, 241] on input "MST bên mua" at bounding box center [223, 249] width 327 height 27
paste input "4601528779"
type input "4601528779"
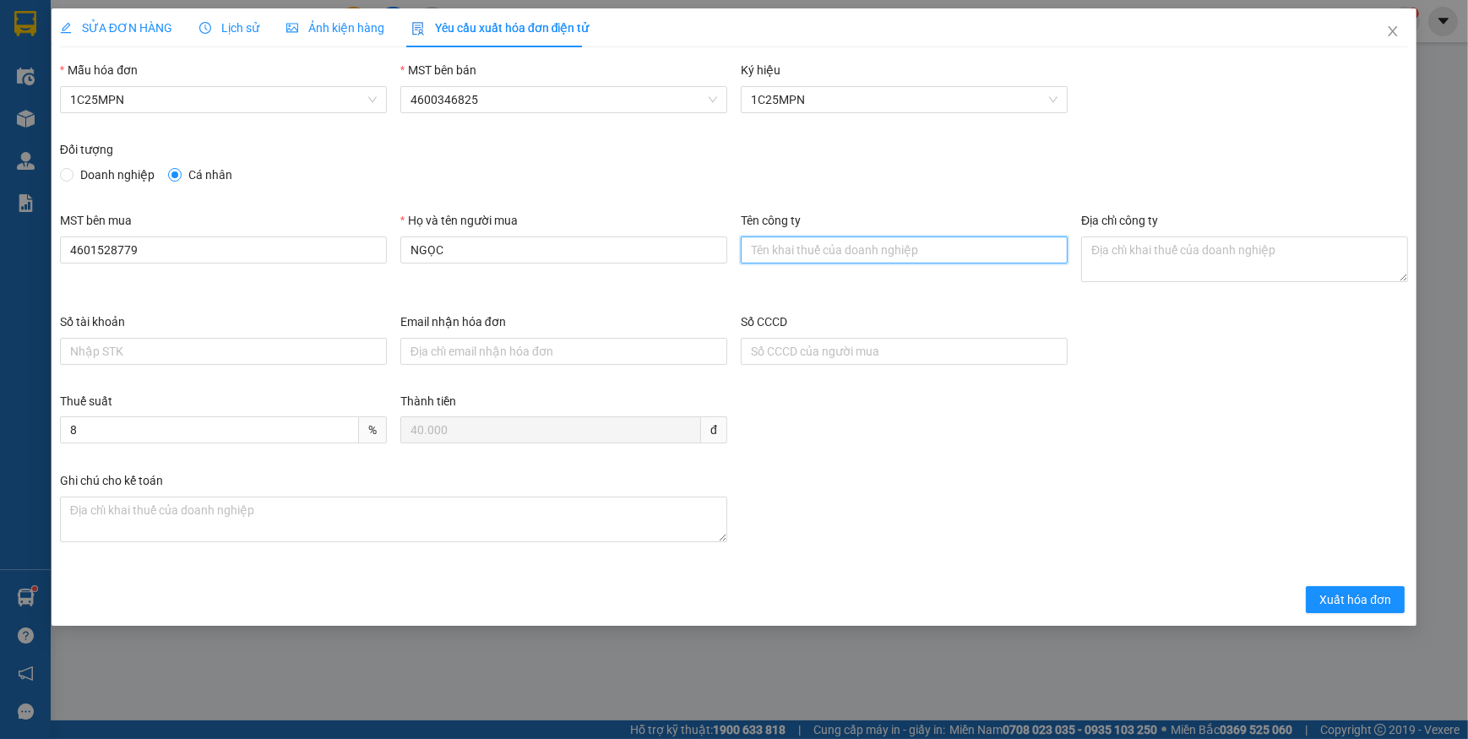
click at [787, 248] on input "Tên công ty" at bounding box center [904, 249] width 327 height 27
paste input "CÔNG TY TNHH SẢN XUẤT VÀ THƯƠNG MẠI NST TECH"
type input "CÔNG TY TNHH SẢN XUẤT VÀ THƯƠNG MẠI NST TECH"
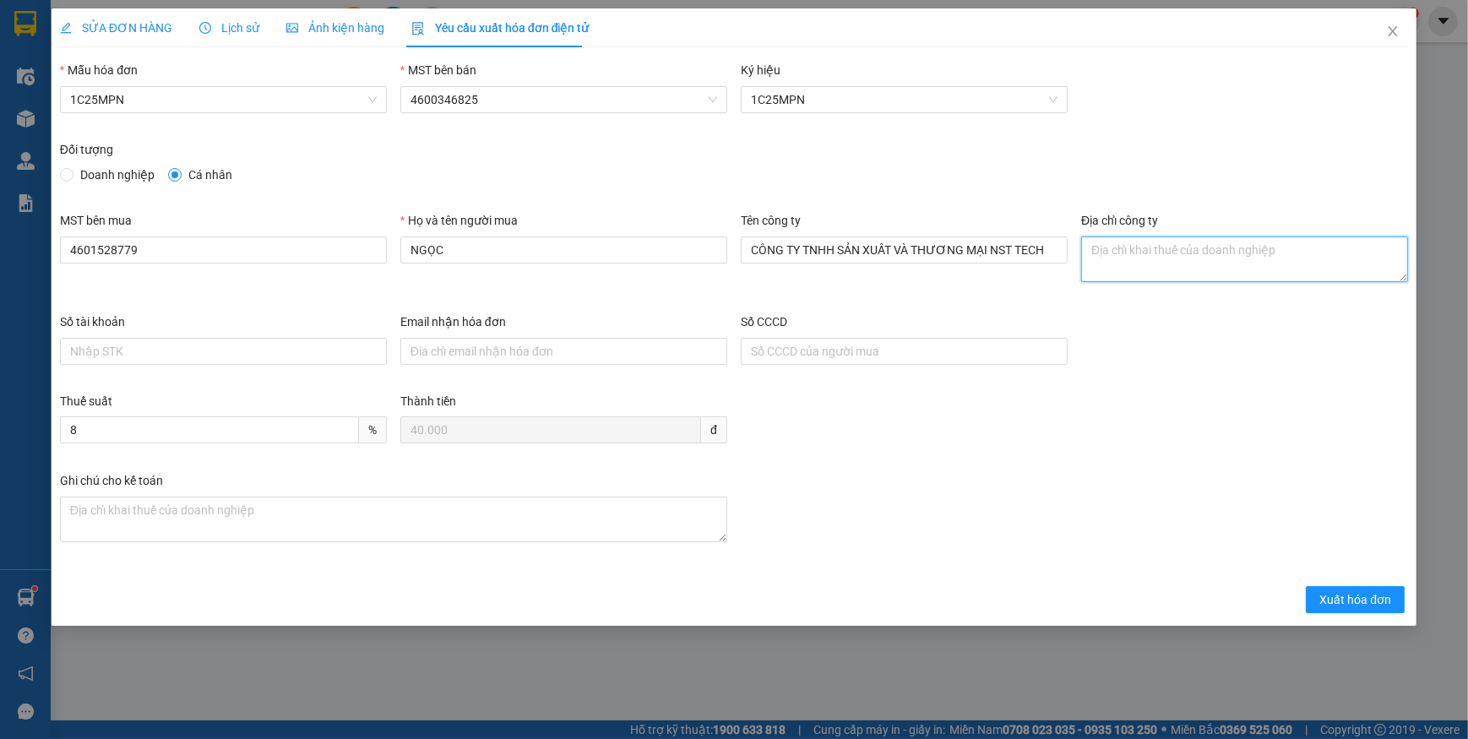
click at [1154, 264] on textarea "Địa chỉ công ty" at bounding box center [1244, 259] width 327 height 46
paste textarea "Tổ dân phố Bắc Nam, Phường Vạn Xuân, Tỉnh Thái Nguyên, Việt Nam."
type textarea "Tổ dân phố Bắc Nam, Phường Vạn Xuân, Tỉnh Thái Nguyên, Việt Nam."
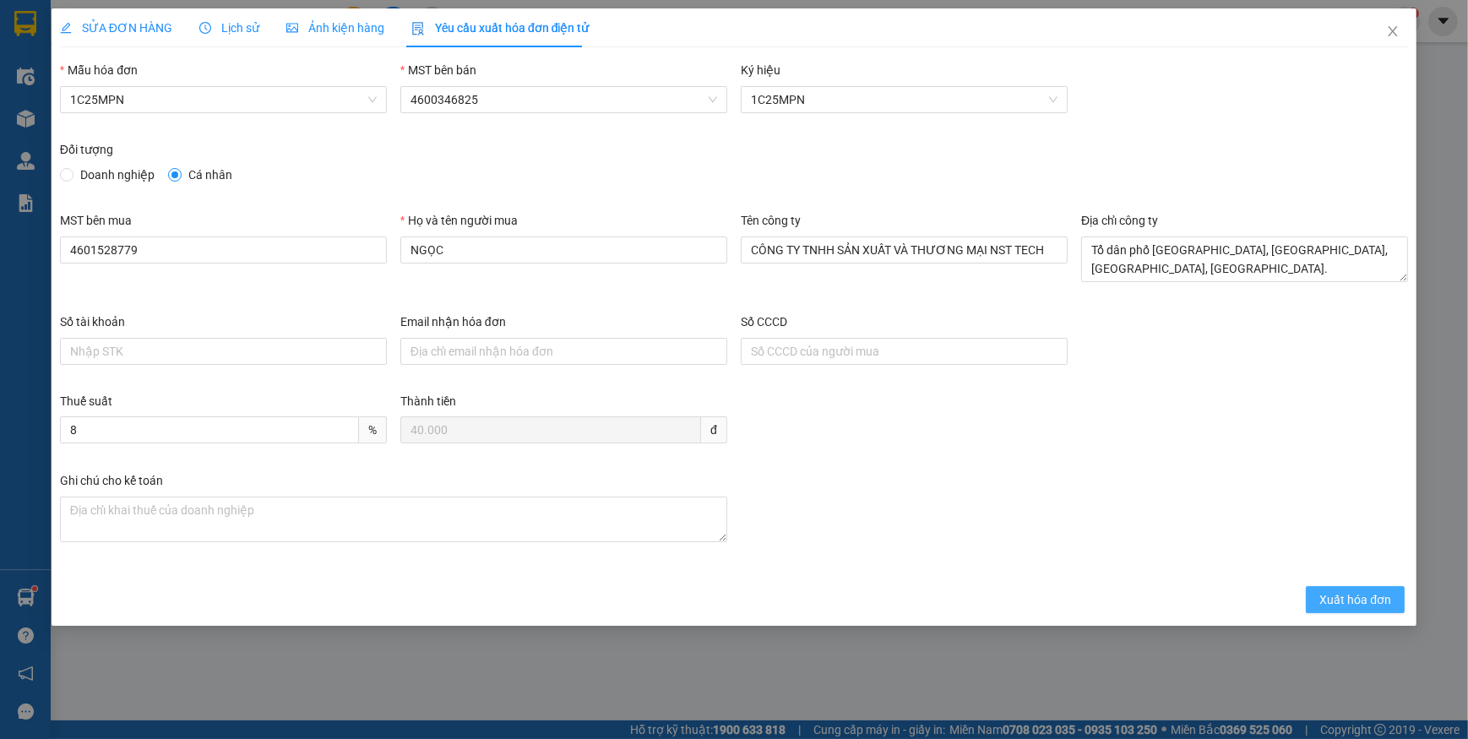
click at [1355, 604] on span "Xuất hóa đơn" at bounding box center [1355, 599] width 72 height 19
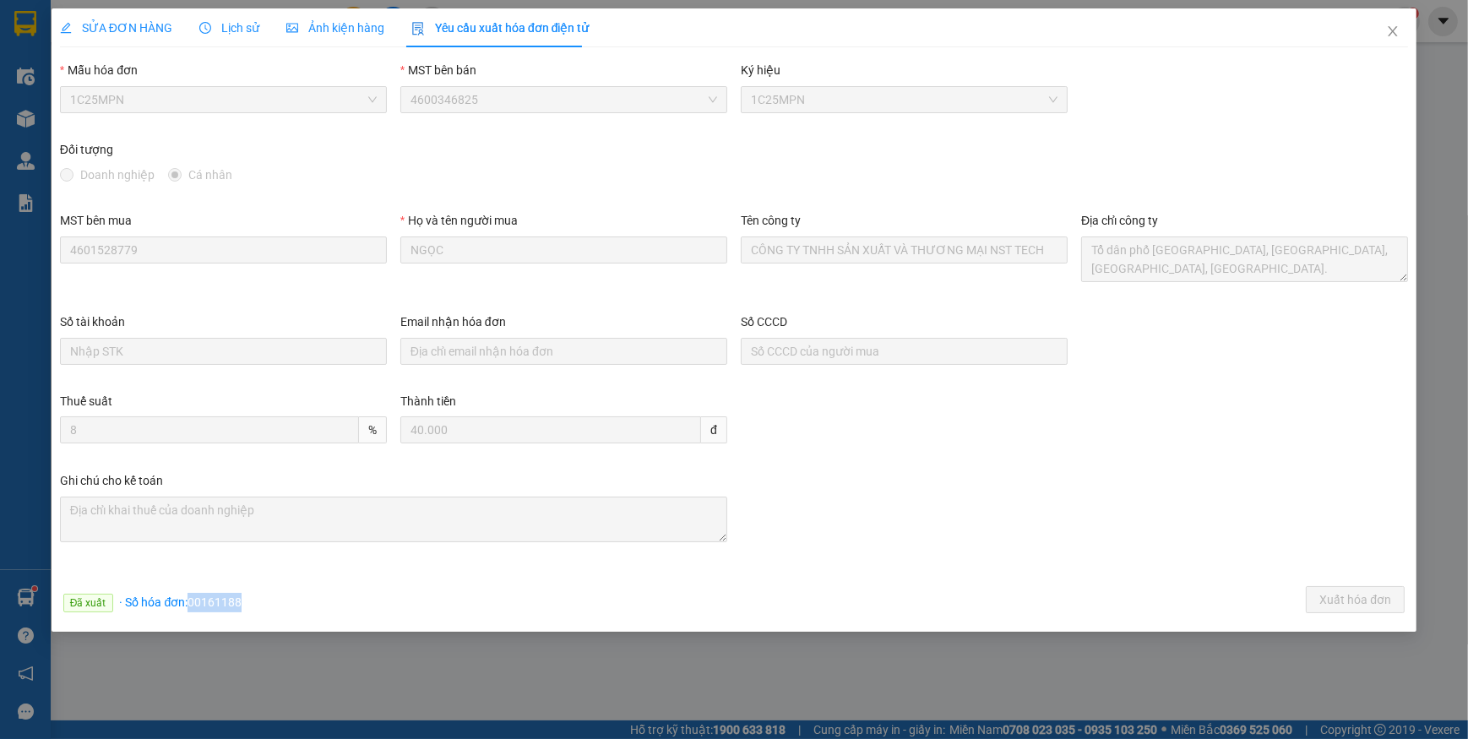
drag, startPoint x: 190, startPoint y: 598, endPoint x: 261, endPoint y: 600, distance: 71.0
click at [261, 600] on div "Đã xuất · Số hóa đơn: 00161188 Xuất hóa đơn" at bounding box center [734, 602] width 1355 height 33
copy span "00161188"
click at [1387, 34] on icon "close" at bounding box center [1393, 31] width 14 height 14
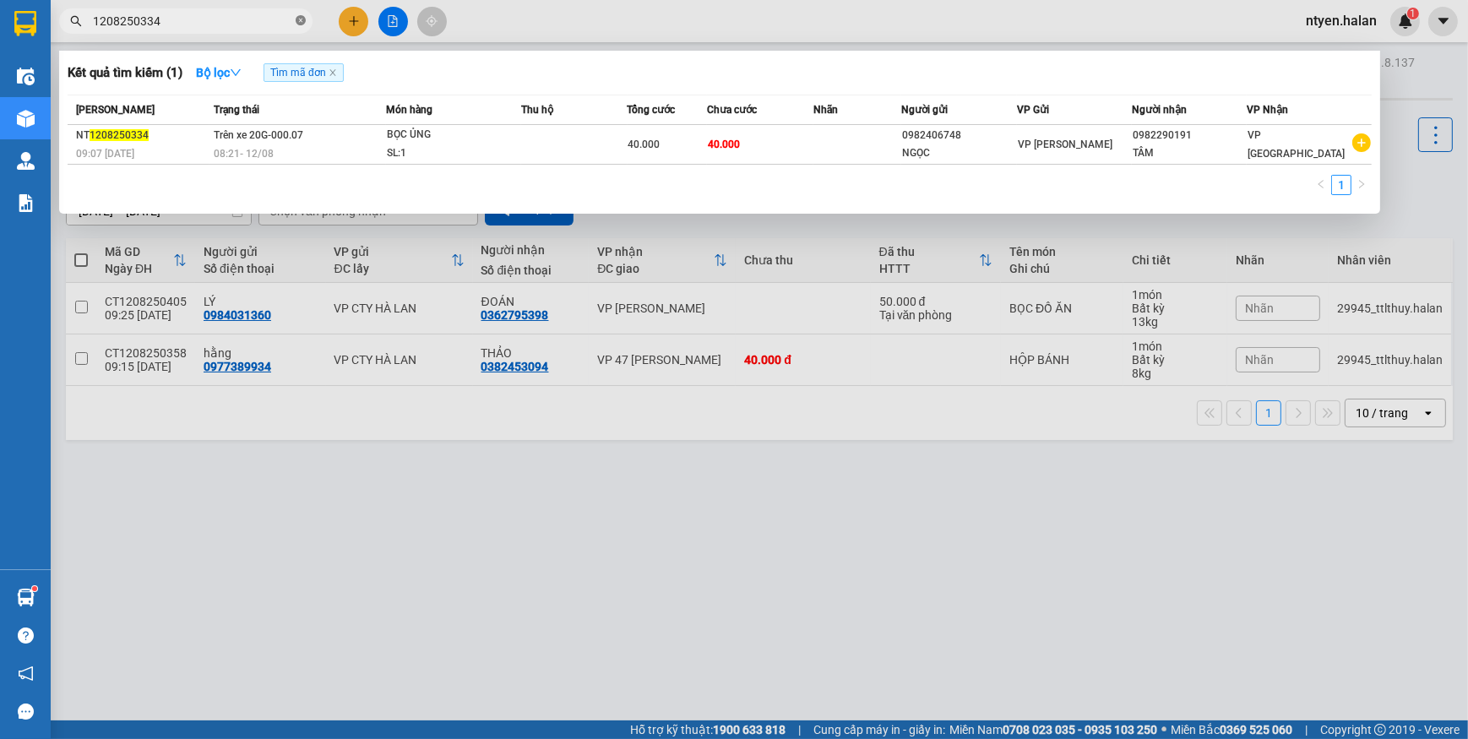
click at [300, 19] on icon "close-circle" at bounding box center [301, 20] width 10 height 10
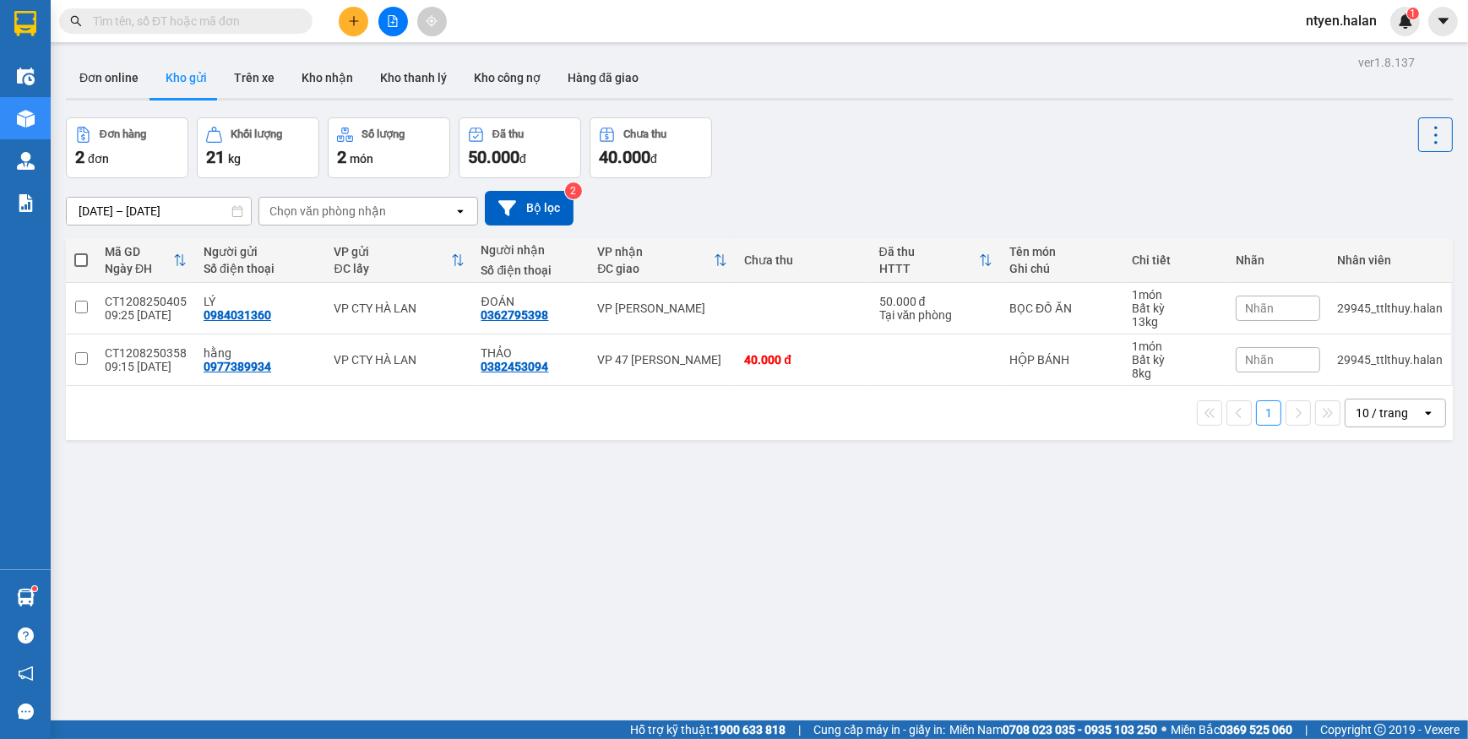
click at [210, 20] on input "text" at bounding box center [192, 21] width 199 height 19
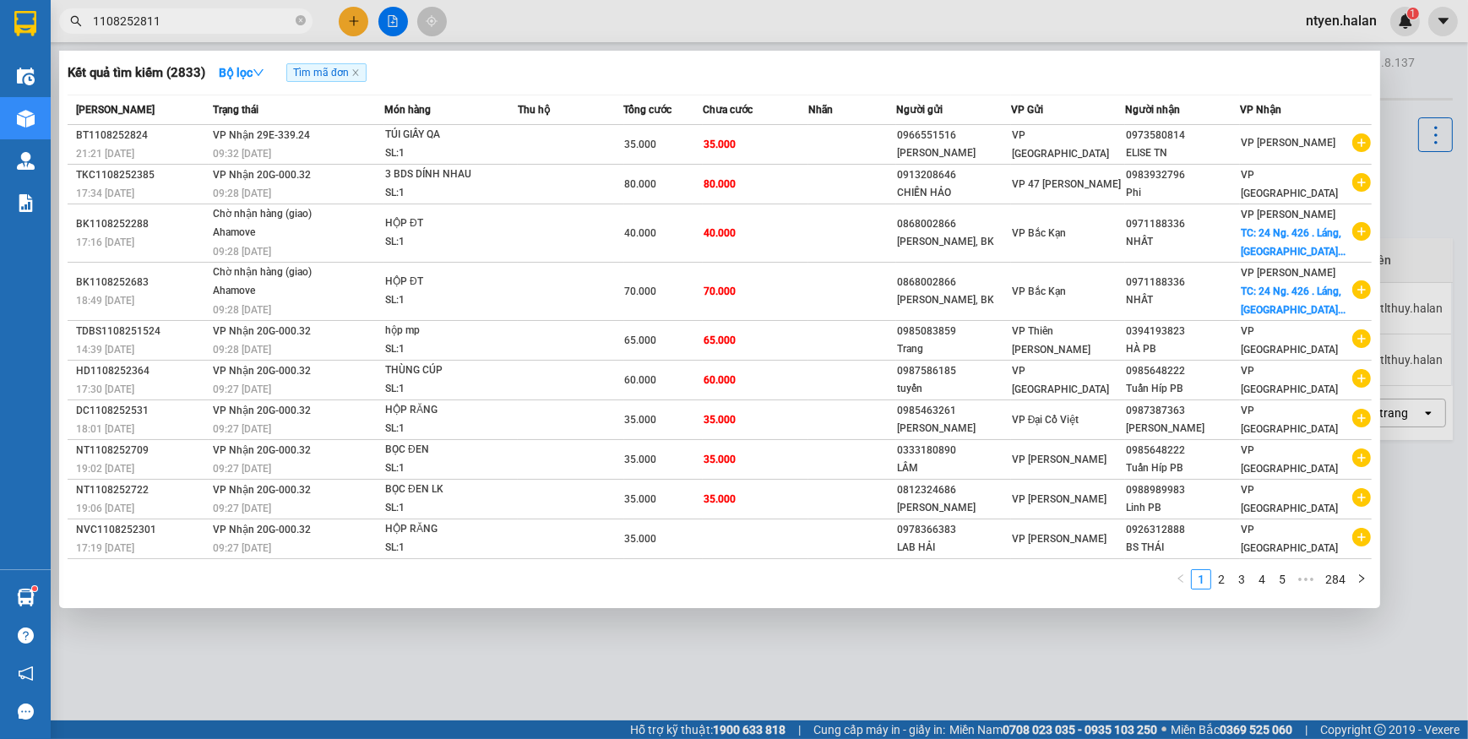
type input "1108252811"
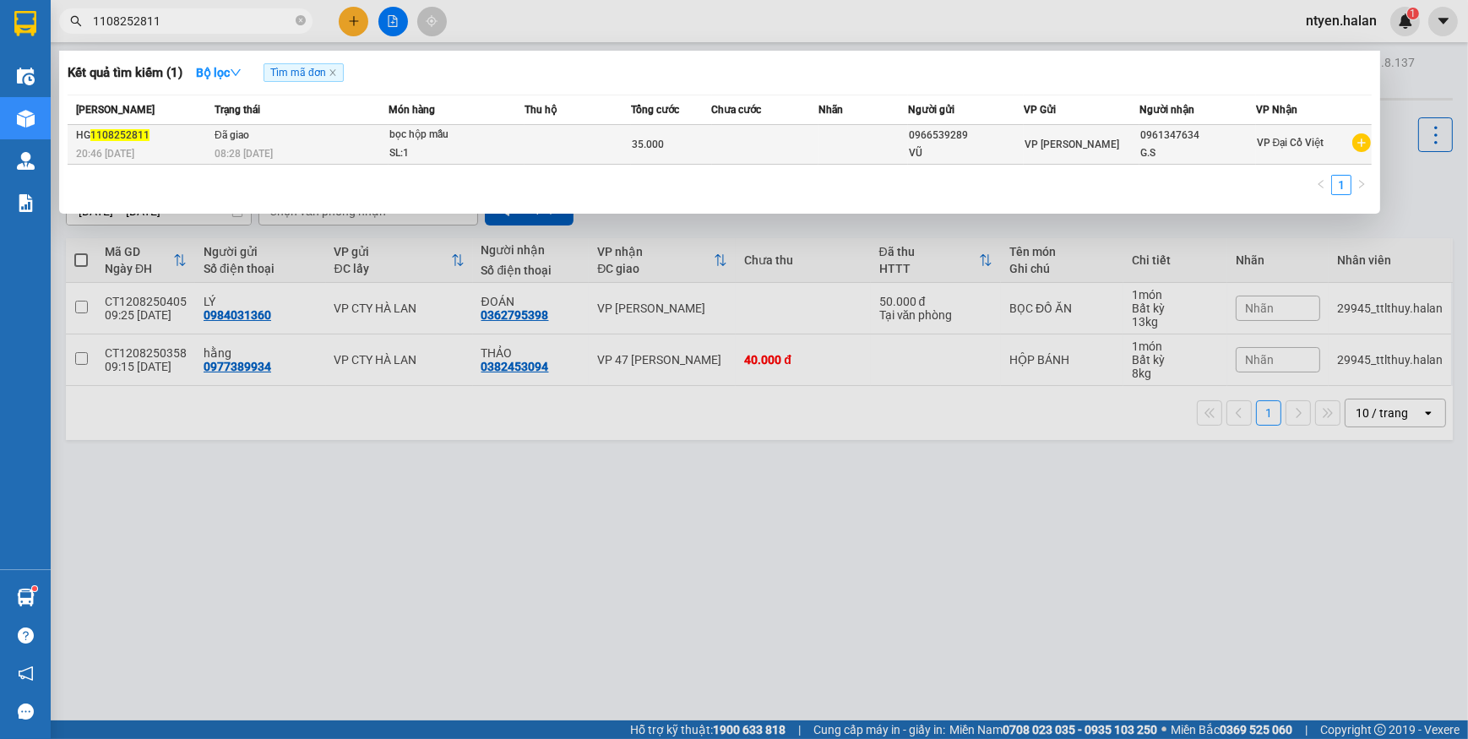
click at [260, 138] on td "Đã giao 08:28 - 12/08" at bounding box center [299, 145] width 178 height 40
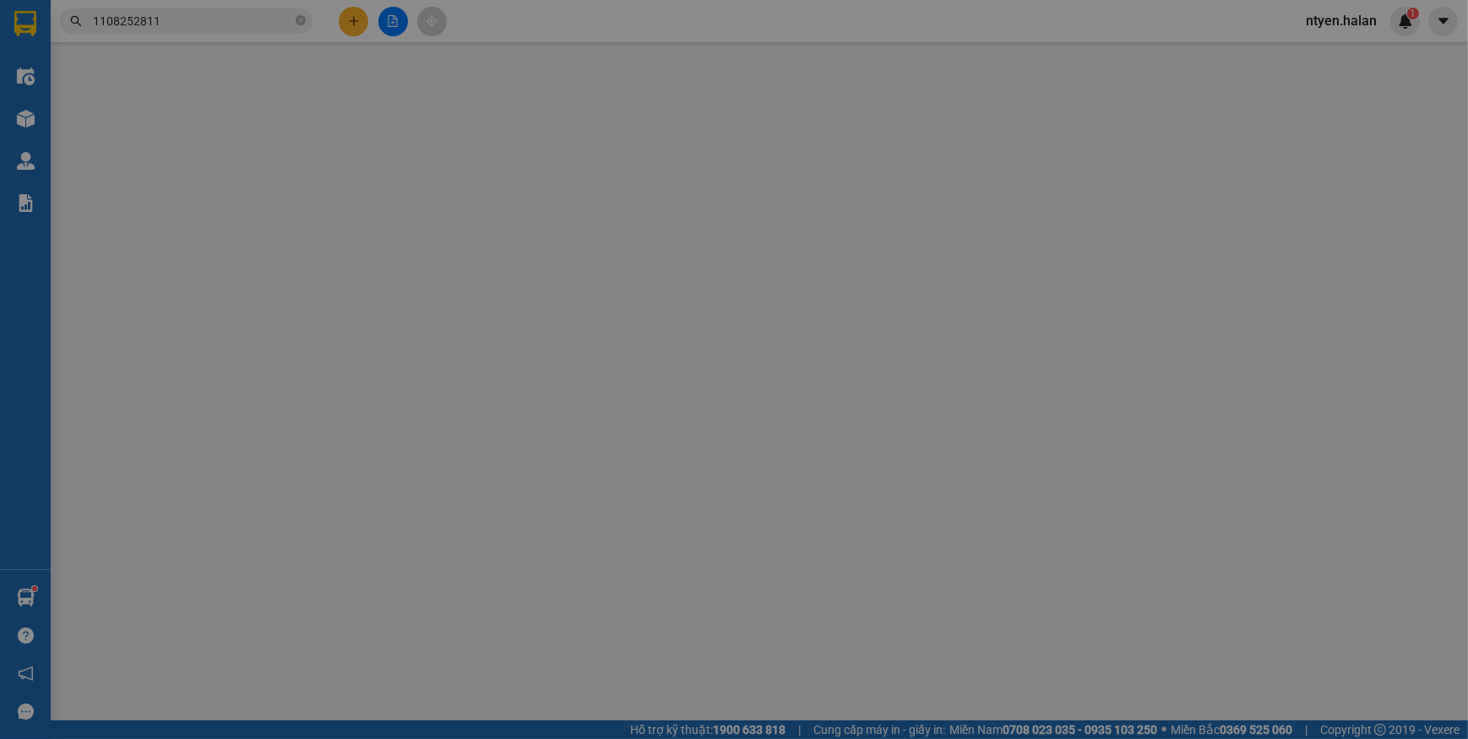
type input "0966539289"
type input "VŨ"
type input "0961347634"
type input "G.S"
type input "35.000"
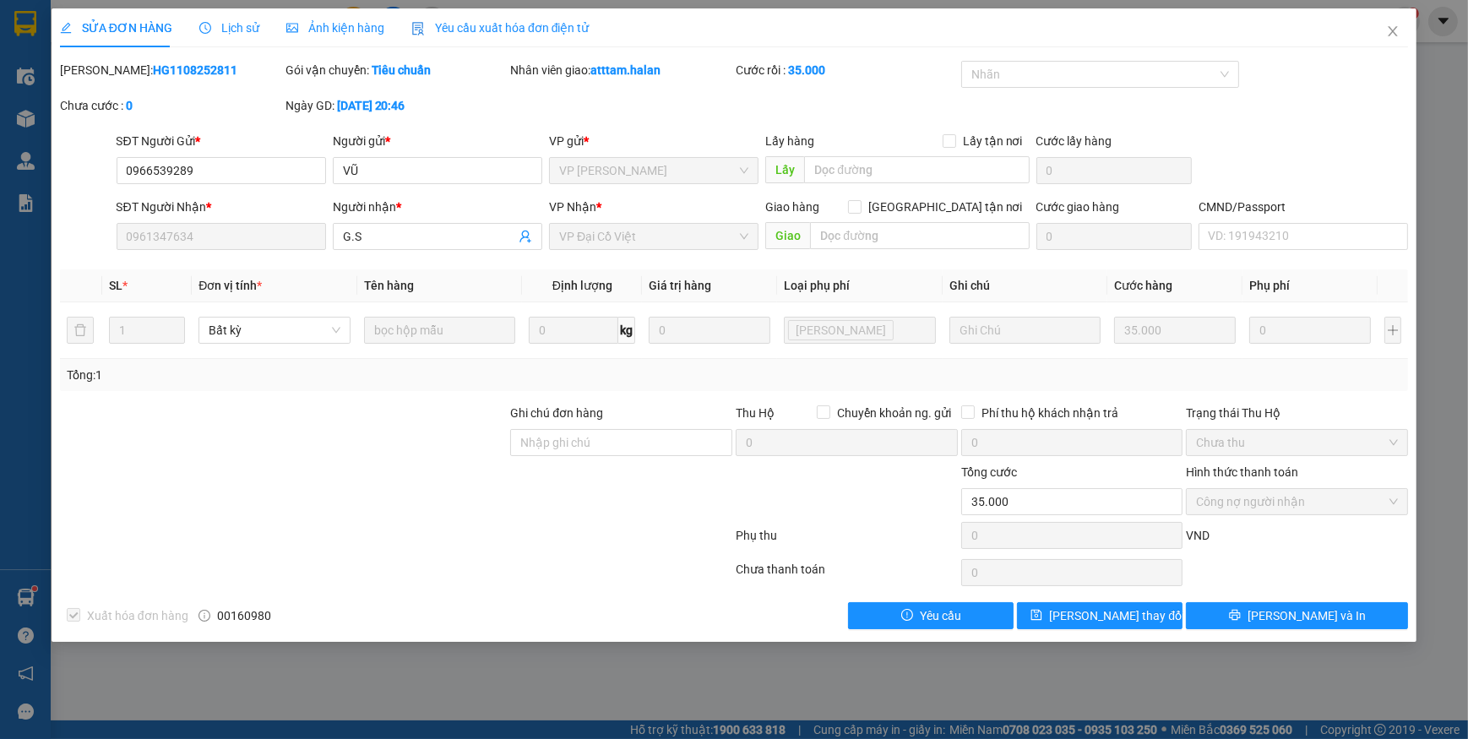
click at [496, 30] on span "Yêu cầu xuất hóa đơn điện tử" at bounding box center [500, 28] width 178 height 14
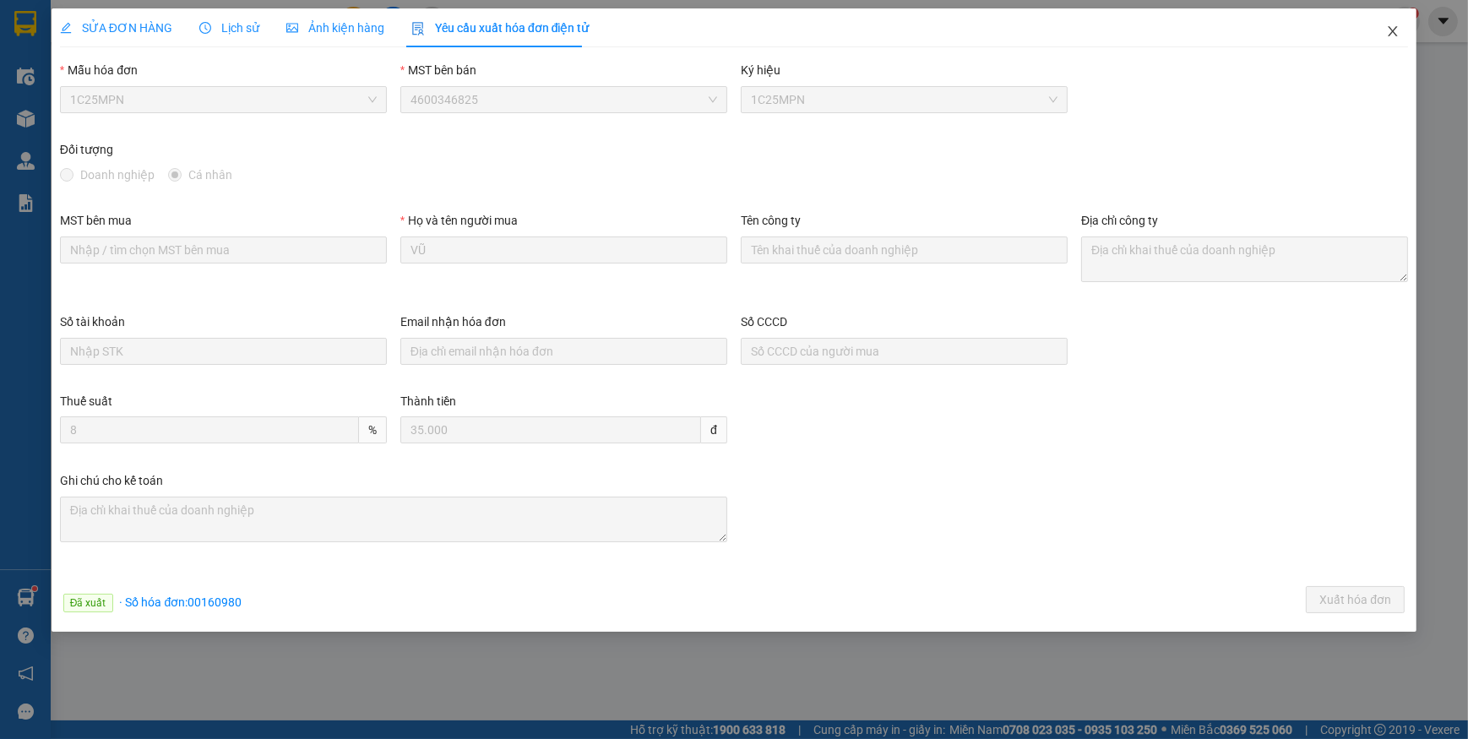
click at [1393, 31] on icon "close" at bounding box center [1391, 31] width 9 height 10
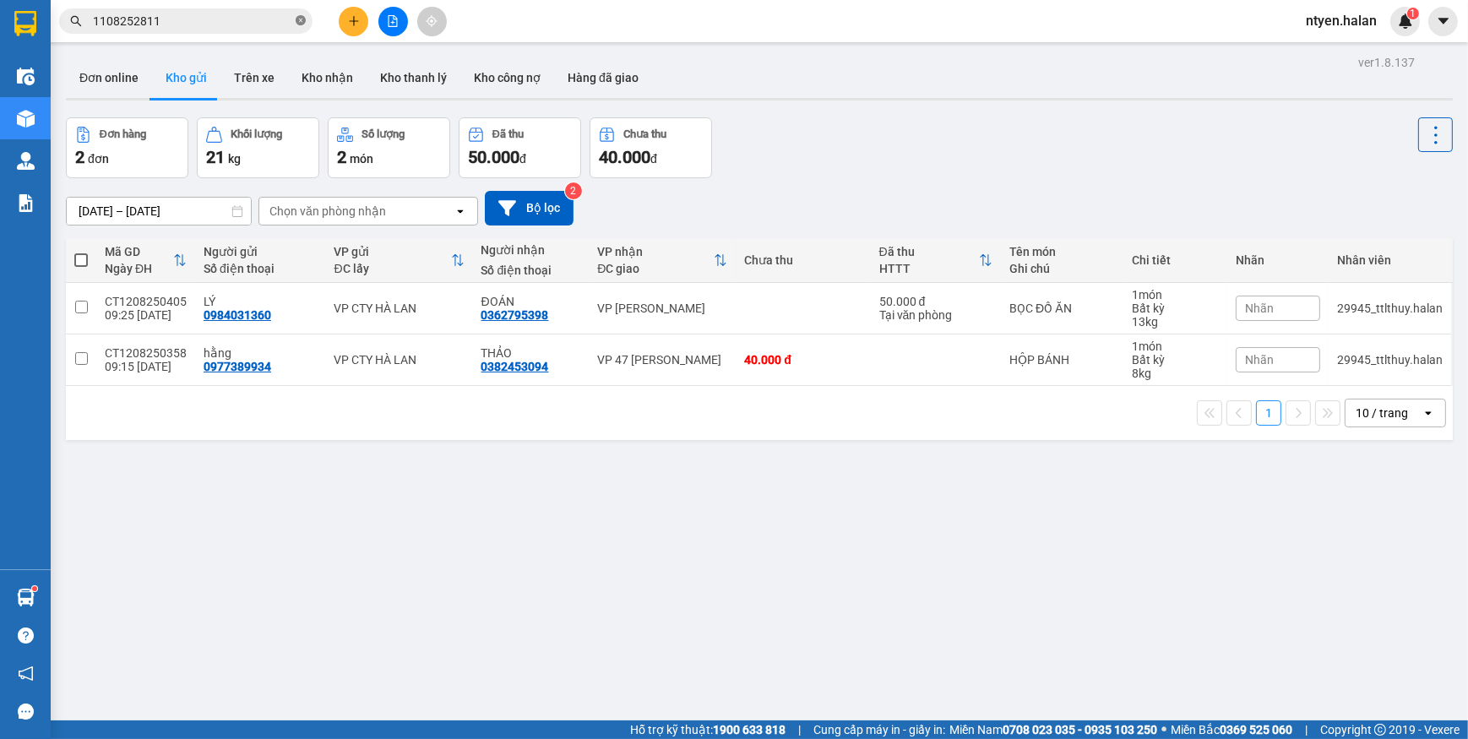
click at [296, 19] on icon "close-circle" at bounding box center [301, 20] width 10 height 10
click at [283, 24] on input "text" at bounding box center [192, 21] width 199 height 19
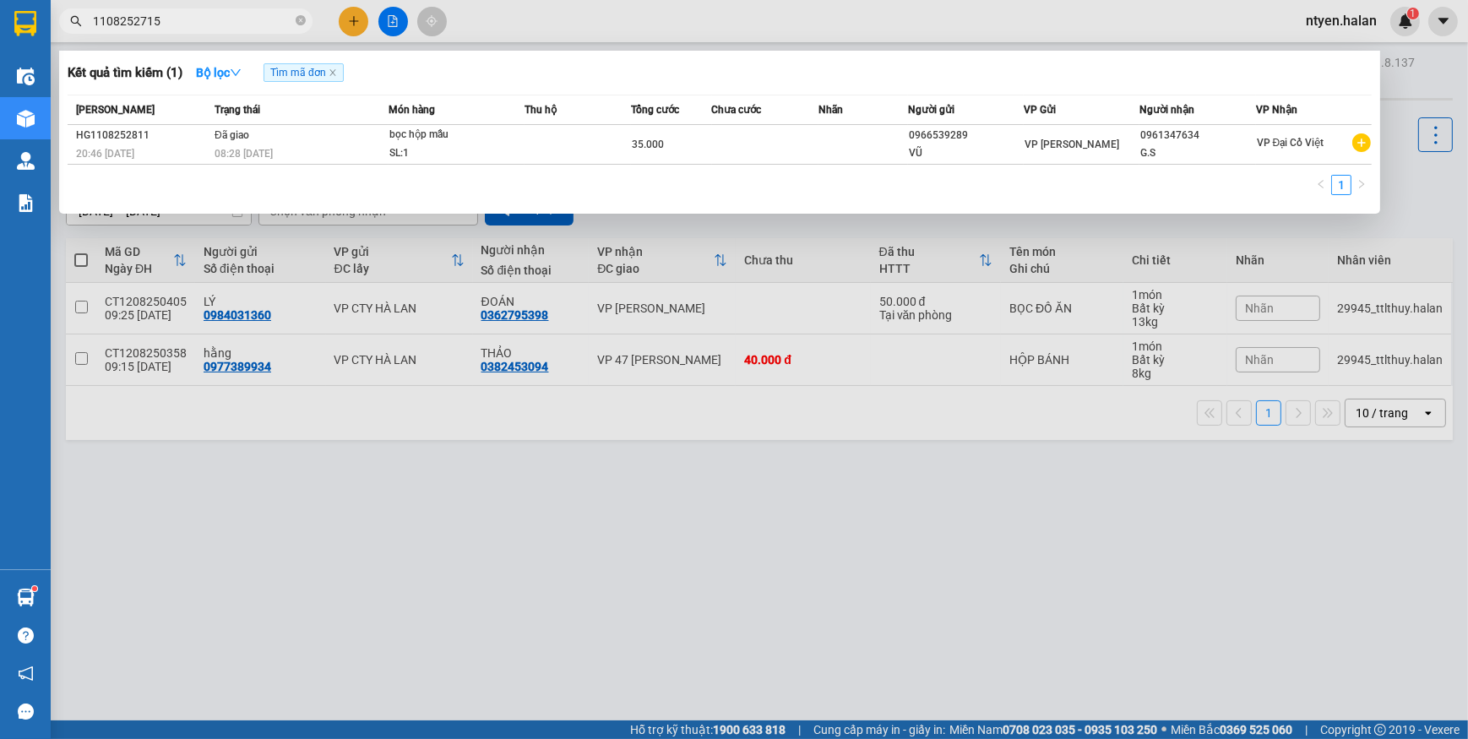
type input "1108252715"
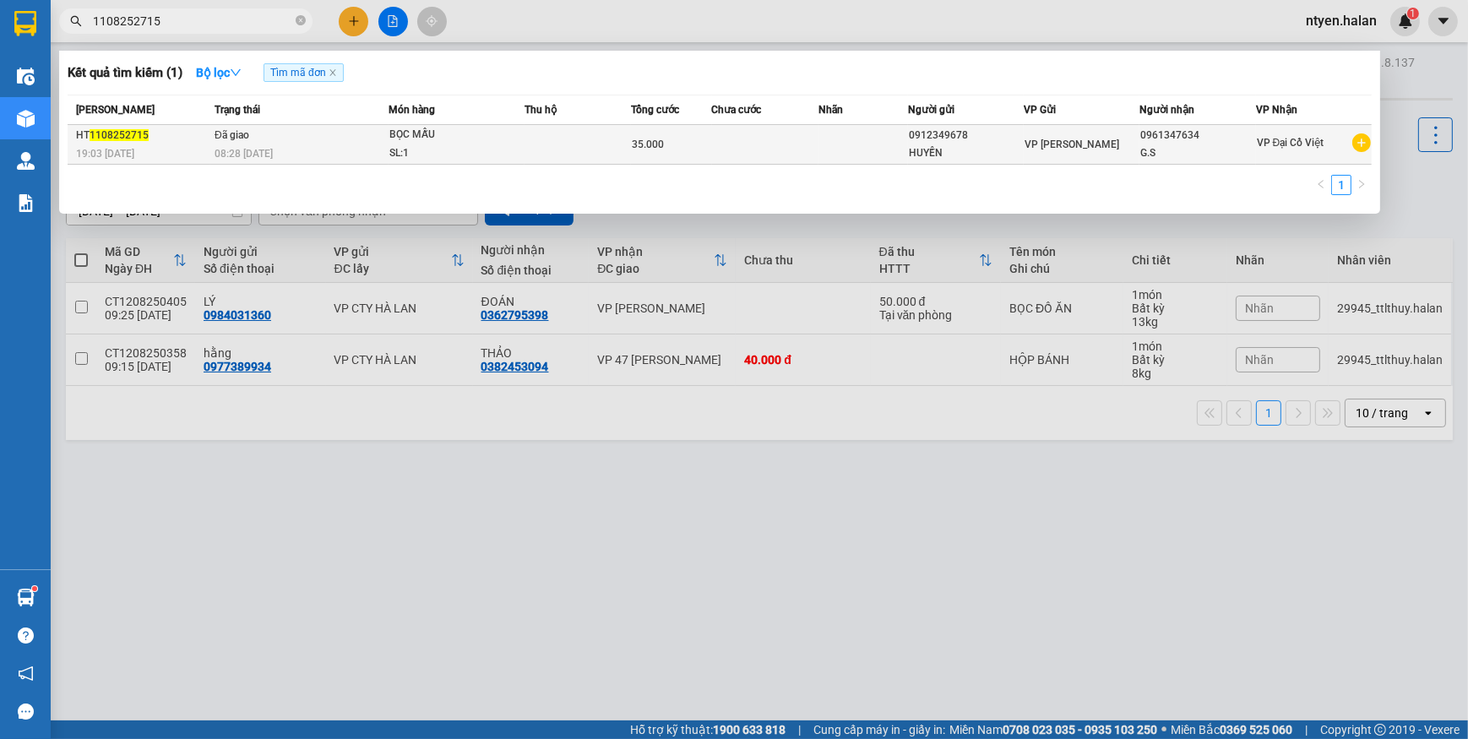
click at [332, 145] on div "08:28 - 12/08" at bounding box center [300, 153] width 173 height 19
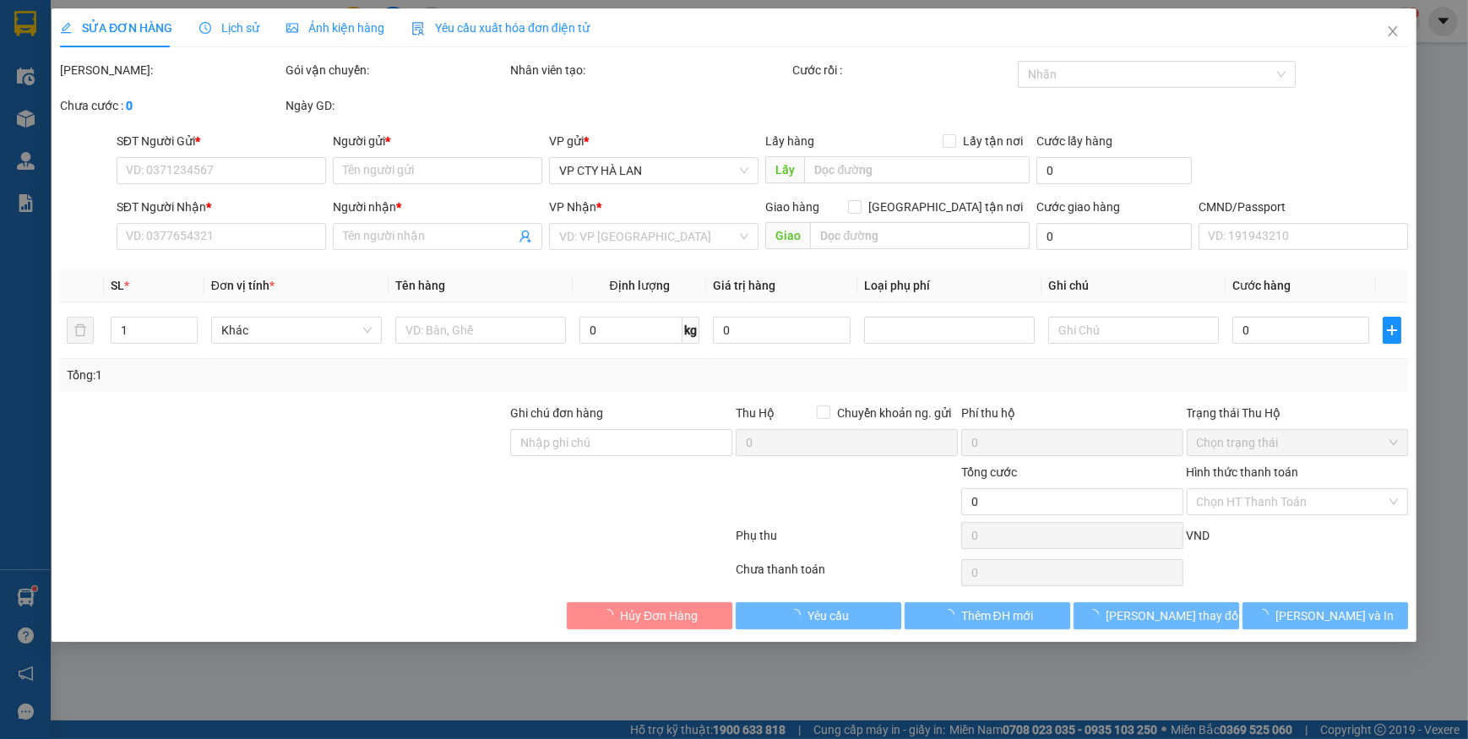
type input "0912349678"
type input "HUYỀN"
type input "0961347634"
type input "G.S"
type input "35.000"
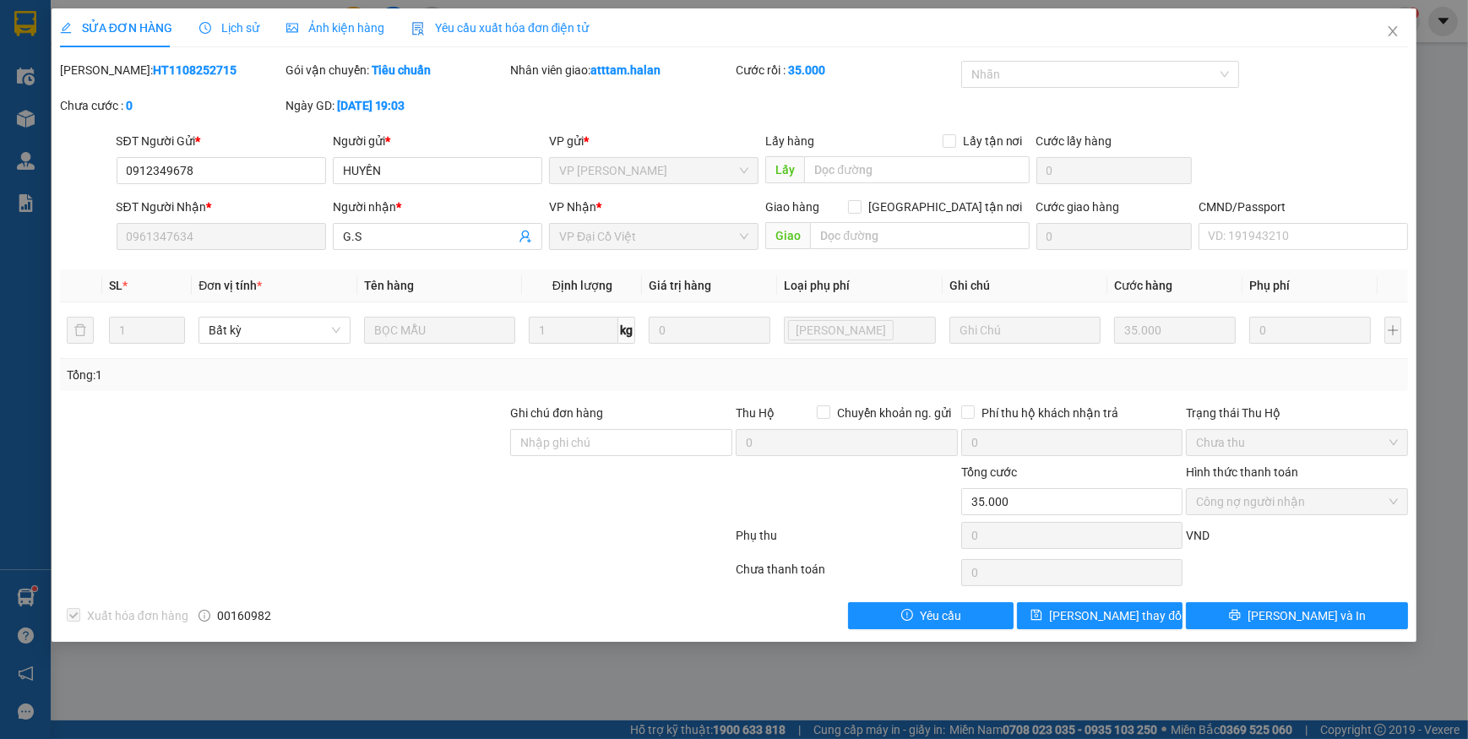
click at [479, 30] on span "Yêu cầu xuất hóa đơn điện tử" at bounding box center [500, 28] width 178 height 14
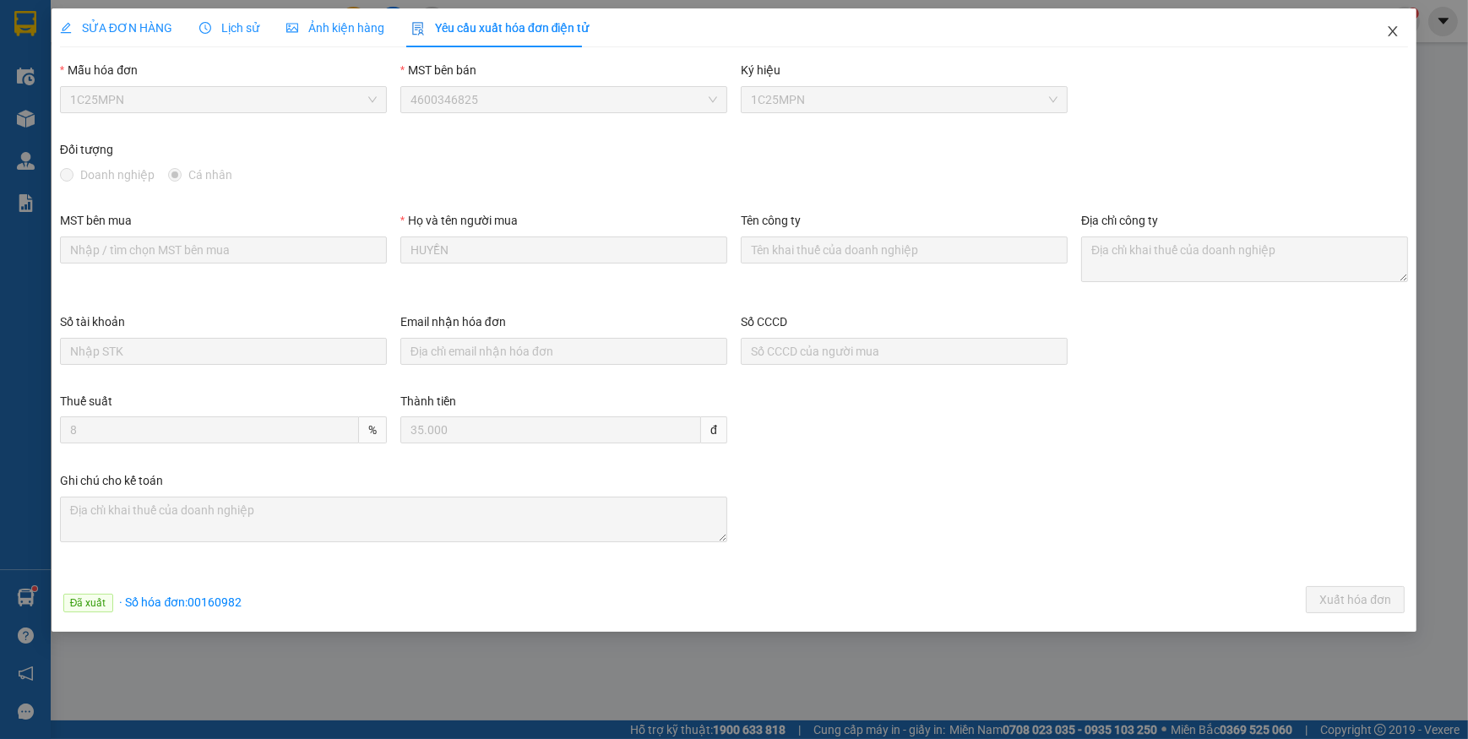
click at [1399, 30] on icon "close" at bounding box center [1393, 31] width 14 height 14
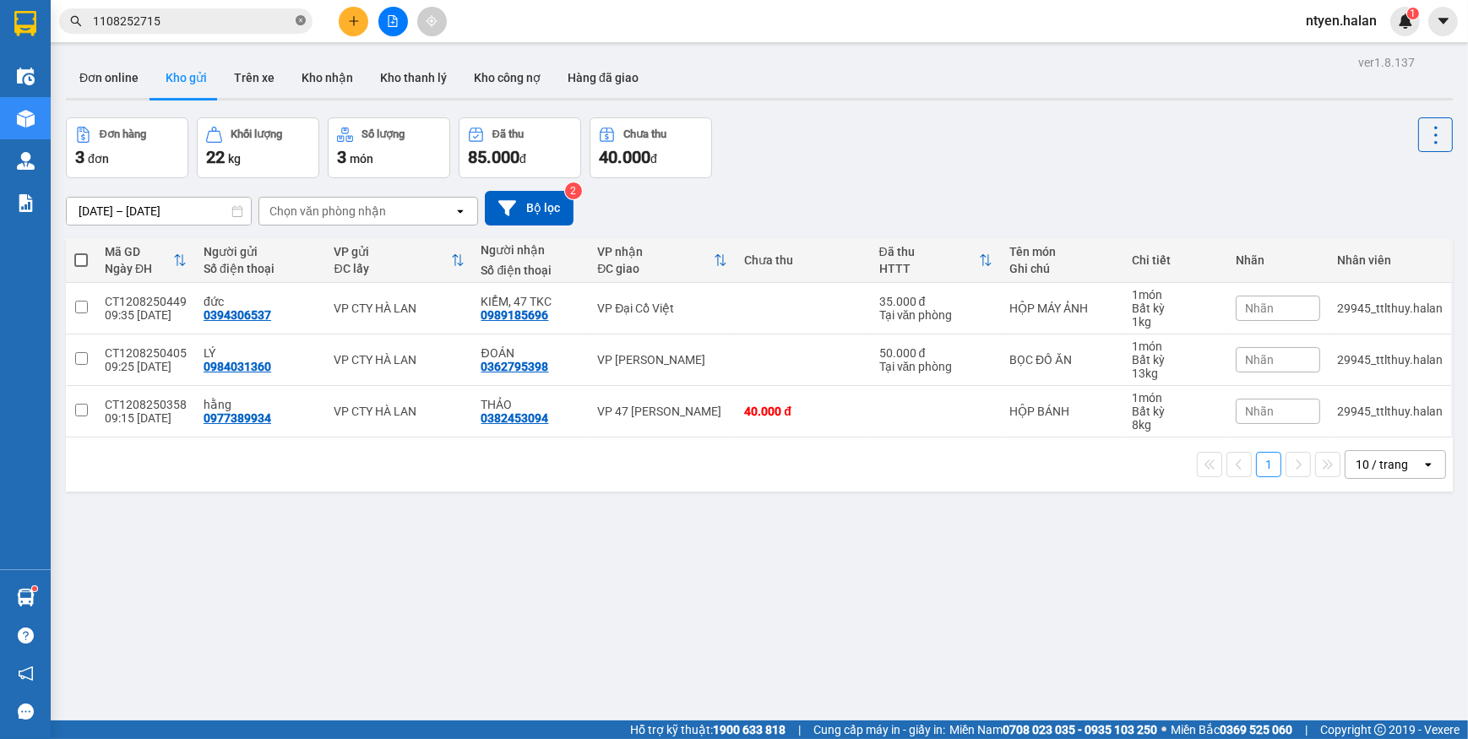
click at [296, 25] on span at bounding box center [301, 22] width 10 height 16
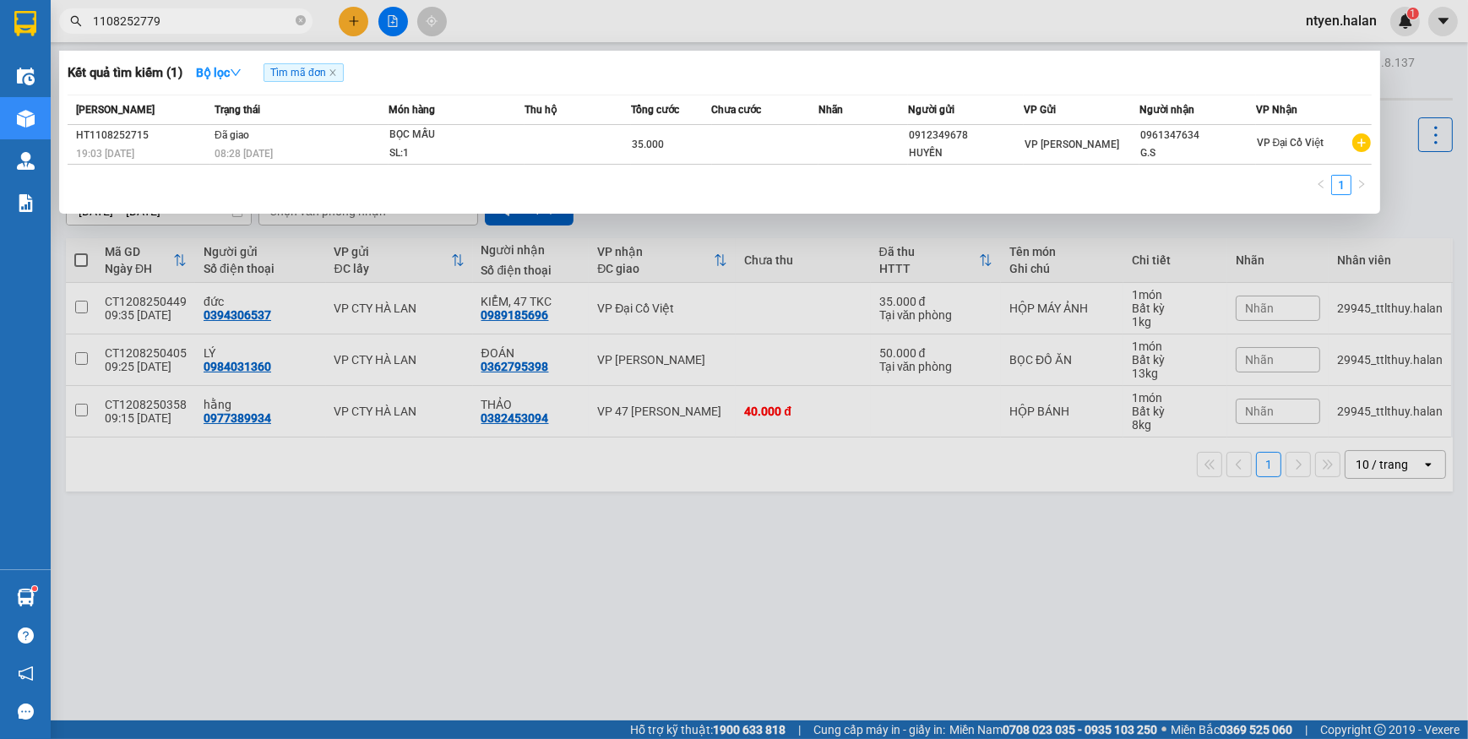
type input "1108252779"
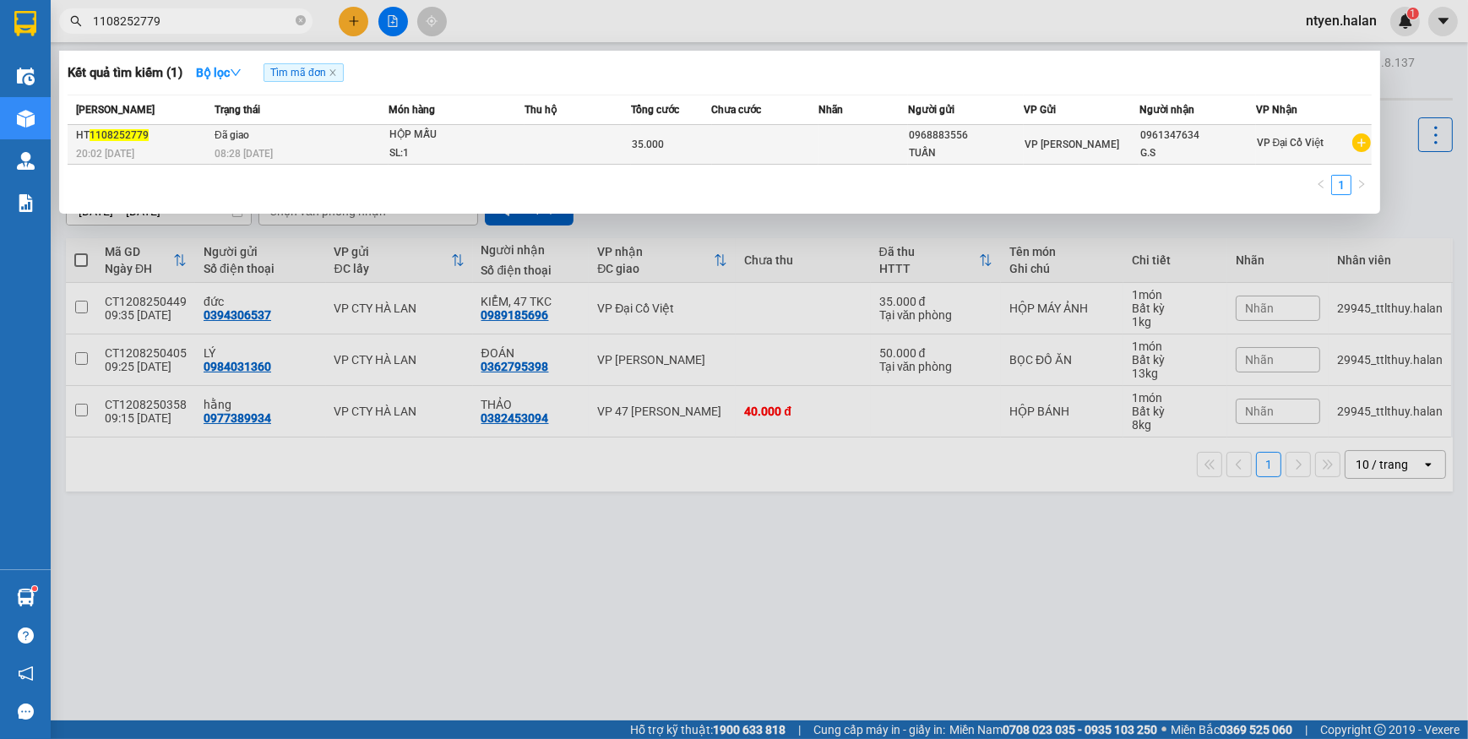
click at [388, 144] on div "08:28 - 12/08" at bounding box center [300, 153] width 173 height 19
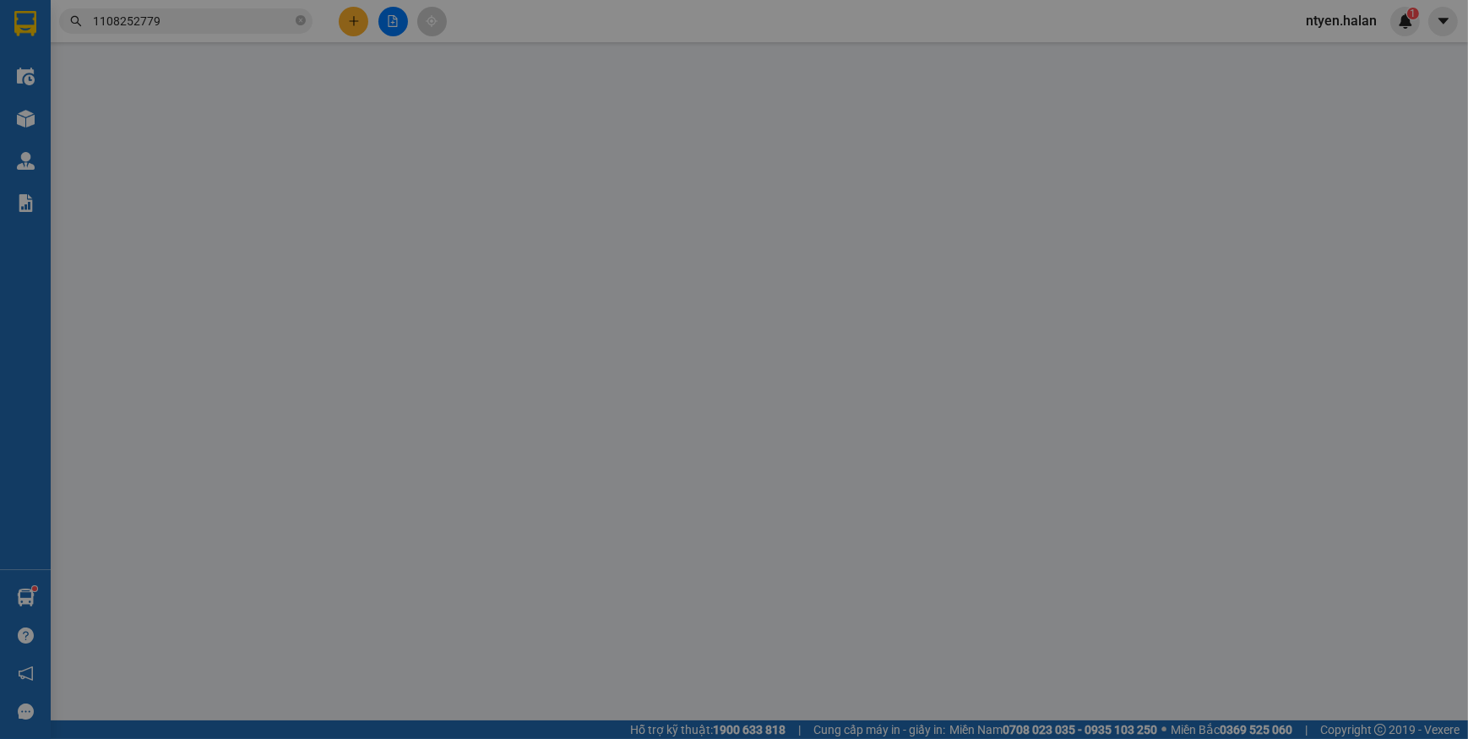
type input "0968883556"
type input "TUẤN"
type input "0961347634"
type input "G.S"
type input "35.000"
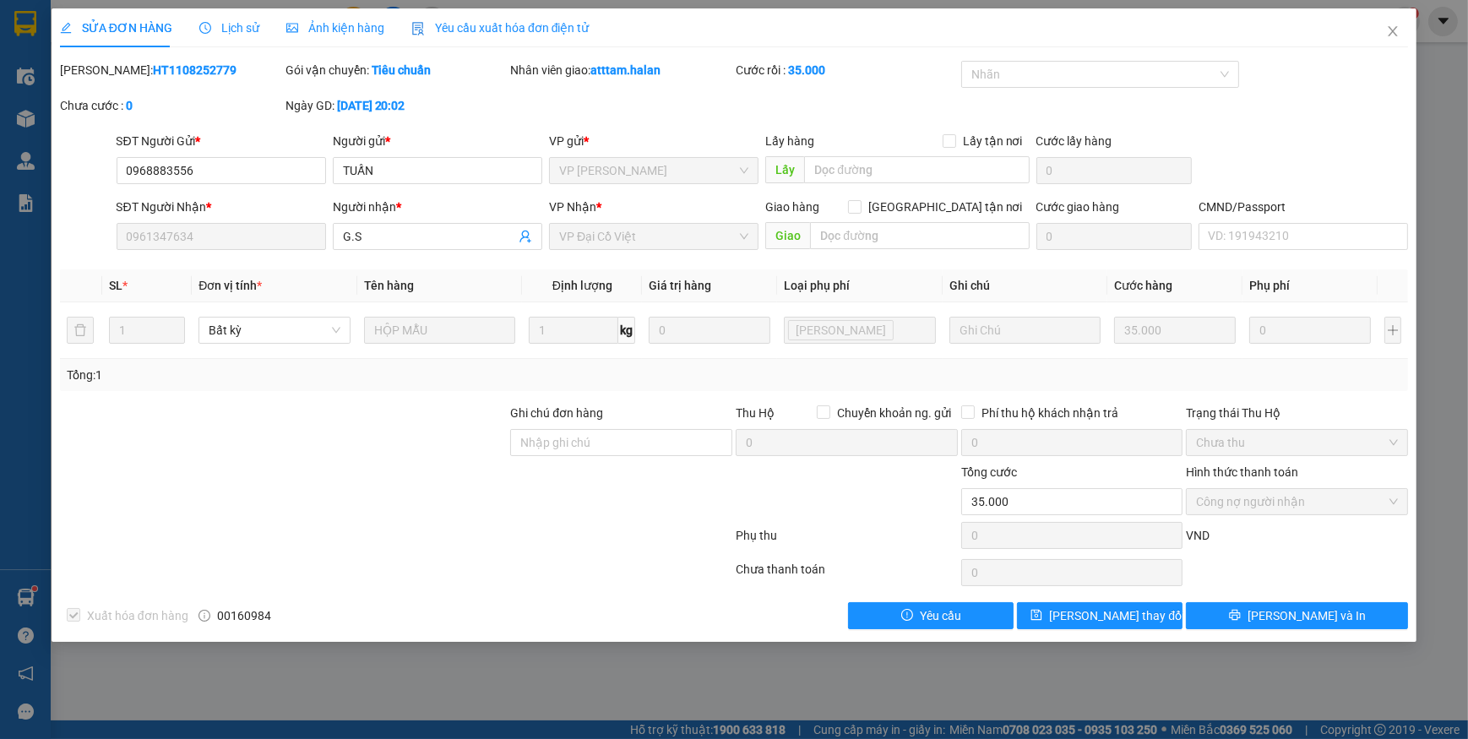
click at [468, 24] on span "Yêu cầu xuất hóa đơn điện tử" at bounding box center [500, 28] width 178 height 14
